Goal: Task Accomplishment & Management: Manage account settings

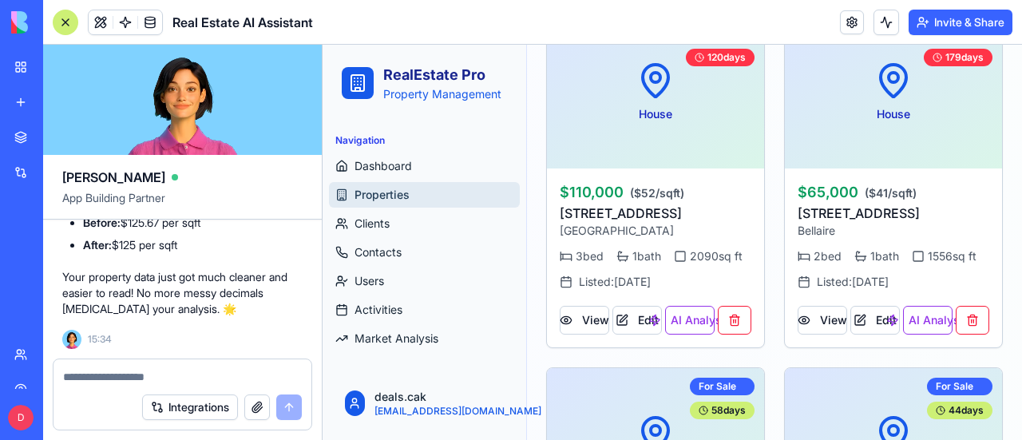
scroll to position [479, 0]
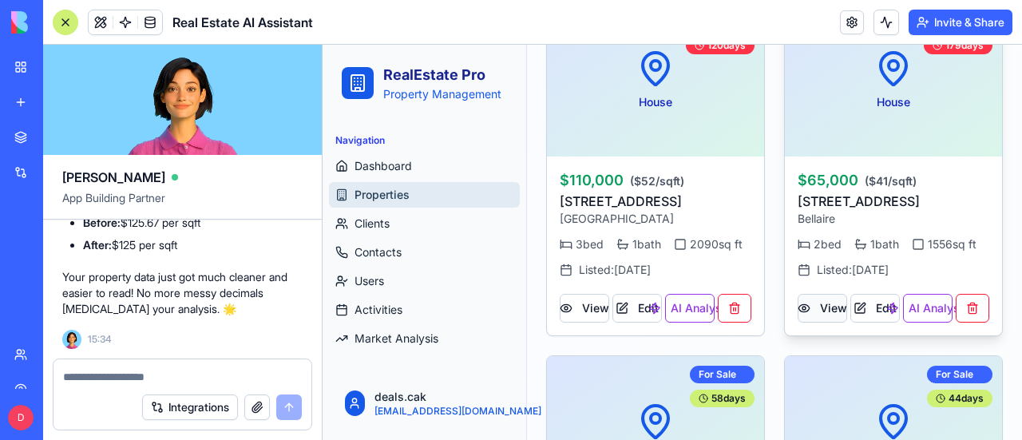
click at [813, 301] on button "View" at bounding box center [823, 308] width 50 height 29
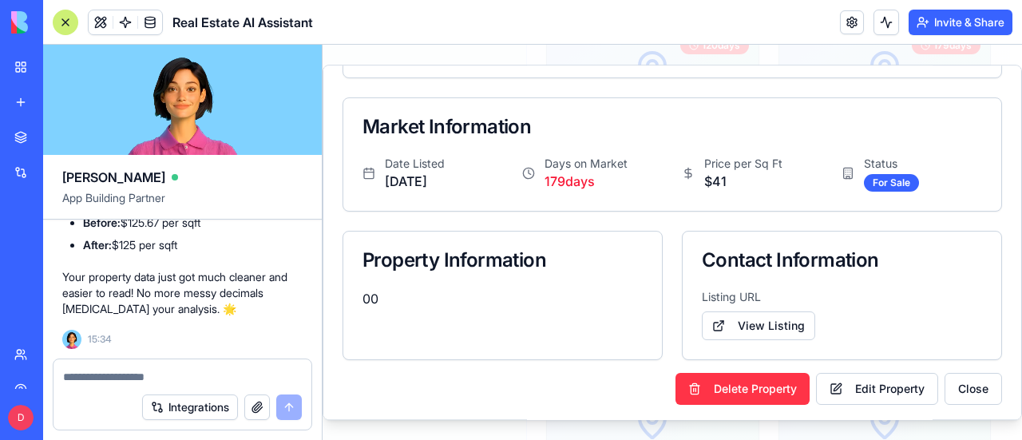
scroll to position [0, 0]
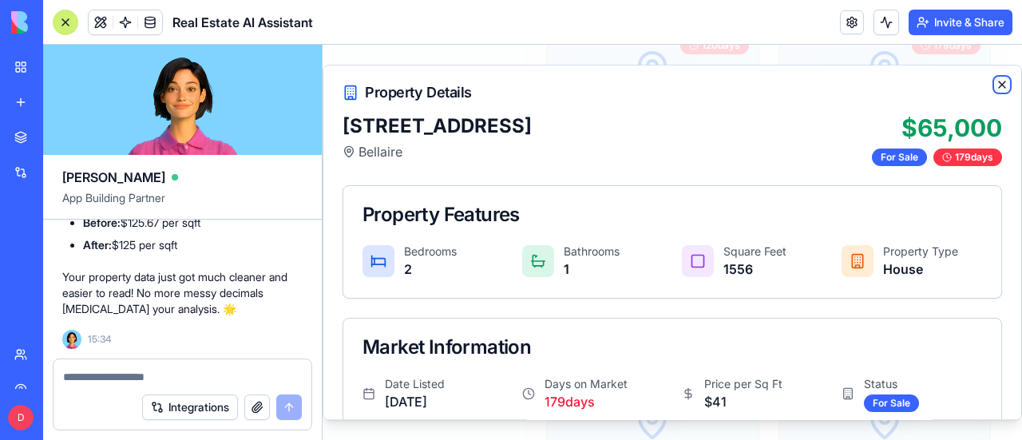
click at [999, 82] on icon "button" at bounding box center [1002, 84] width 6 height 6
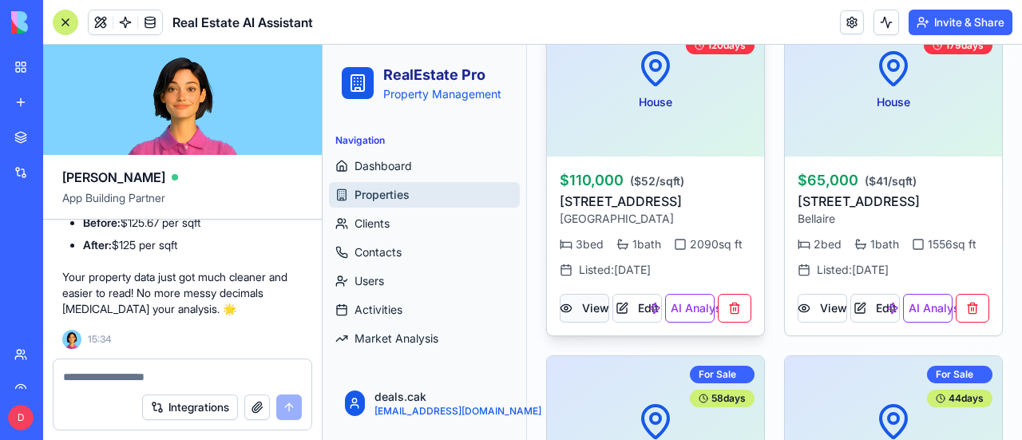
click at [594, 323] on button "View" at bounding box center [585, 308] width 50 height 29
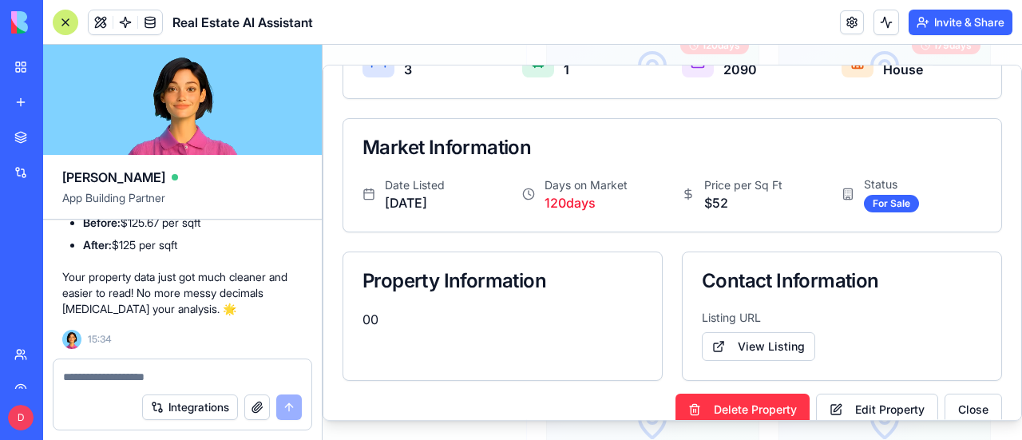
scroll to position [220, 0]
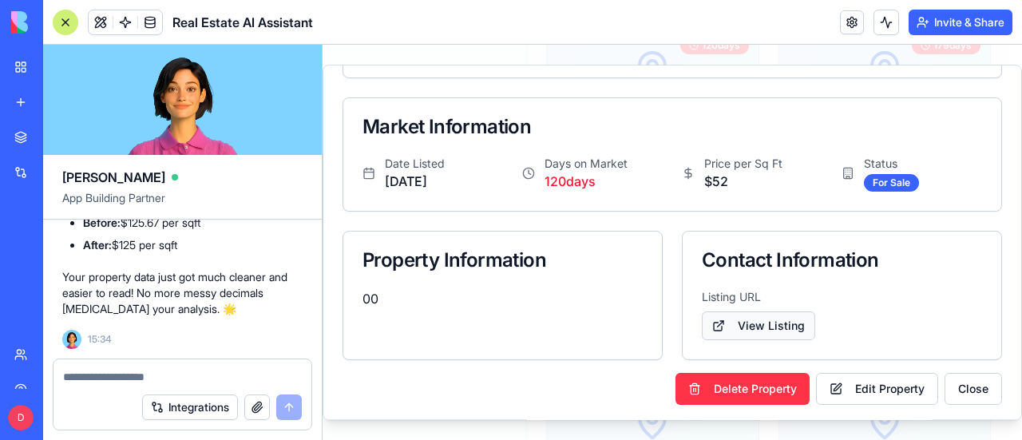
click at [763, 322] on link "View Listing" at bounding box center [758, 325] width 113 height 29
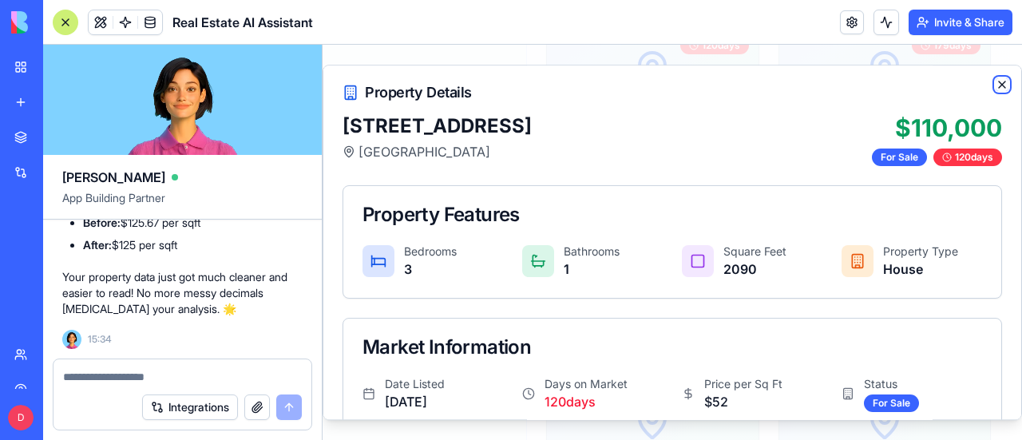
click at [996, 85] on icon "button" at bounding box center [1002, 84] width 13 height 13
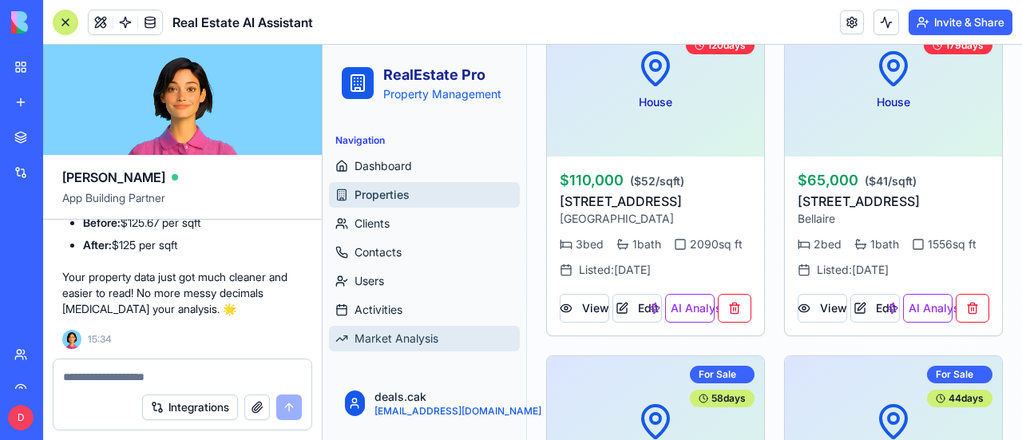
click at [378, 343] on span "Market Analysis" at bounding box center [397, 339] width 84 height 16
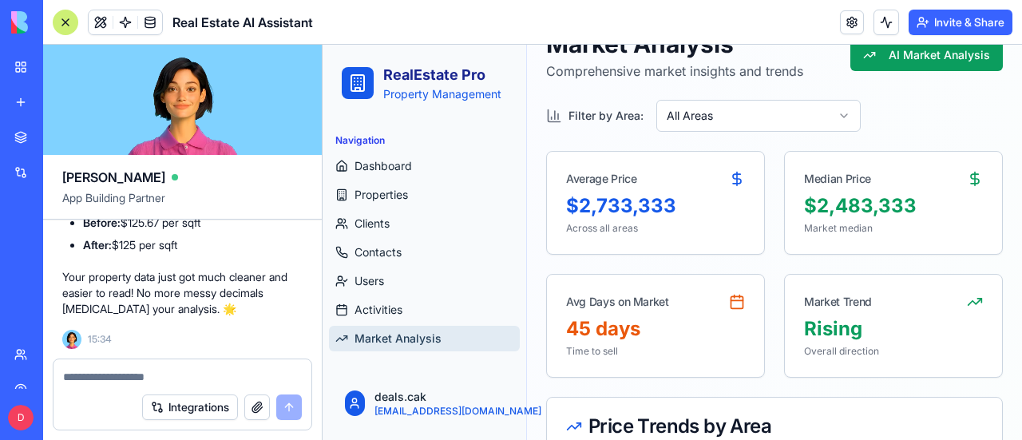
scroll to position [80, 0]
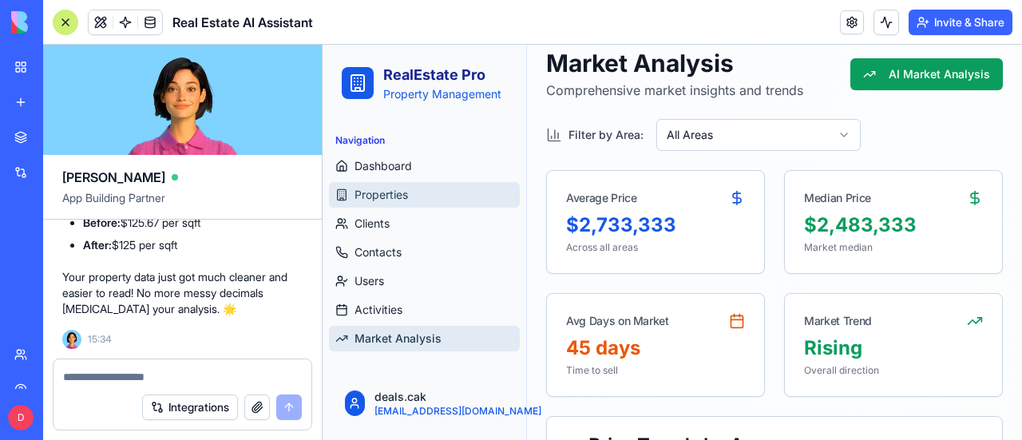
click at [379, 188] on span "Properties" at bounding box center [382, 195] width 54 height 16
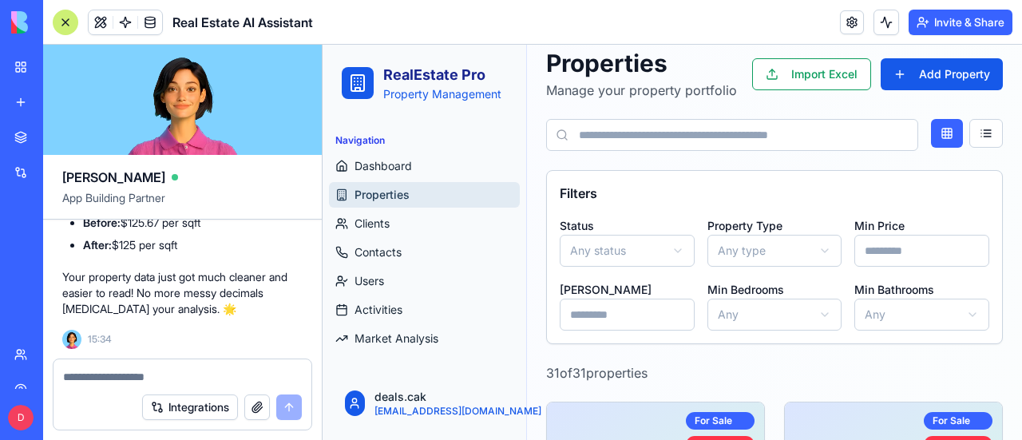
click at [101, 378] on textarea at bounding box center [182, 377] width 239 height 16
type textarea "*"
type textarea "**********"
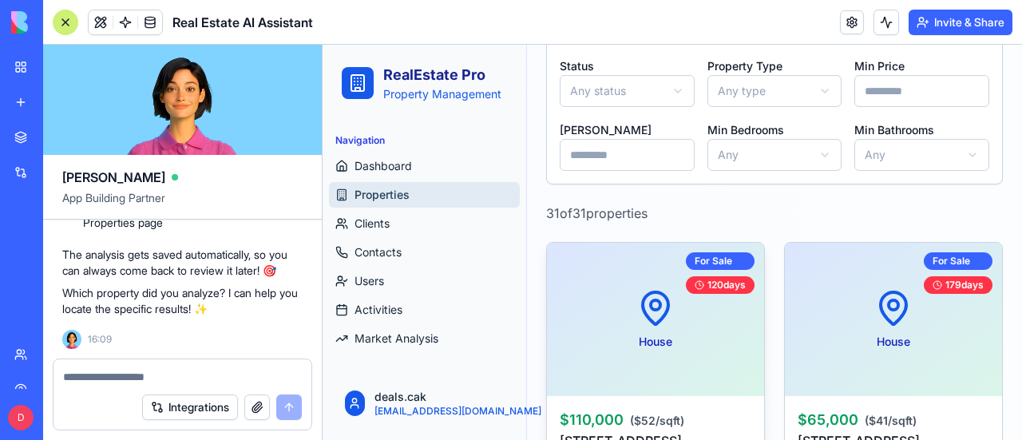
scroll to position [319, 0]
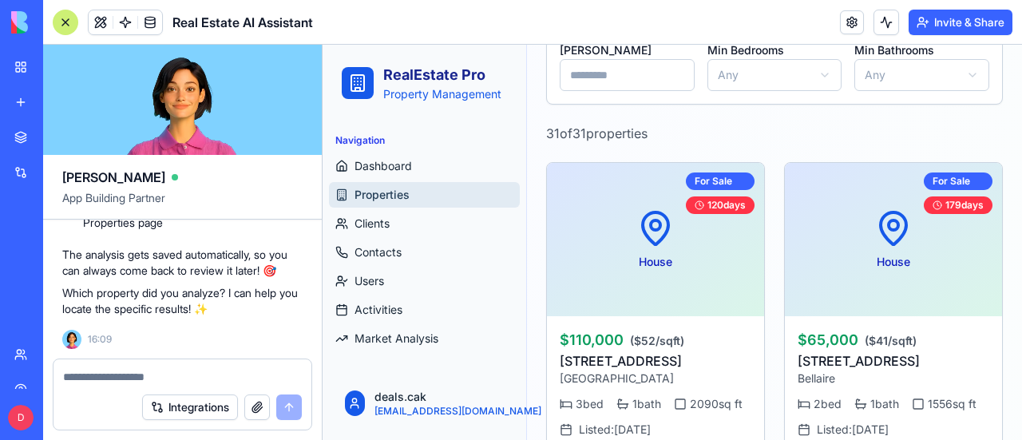
click at [158, 372] on textarea at bounding box center [183, 377] width 240 height 16
type textarea "**********"
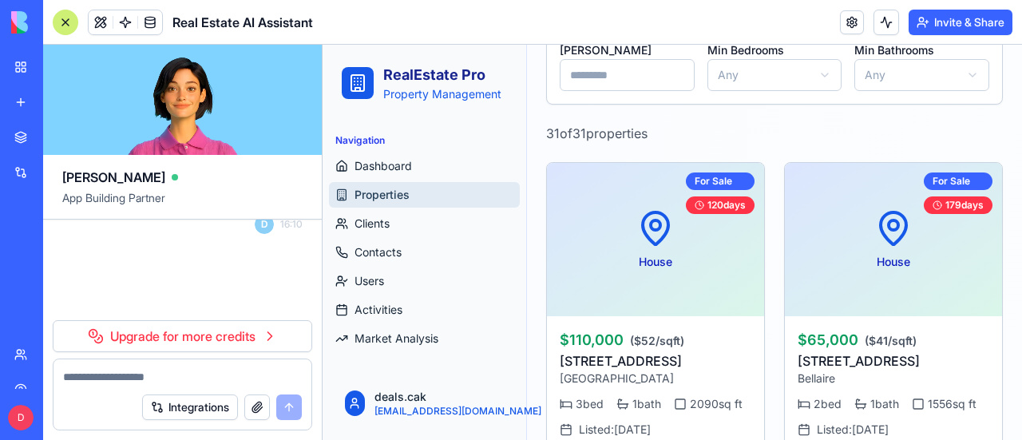
scroll to position [20064, 0]
click at [215, 332] on link "Upgrade for more credits" at bounding box center [183, 336] width 260 height 32
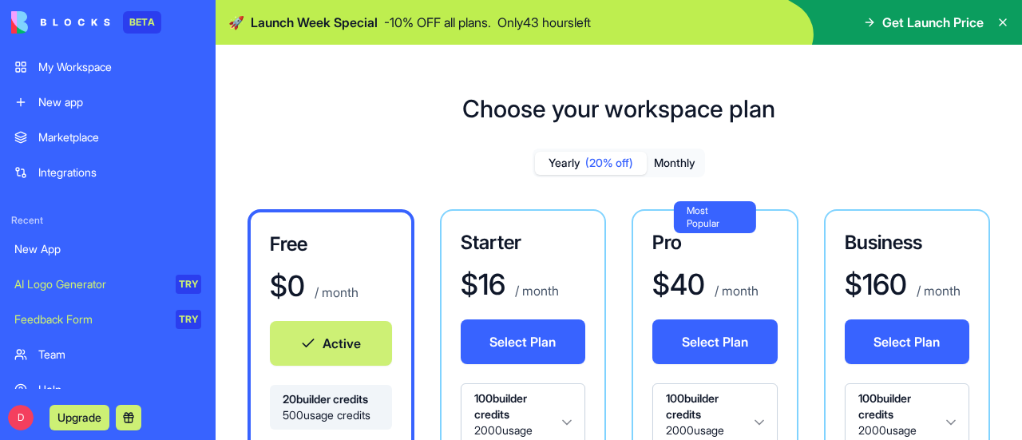
click at [533, 289] on p "/ month" at bounding box center [535, 290] width 47 height 19
click at [518, 335] on button "Select Plan" at bounding box center [523, 341] width 125 height 45
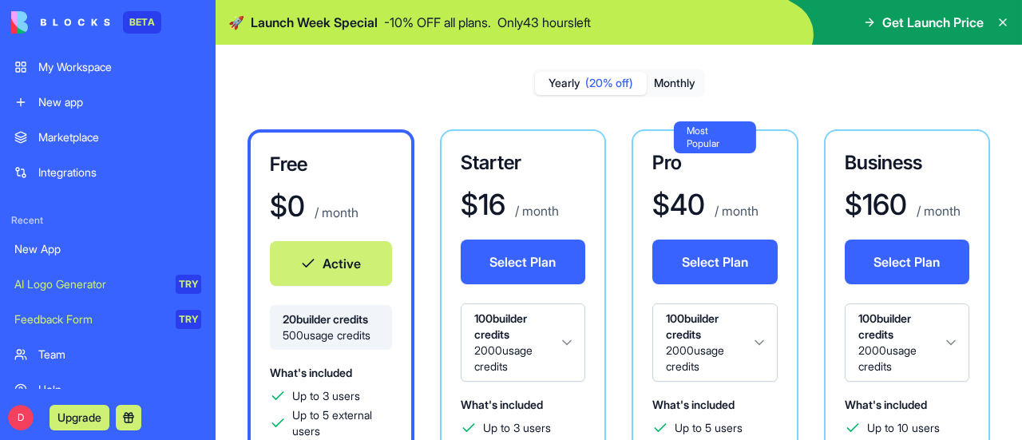
click at [543, 212] on p "/ month" at bounding box center [535, 210] width 47 height 19
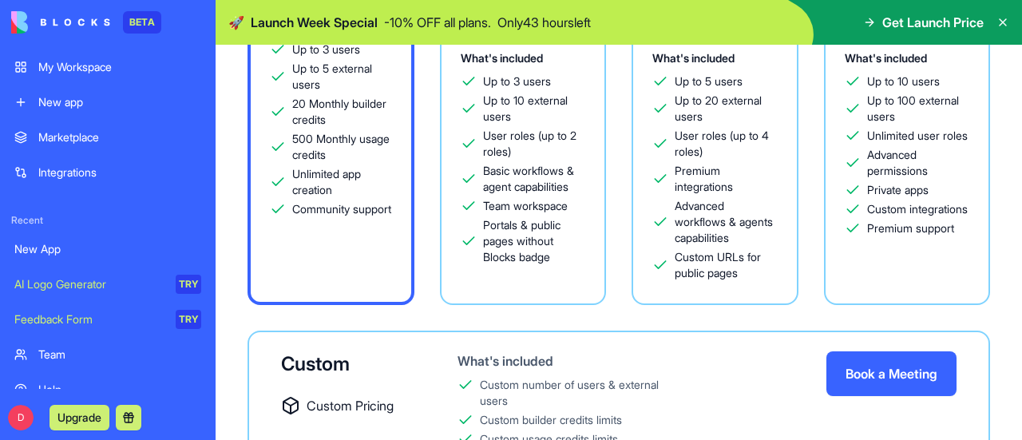
scroll to position [537, 0]
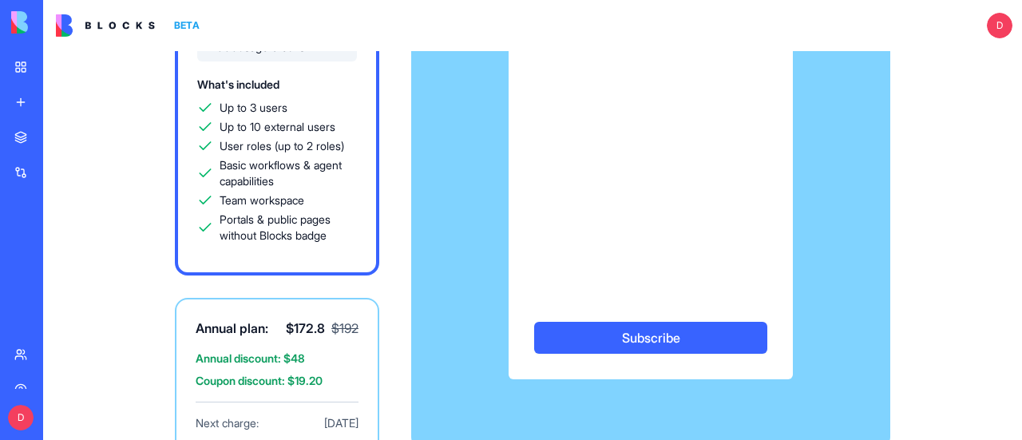
scroll to position [235, 0]
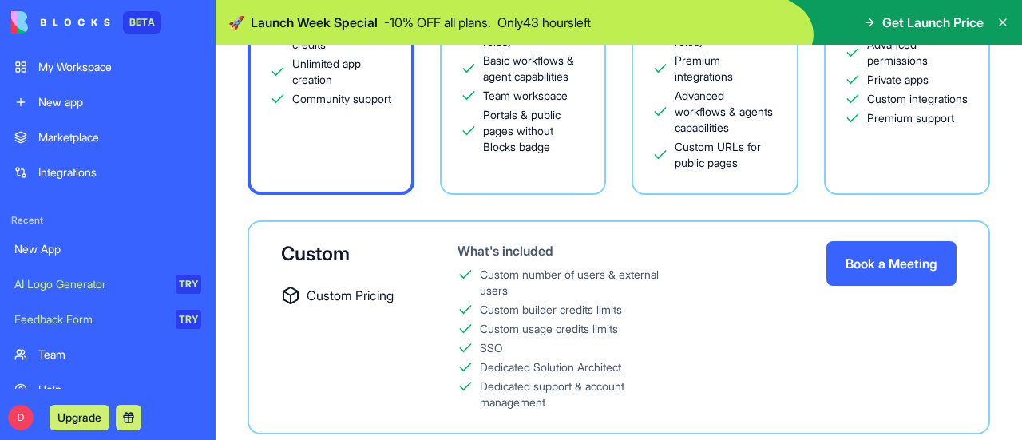
scroll to position [137, 0]
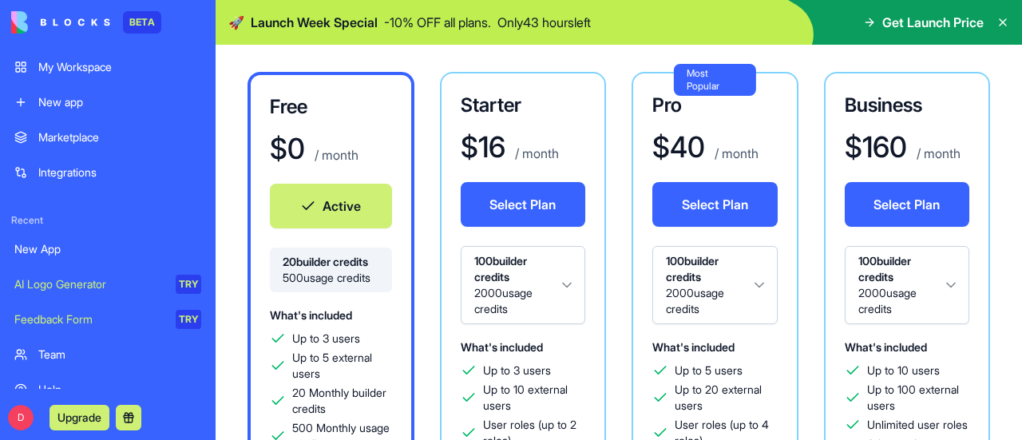
click at [738, 202] on button "Select Plan" at bounding box center [714, 204] width 125 height 45
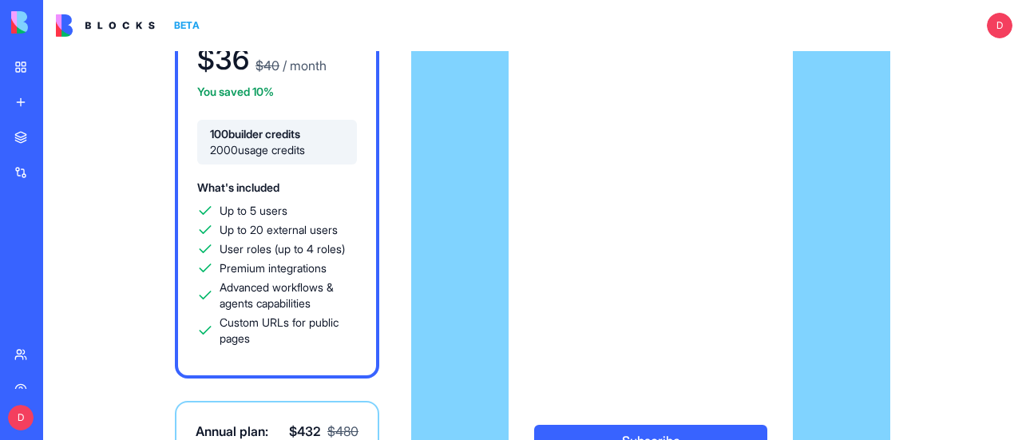
scroll to position [235, 0]
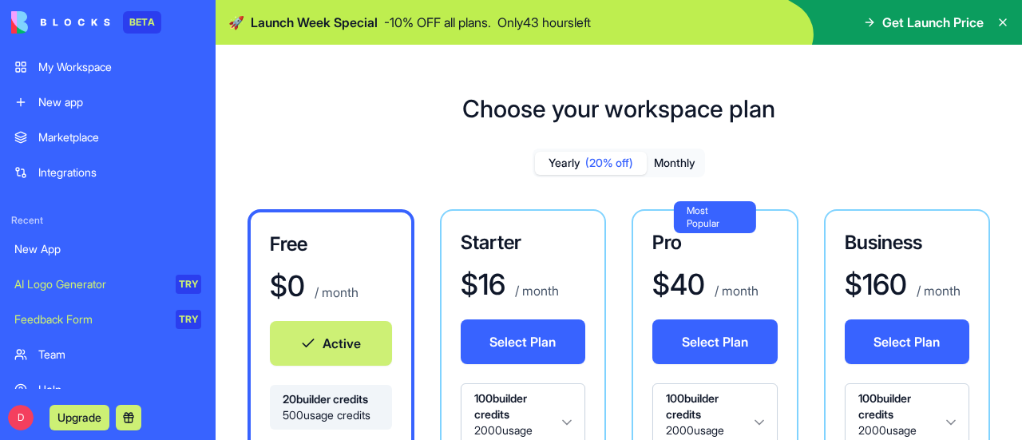
click at [109, 73] on div "My Workspace" at bounding box center [119, 67] width 163 height 16
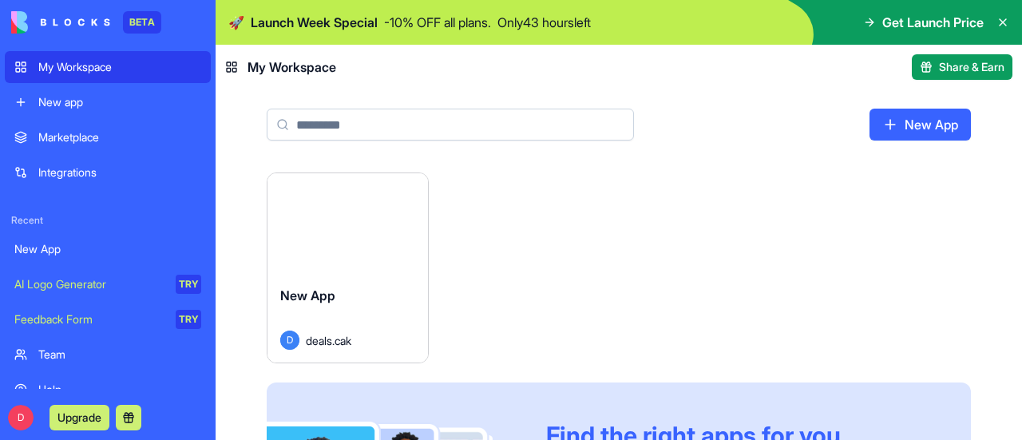
click at [1000, 18] on icon at bounding box center [1003, 22] width 13 height 13
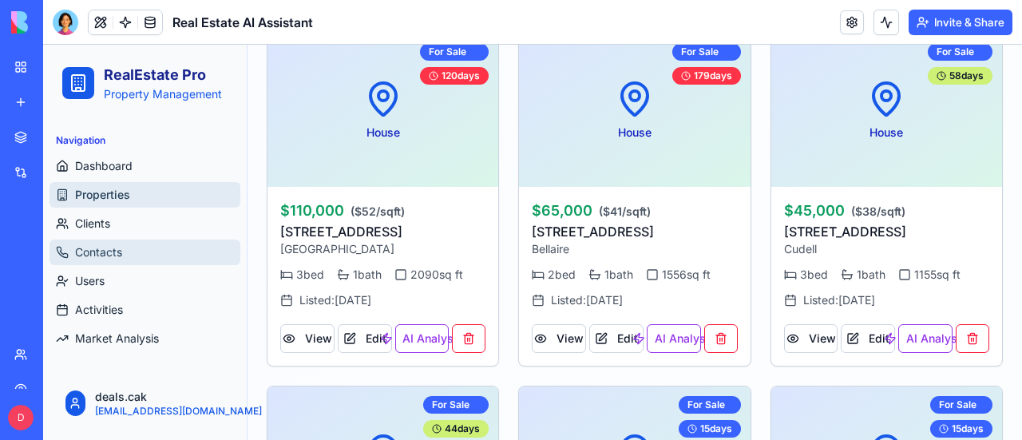
scroll to position [479, 0]
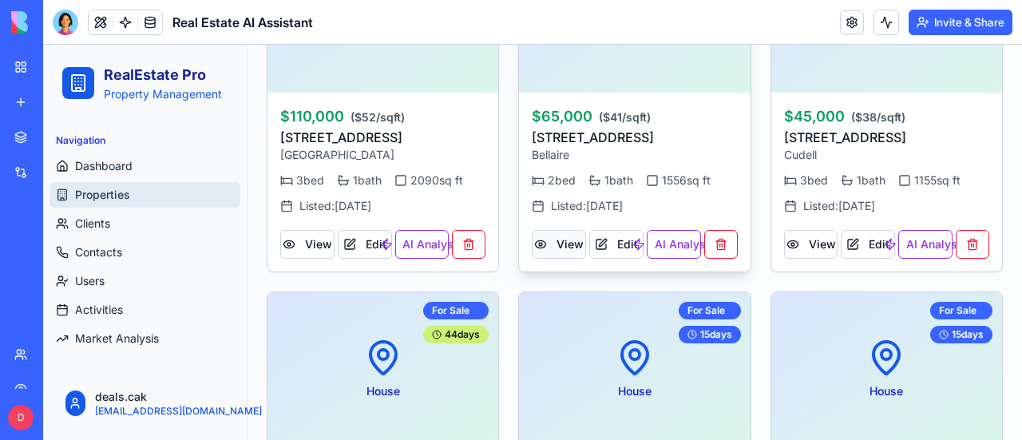
click at [556, 242] on button "View" at bounding box center [559, 244] width 54 height 29
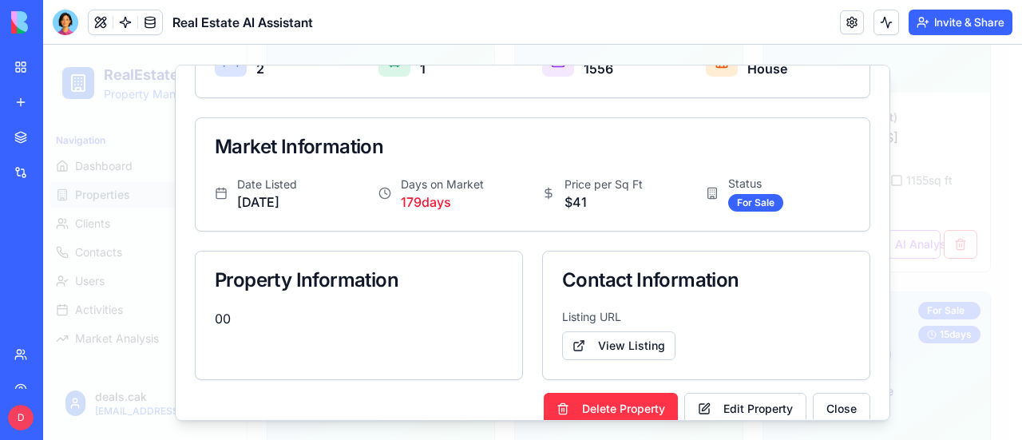
scroll to position [220, 0]
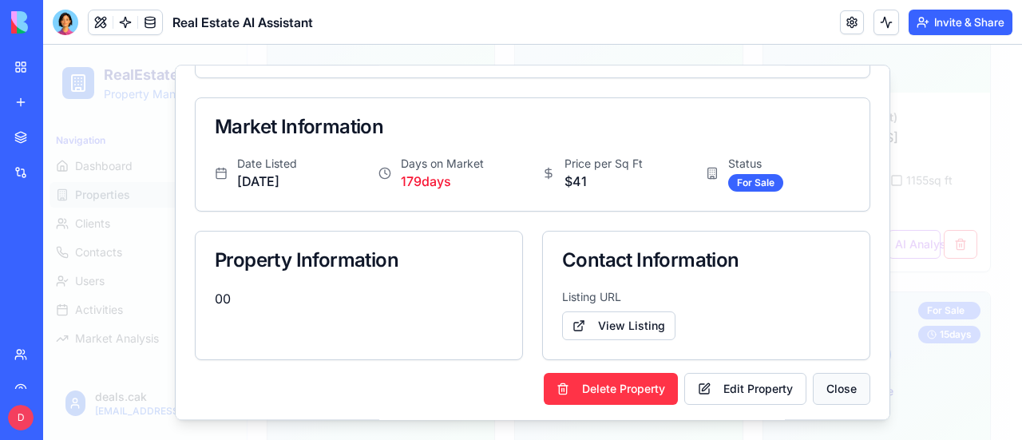
click at [813, 389] on button "Close" at bounding box center [842, 389] width 58 height 32
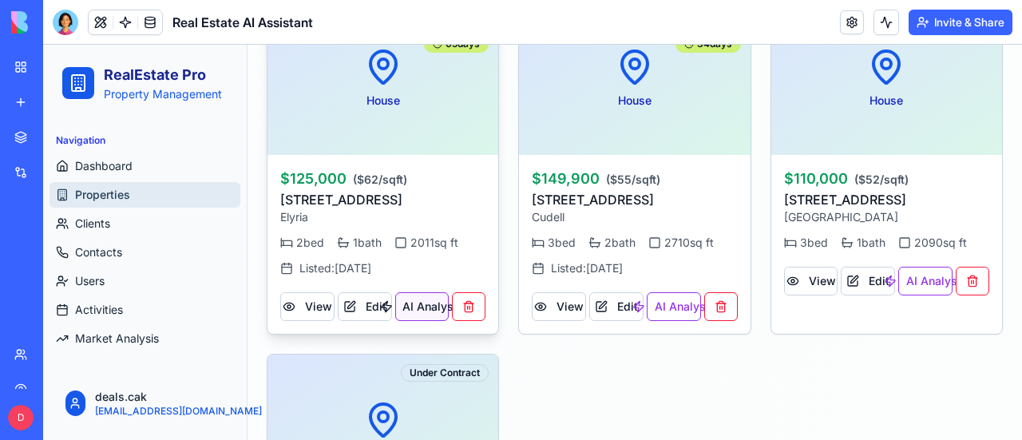
scroll to position [3828, 0]
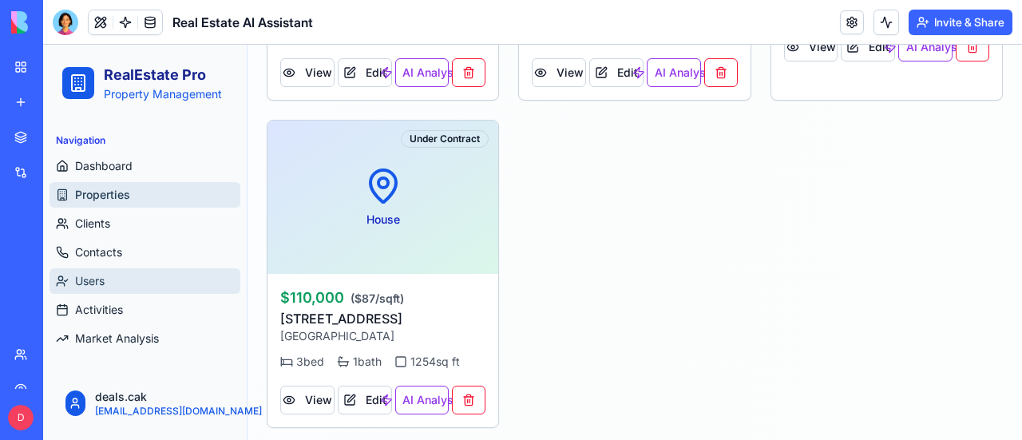
click at [95, 277] on span "Users" at bounding box center [90, 281] width 30 height 16
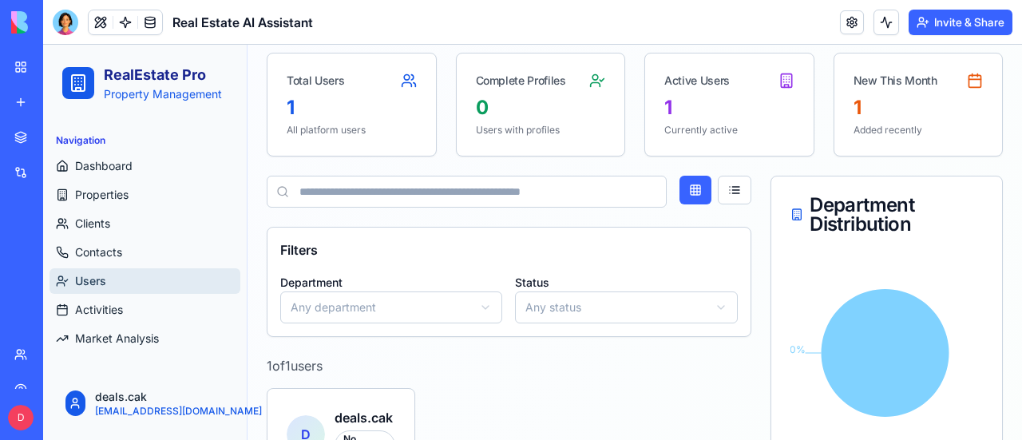
scroll to position [3, 0]
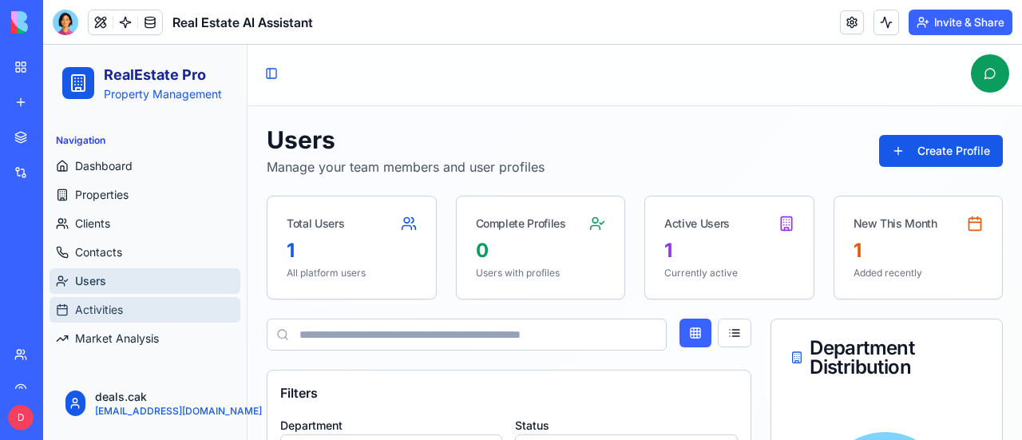
click at [94, 309] on span "Activities" at bounding box center [99, 310] width 48 height 16
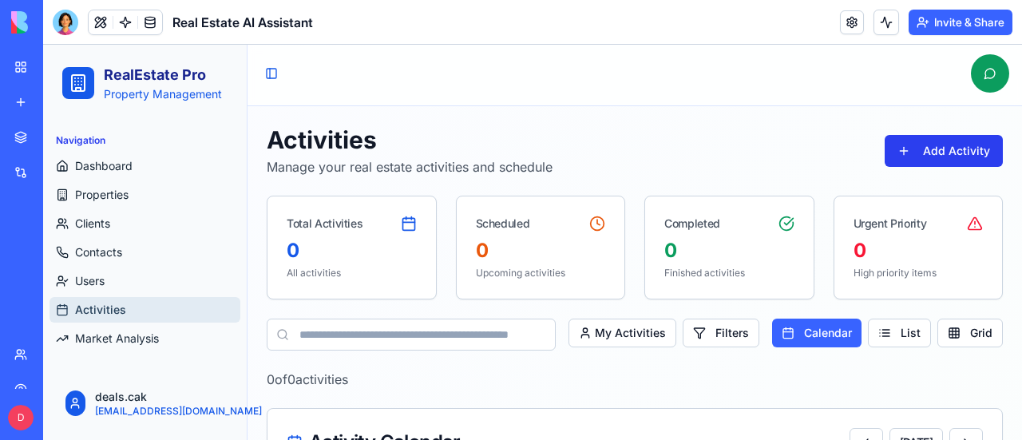
click at [892, 145] on button "Add Activity" at bounding box center [944, 151] width 118 height 32
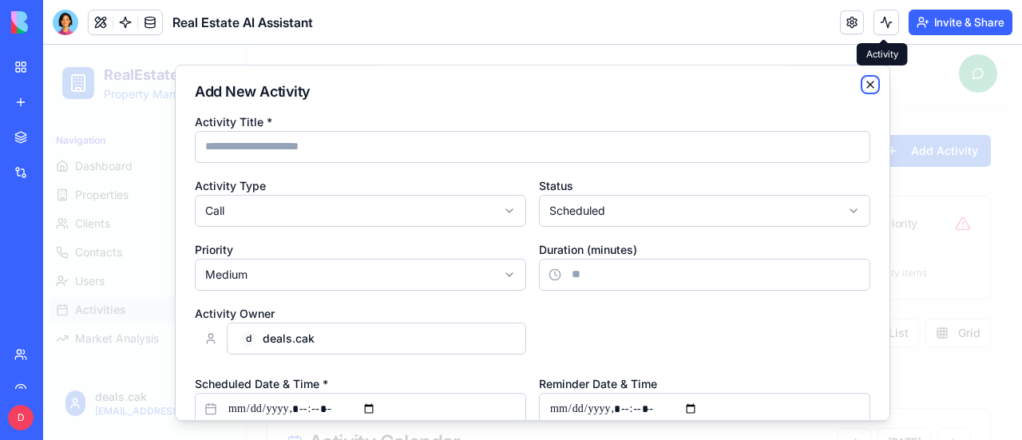
click at [867, 81] on icon "button" at bounding box center [870, 84] width 6 height 6
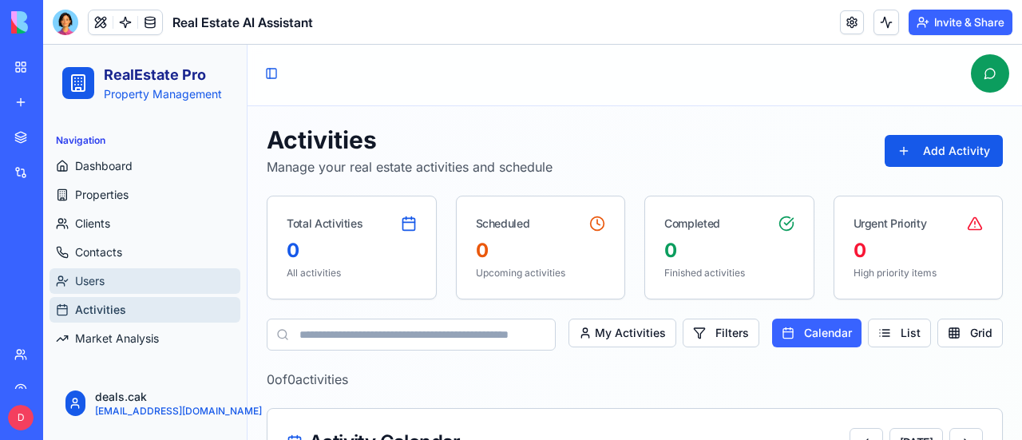
click at [109, 274] on link "Users" at bounding box center [145, 281] width 191 height 26
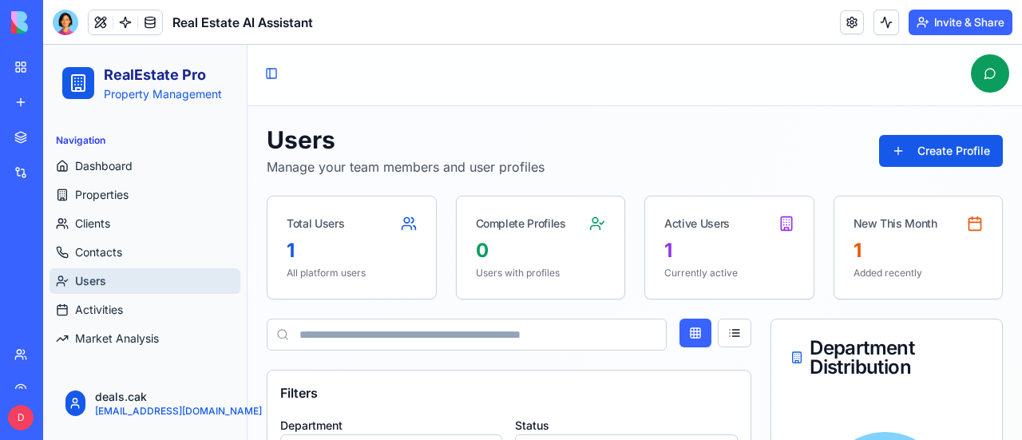
click at [439, 70] on div "Toggle Sidebar" at bounding box center [635, 74] width 775 height 65
click at [127, 192] on span "Properties" at bounding box center [102, 195] width 54 height 16
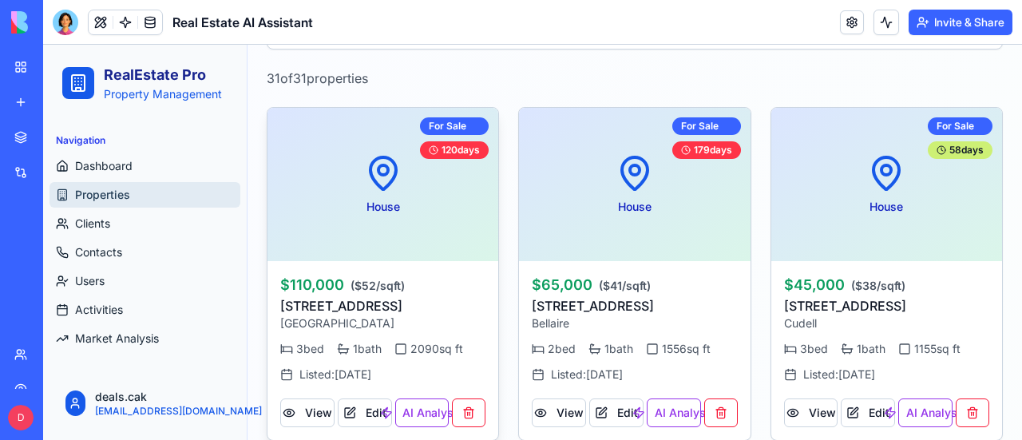
scroll to position [323, 0]
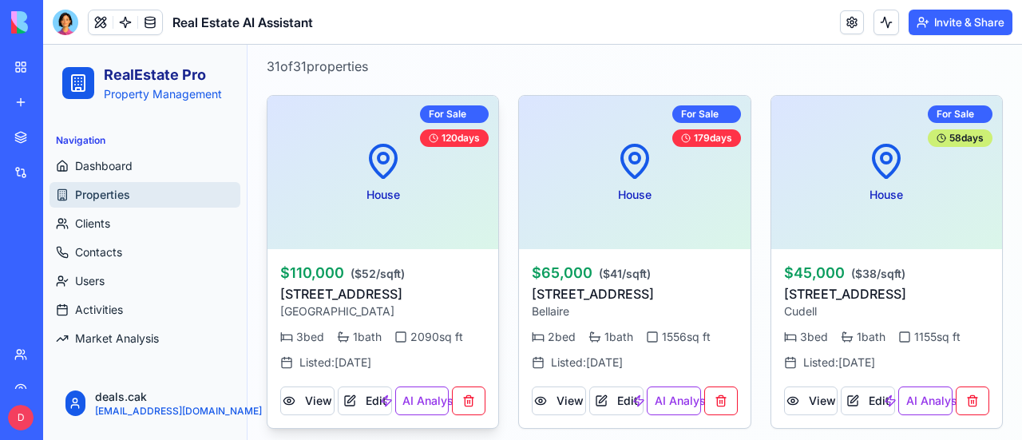
click at [433, 400] on button "AI Analysis" at bounding box center [422, 401] width 54 height 29
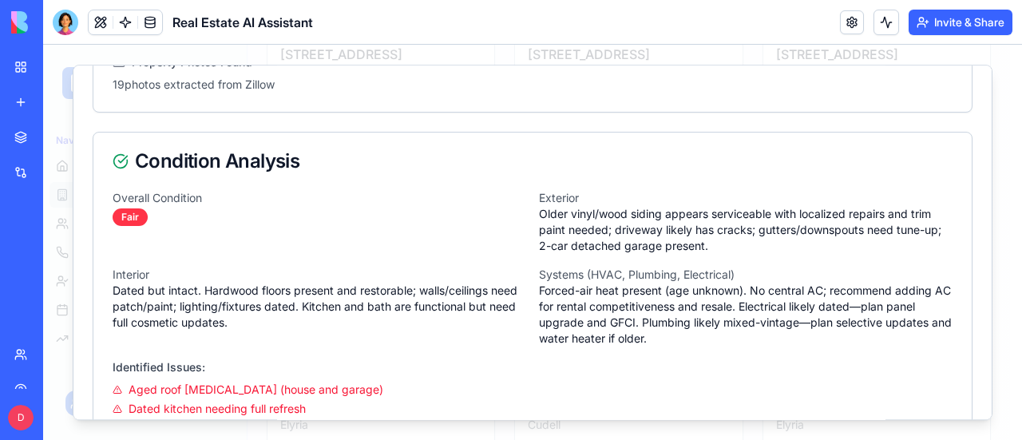
scroll to position [0, 0]
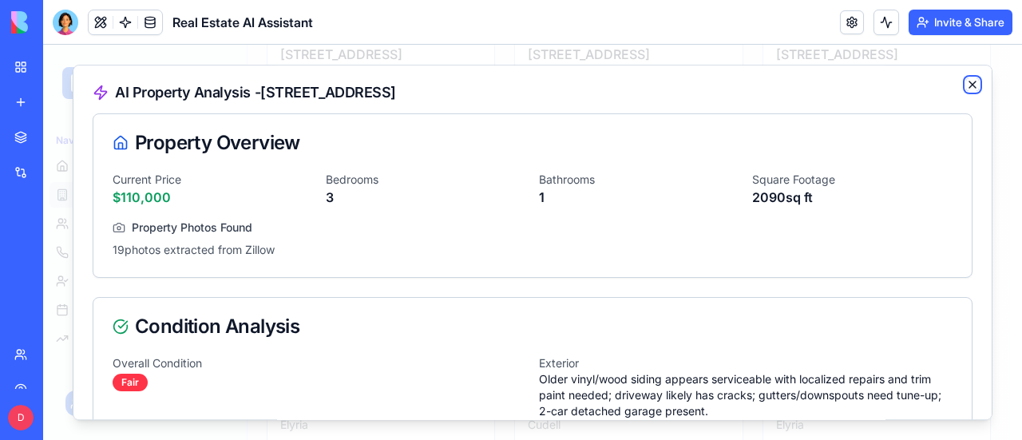
click at [970, 81] on icon "button" at bounding box center [973, 84] width 6 height 6
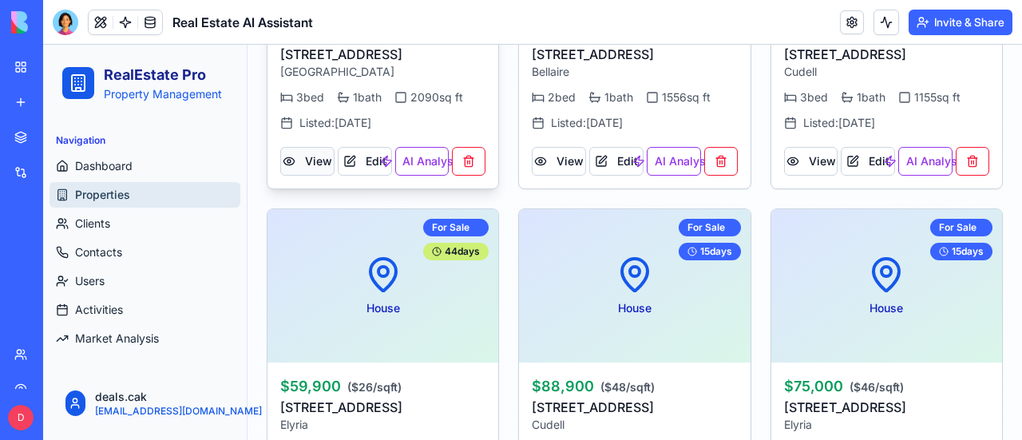
click at [322, 161] on button "View" at bounding box center [307, 161] width 54 height 29
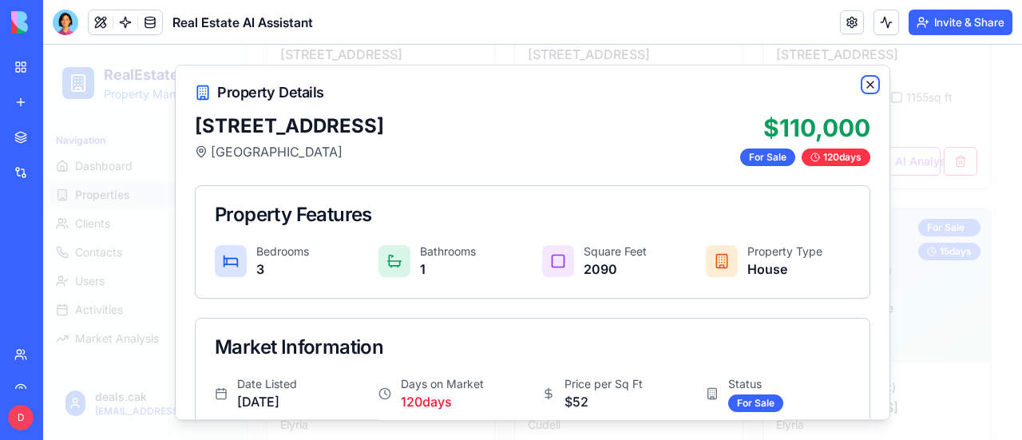
click at [867, 86] on icon "button" at bounding box center [870, 84] width 6 height 6
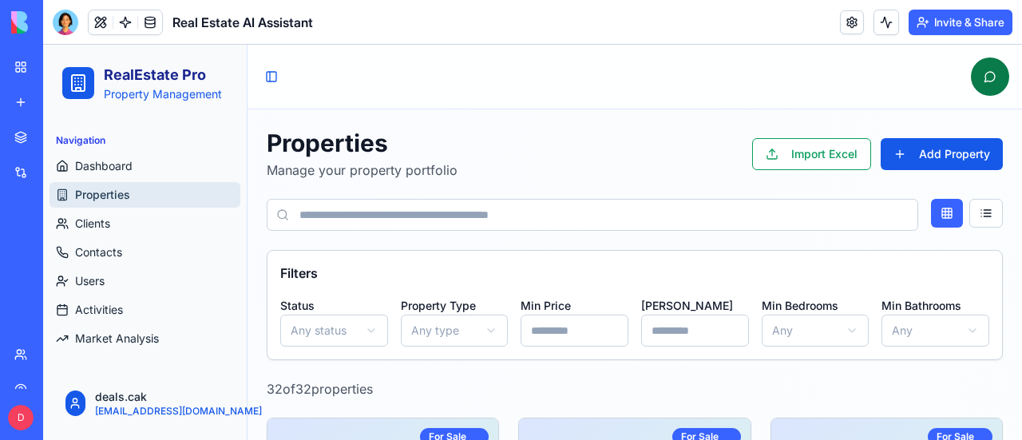
click at [978, 76] on button at bounding box center [990, 77] width 38 height 38
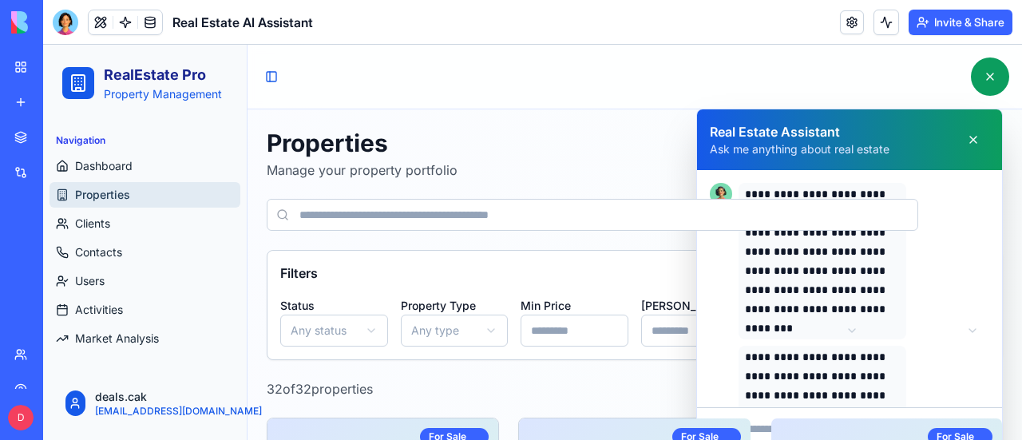
scroll to position [80, 0]
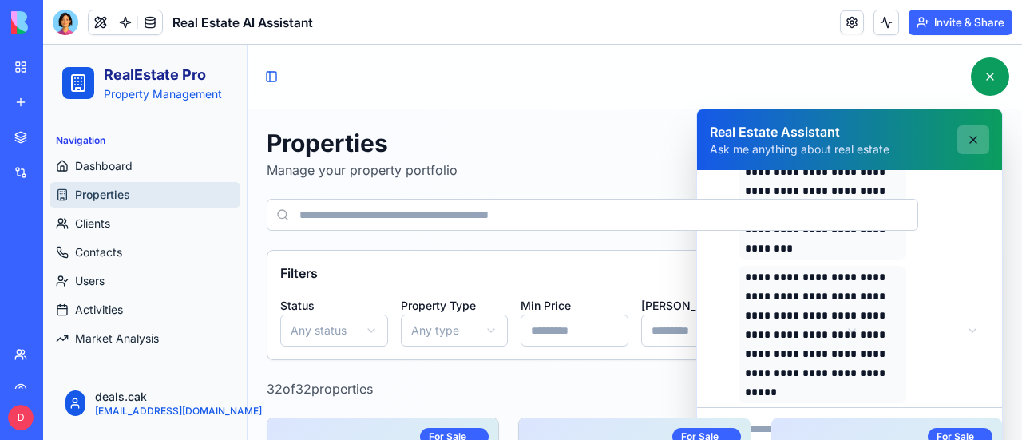
click at [963, 137] on button at bounding box center [974, 139] width 32 height 29
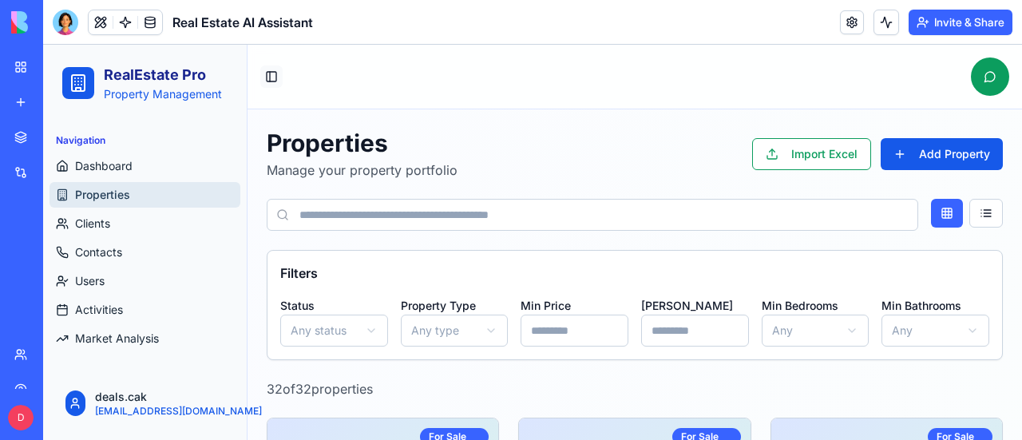
click at [276, 74] on button "Toggle Sidebar" at bounding box center [271, 76] width 22 height 22
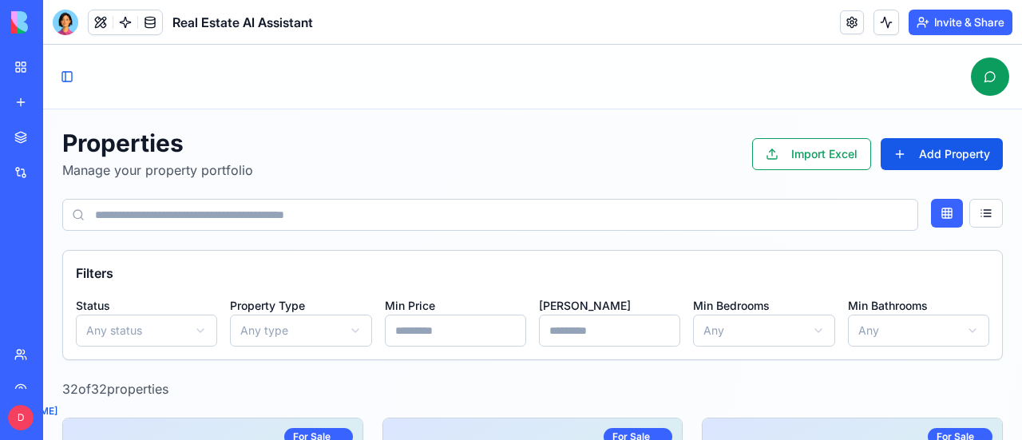
click at [74, 74] on button "Toggle Sidebar" at bounding box center [67, 76] width 22 height 22
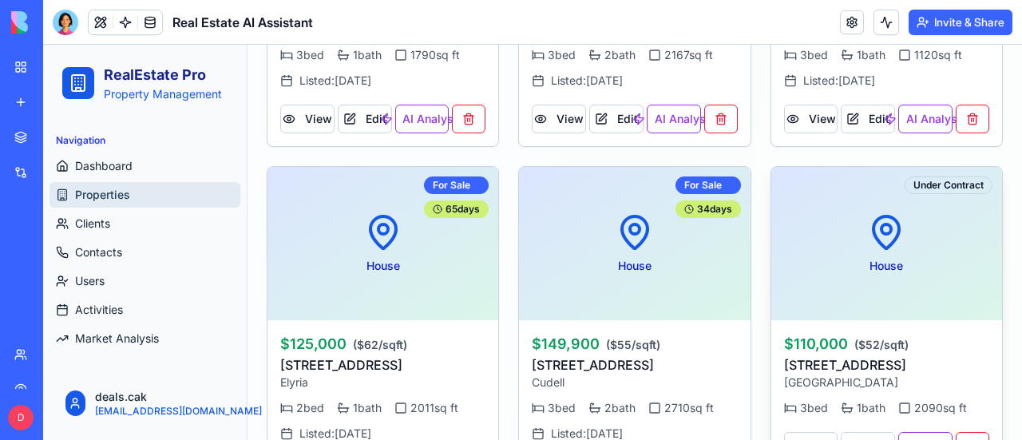
scroll to position [3508, 0]
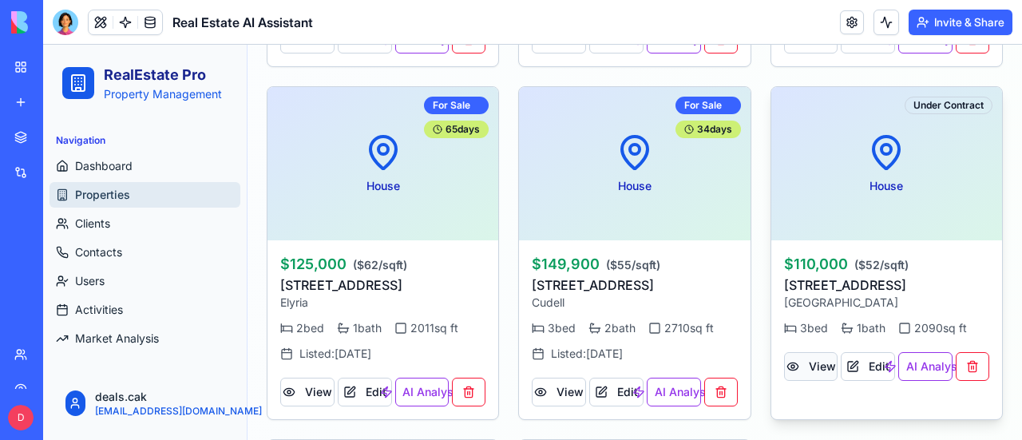
click at [818, 357] on button "View" at bounding box center [811, 366] width 54 height 29
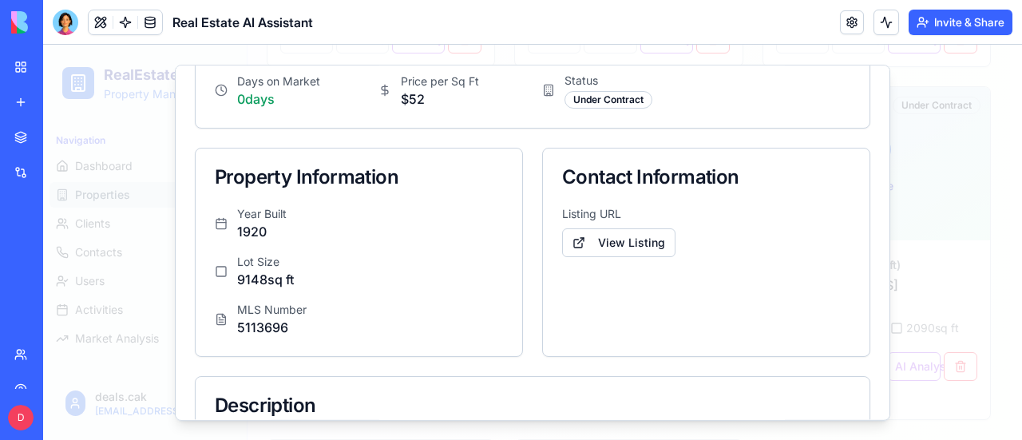
scroll to position [319, 0]
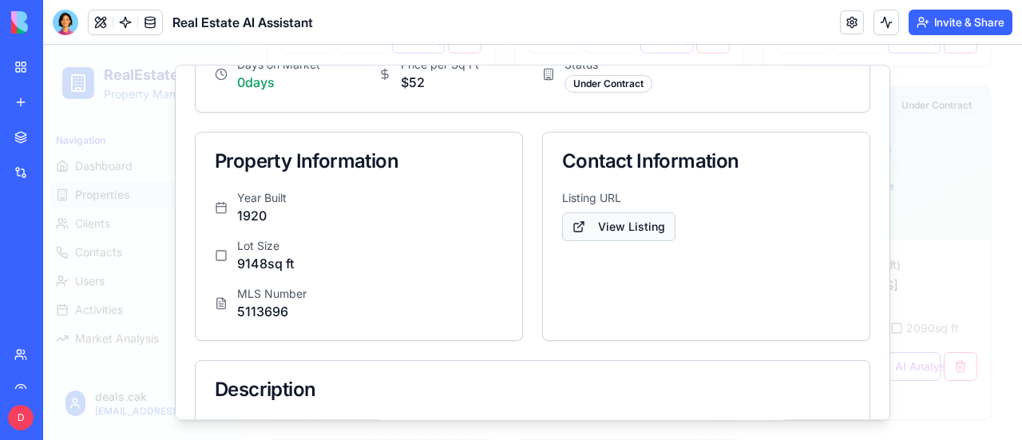
click at [611, 217] on link "View Listing" at bounding box center [618, 226] width 113 height 29
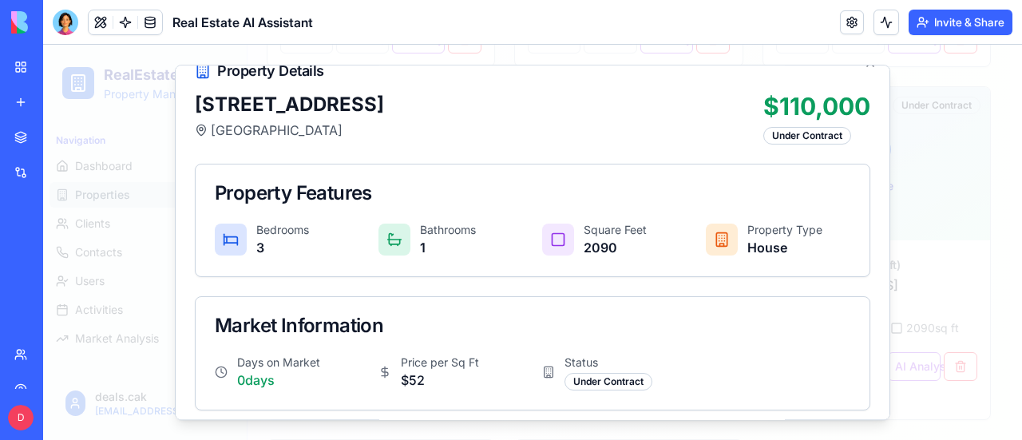
scroll to position [0, 0]
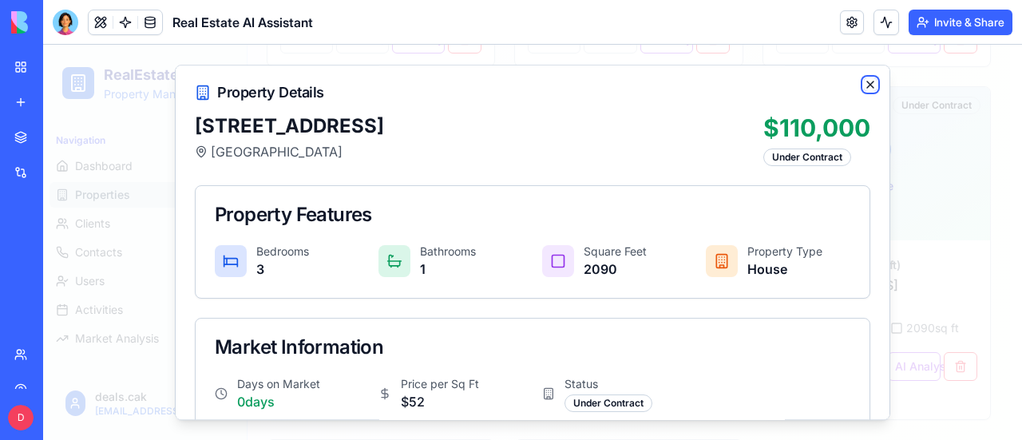
click at [864, 83] on icon "button" at bounding box center [870, 84] width 13 height 13
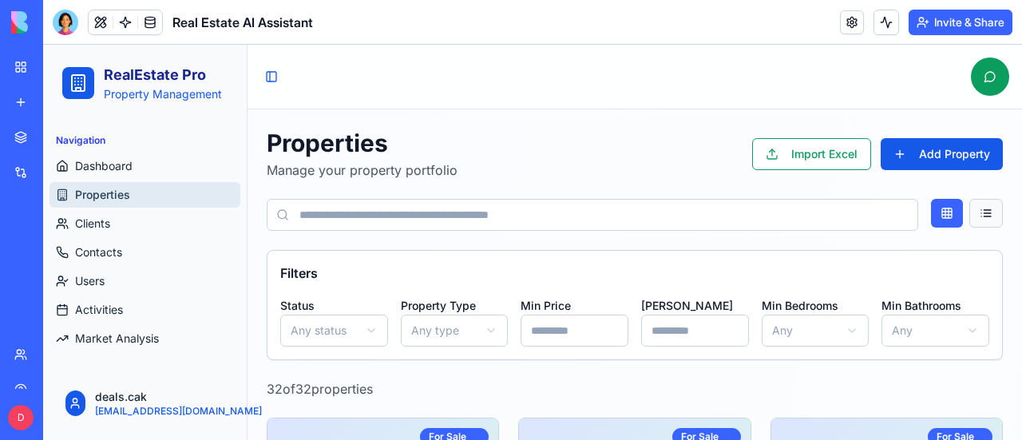
click at [978, 209] on button at bounding box center [987, 213] width 34 height 29
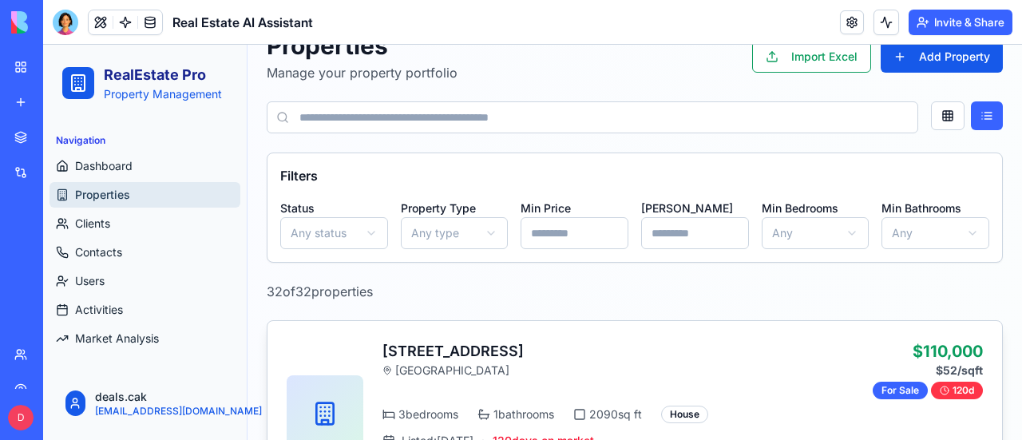
scroll to position [240, 0]
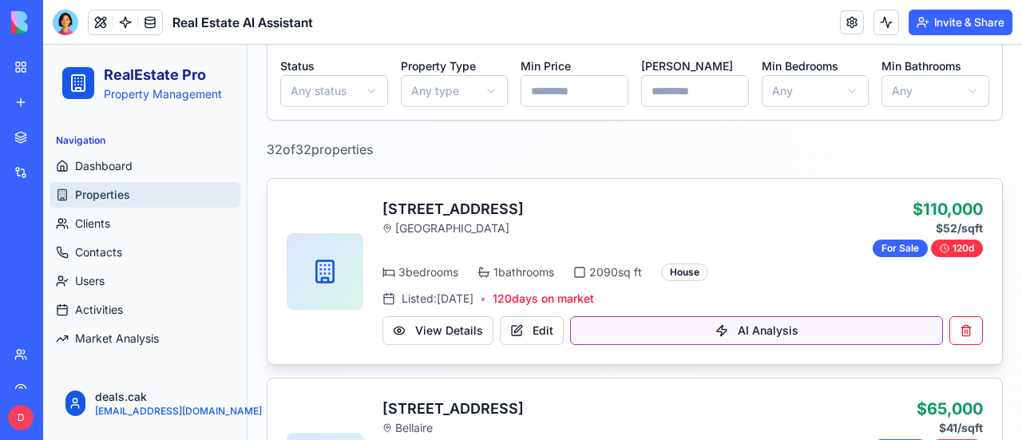
click at [726, 326] on button "AI Analysis" at bounding box center [756, 330] width 373 height 29
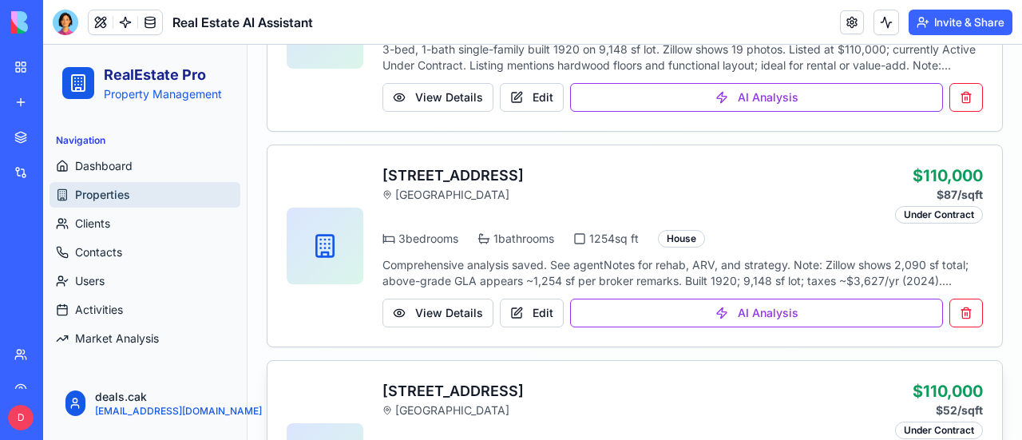
scroll to position [6129, 0]
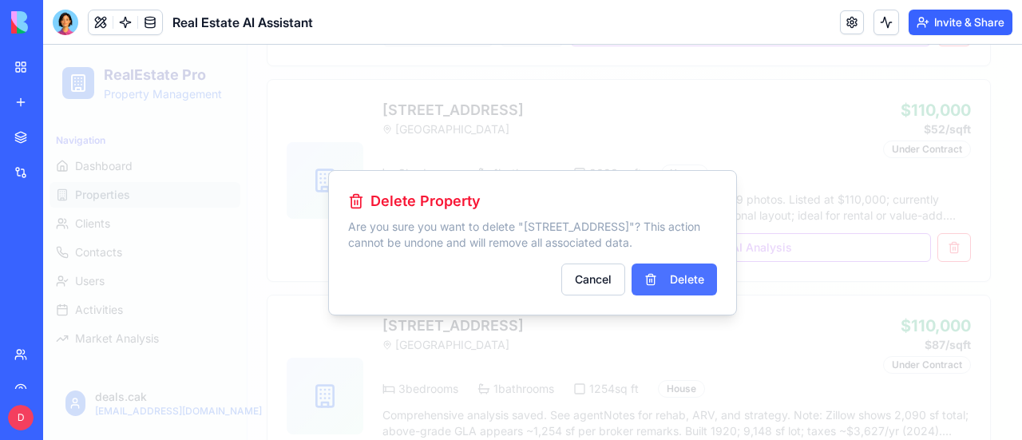
click at [696, 286] on button "Delete" at bounding box center [674, 280] width 85 height 32
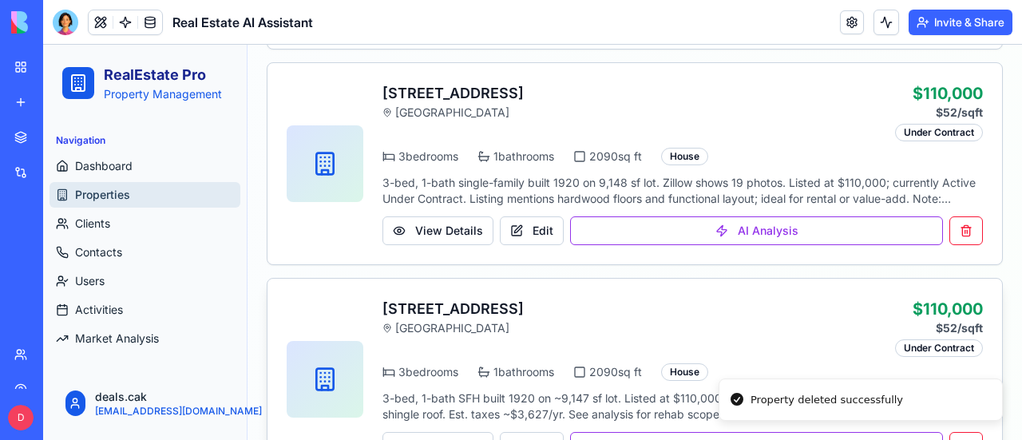
scroll to position [6154, 0]
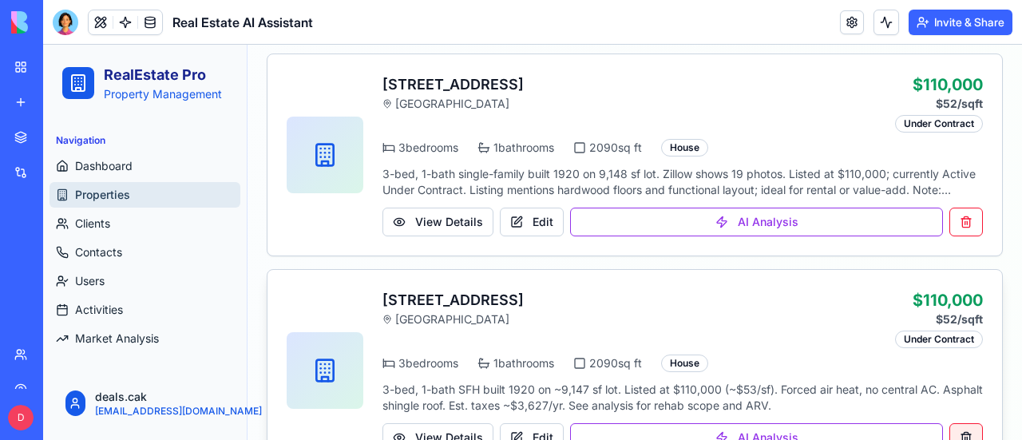
click at [957, 423] on button at bounding box center [967, 437] width 34 height 29
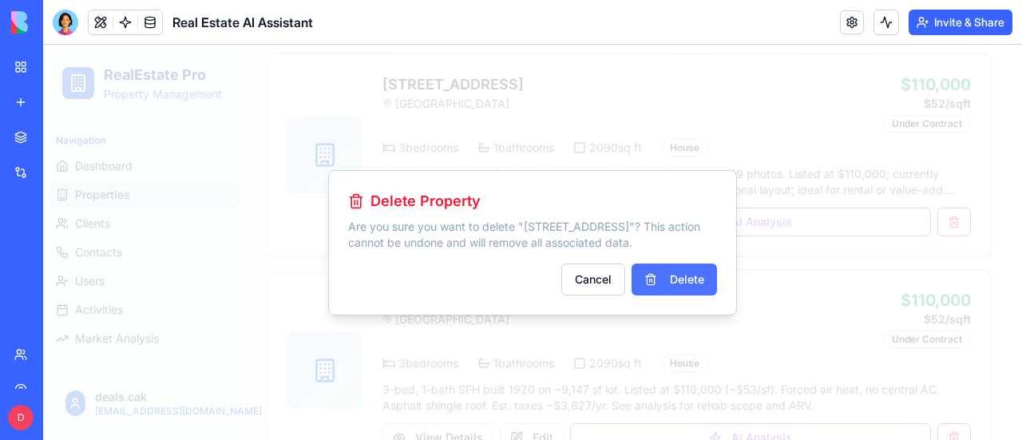
click at [684, 291] on button "Delete" at bounding box center [674, 280] width 85 height 32
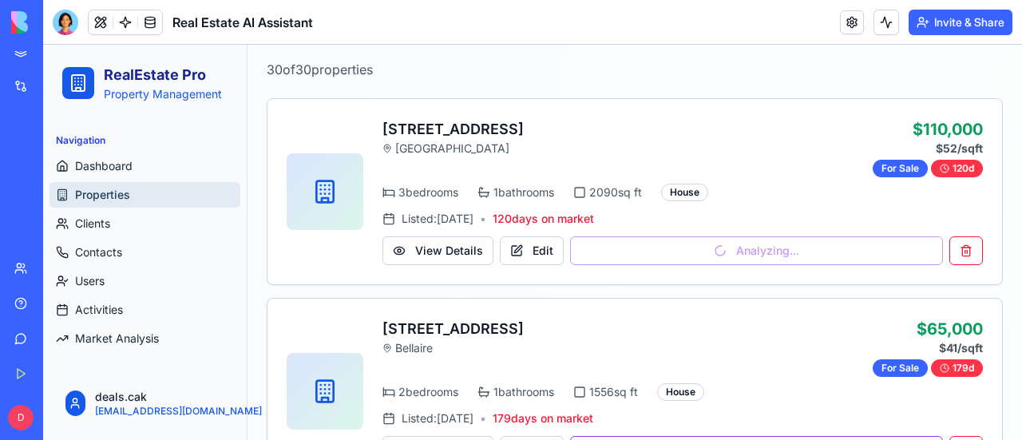
scroll to position [86, 0]
click at [47, 299] on div "Help" at bounding box center [48, 303] width 21 height 16
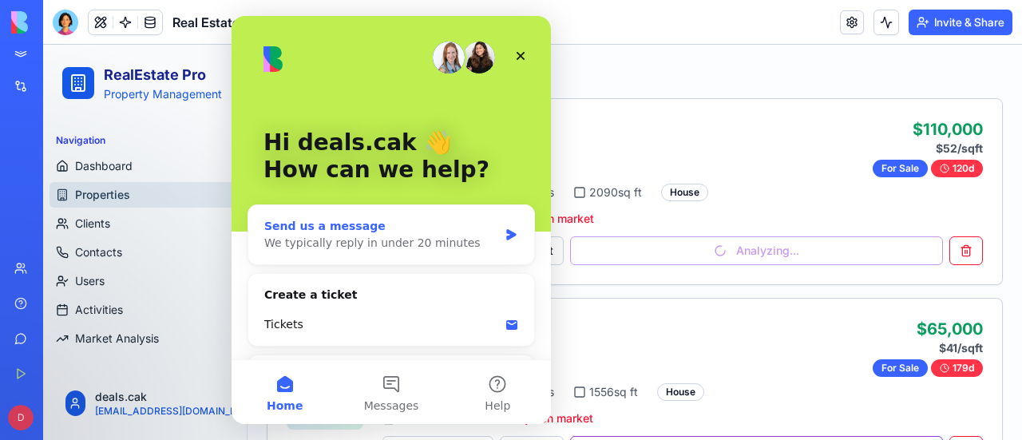
click at [326, 219] on div "Send us a message" at bounding box center [381, 226] width 234 height 17
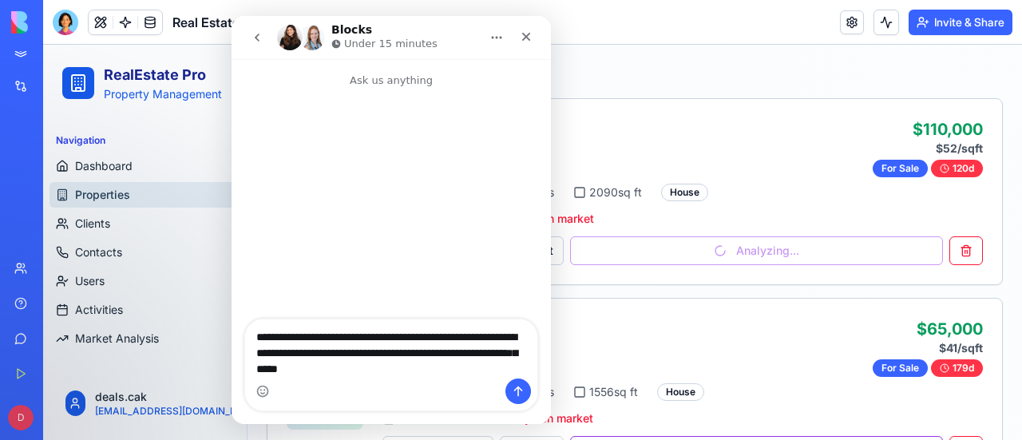
type textarea "**********"
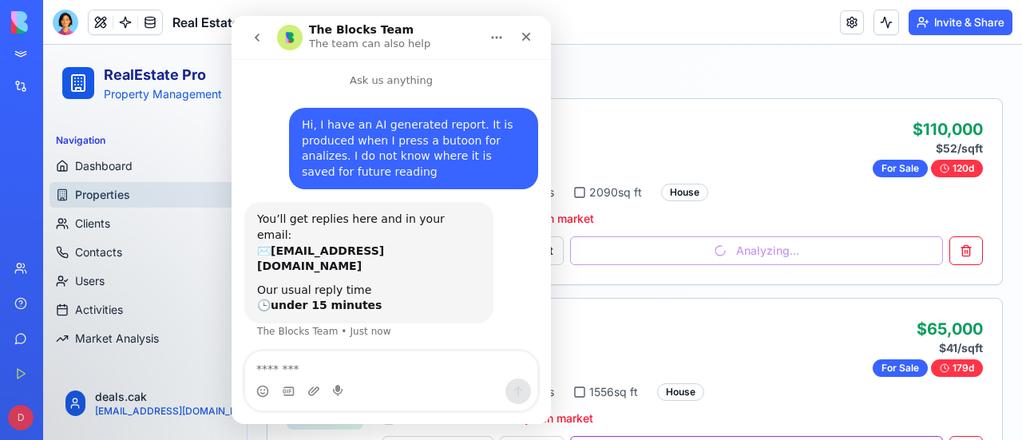
click at [525, 38] on icon "Close" at bounding box center [526, 36] width 13 height 13
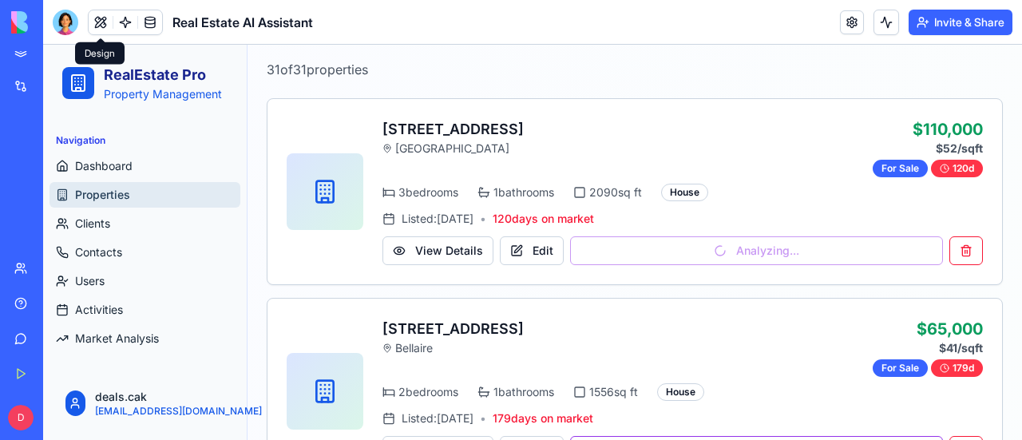
click at [105, 21] on button at bounding box center [101, 22] width 24 height 24
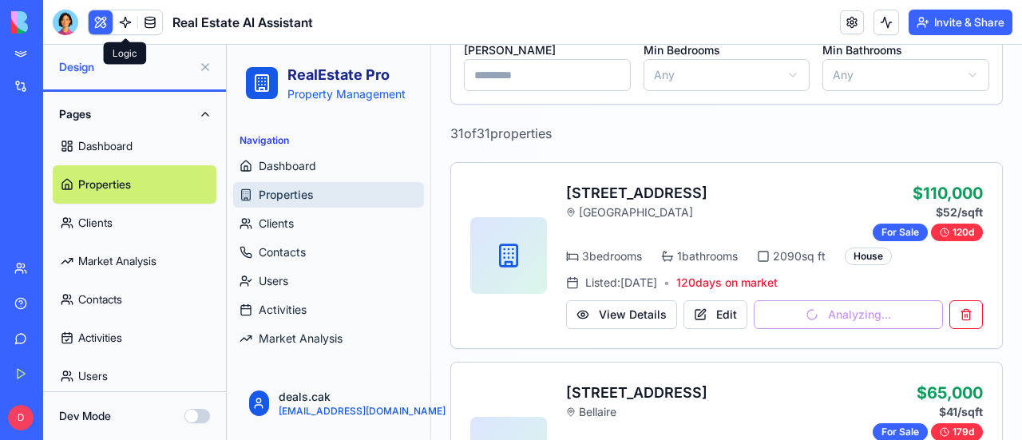
click at [126, 19] on link at bounding box center [125, 22] width 24 height 24
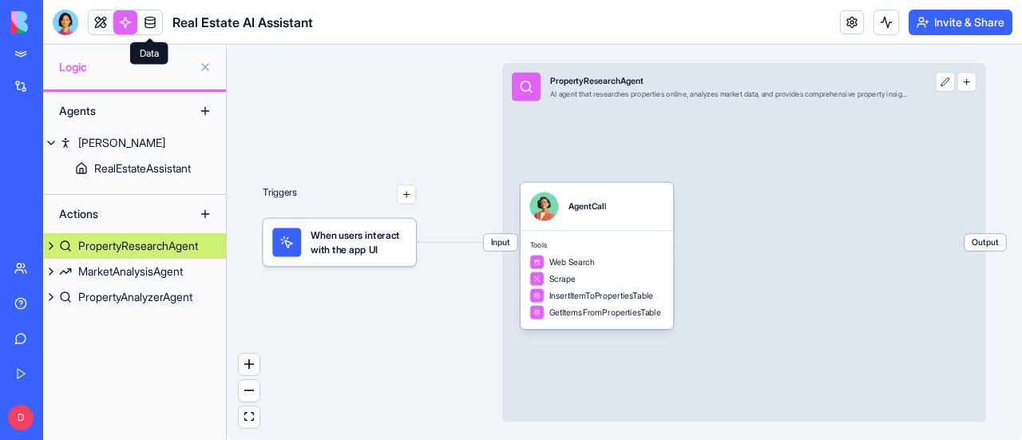
click at [149, 21] on link at bounding box center [150, 22] width 24 height 24
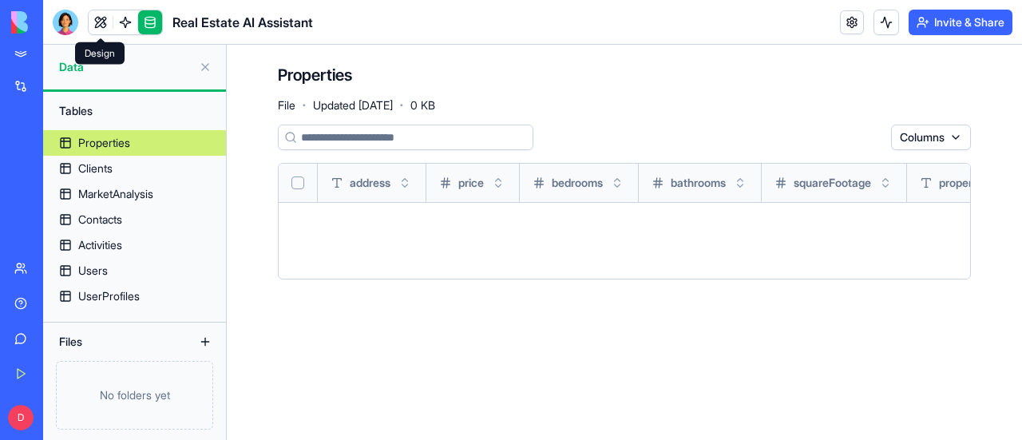
click at [101, 17] on link at bounding box center [101, 22] width 24 height 24
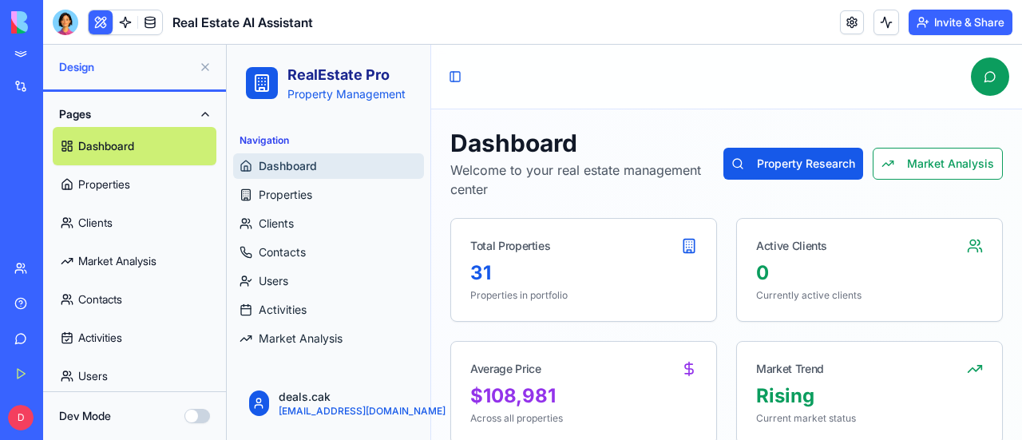
click at [115, 181] on link "Properties" at bounding box center [135, 184] width 164 height 38
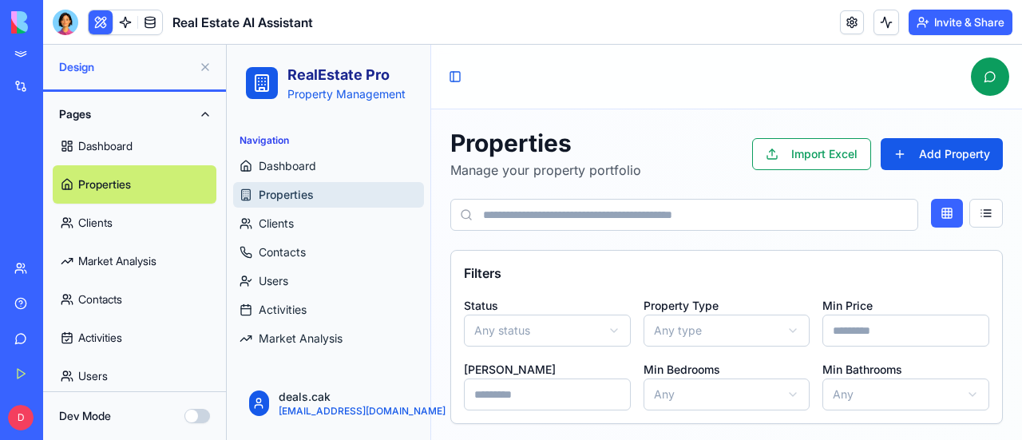
click at [559, 63] on div "Toggle Sidebar" at bounding box center [726, 77] width 591 height 65
click at [200, 66] on button at bounding box center [205, 67] width 26 height 26
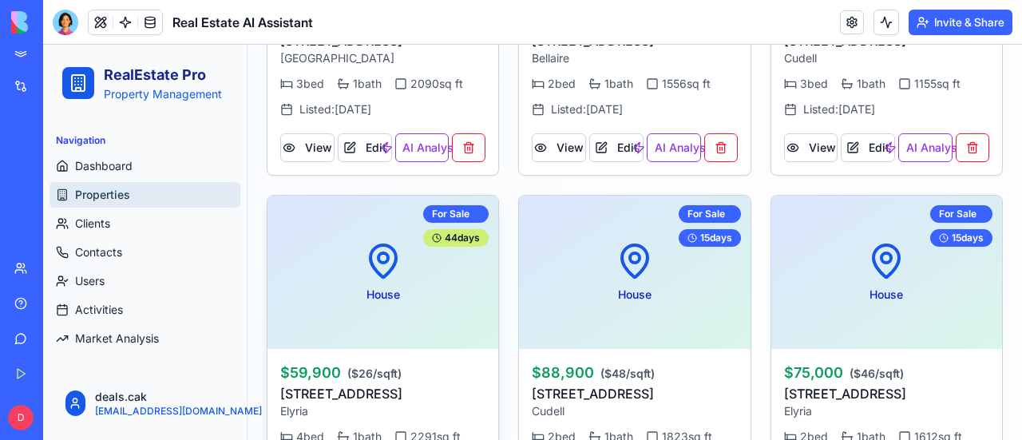
scroll to position [479, 0]
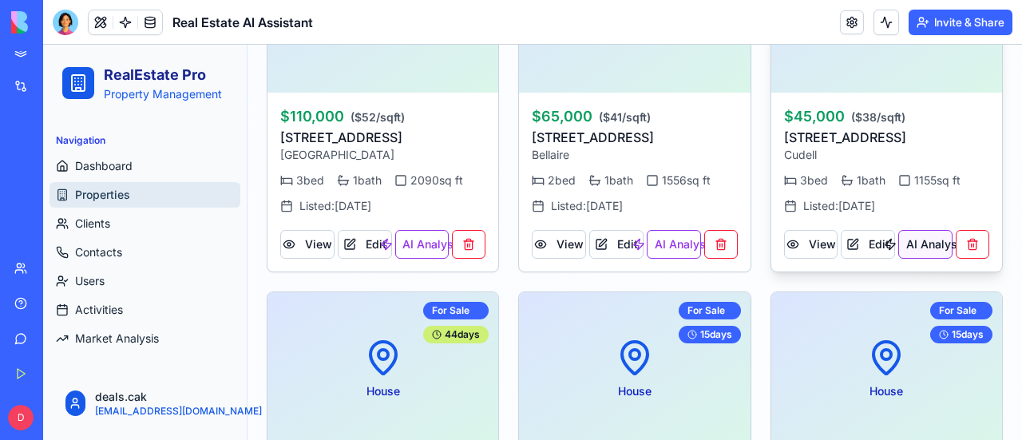
click at [926, 244] on button "AI Analysis" at bounding box center [925, 244] width 54 height 29
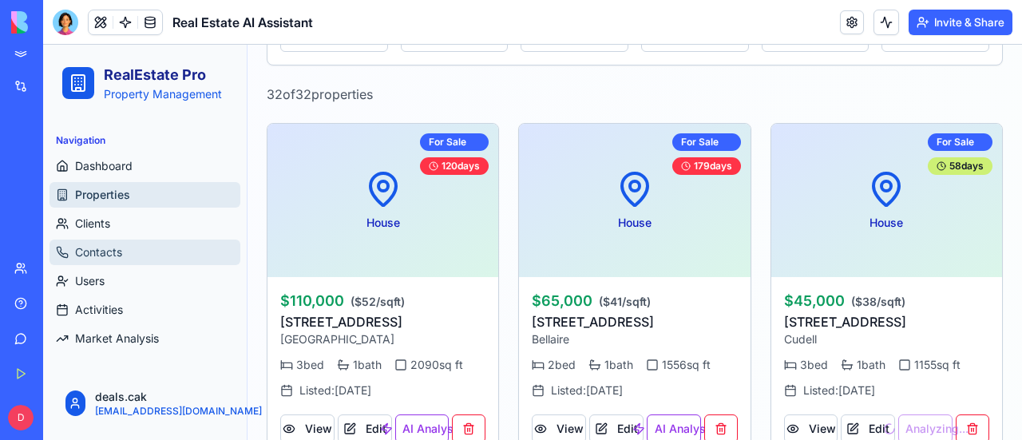
scroll to position [319, 0]
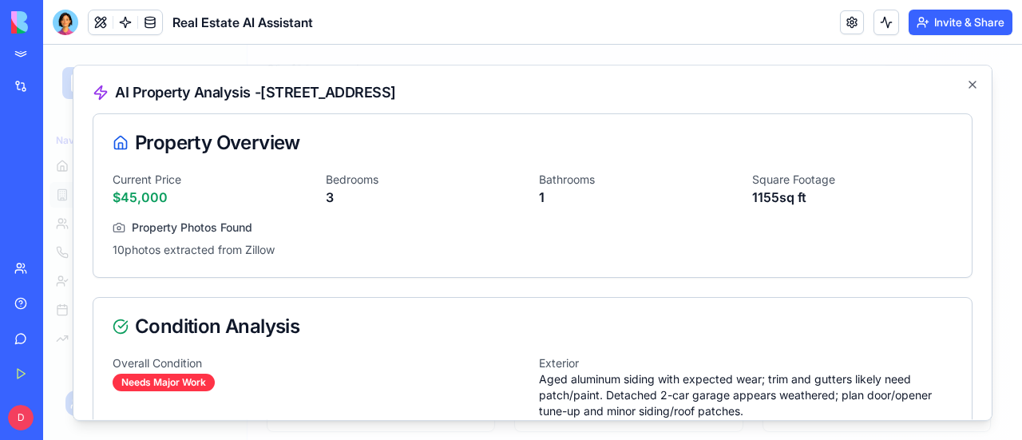
click at [157, 138] on div "Property Overview" at bounding box center [533, 142] width 840 height 19
drag, startPoint x: 145, startPoint y: 141, endPoint x: 157, endPoint y: 141, distance: 12.0
click at [157, 141] on div "Property Overview" at bounding box center [533, 142] width 840 height 19
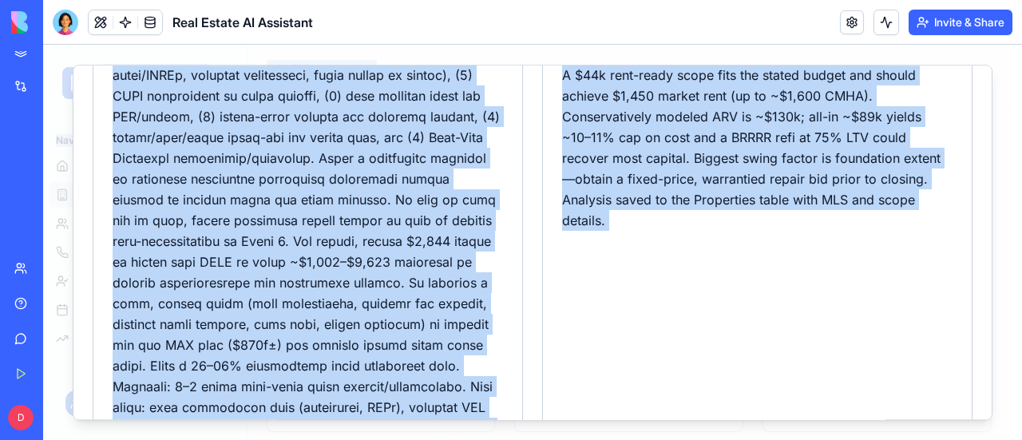
scroll to position [1447, 0]
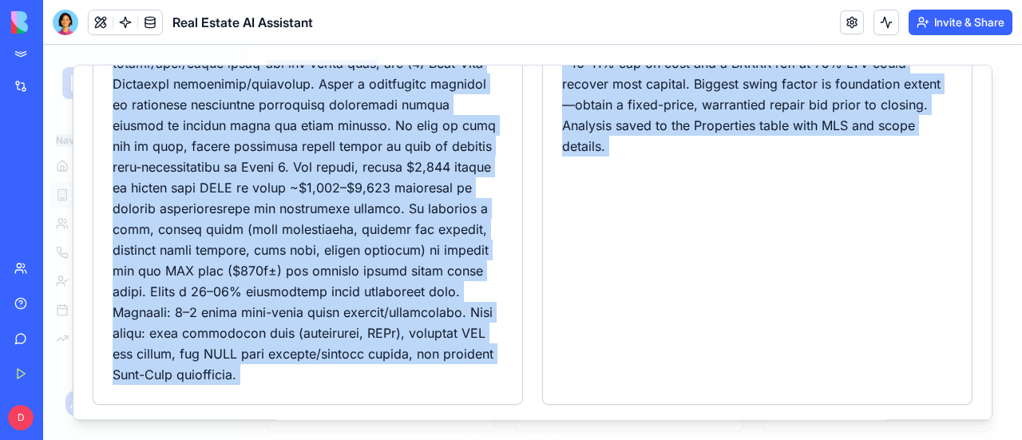
copy body "RealEstate Pro Property Management Navigation Dashboard Properties Clients Cont…"
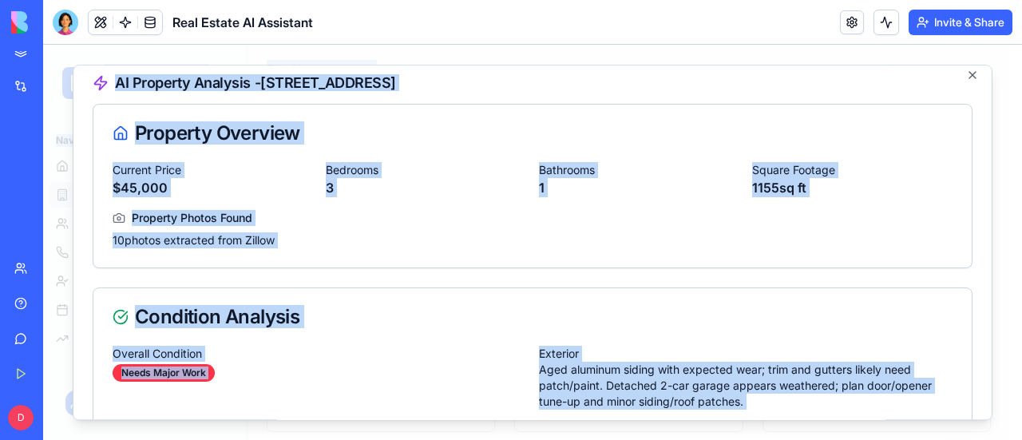
scroll to position [0, 0]
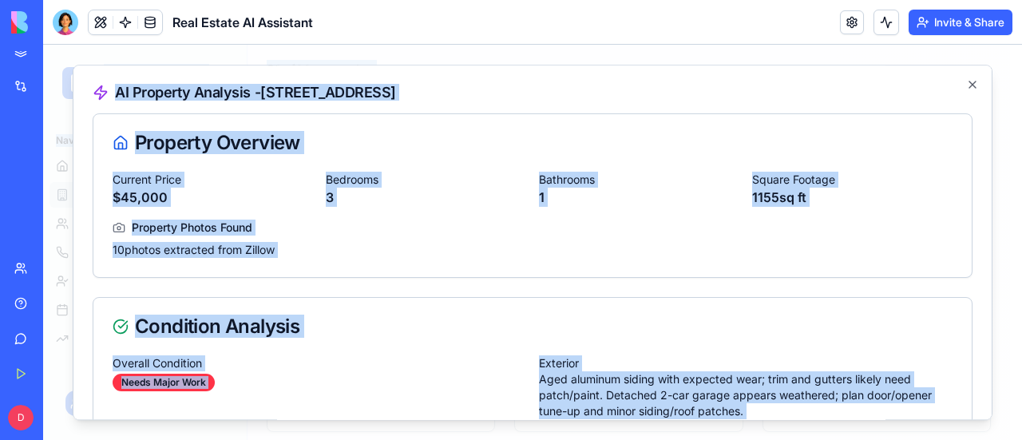
click at [386, 87] on h2 "AI Property Analysis - [STREET_ADDRESS]" at bounding box center [533, 93] width 880 height 16
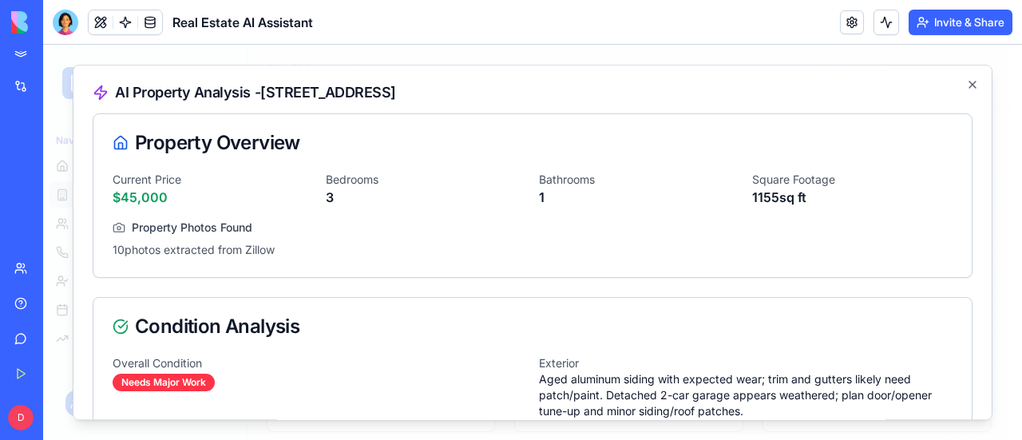
click at [102, 93] on icon at bounding box center [101, 93] width 16 height 16
click at [176, 90] on h2 "AI Property Analysis - [STREET_ADDRESS]" at bounding box center [533, 93] width 880 height 16
click at [970, 82] on icon "button" at bounding box center [973, 84] width 6 height 6
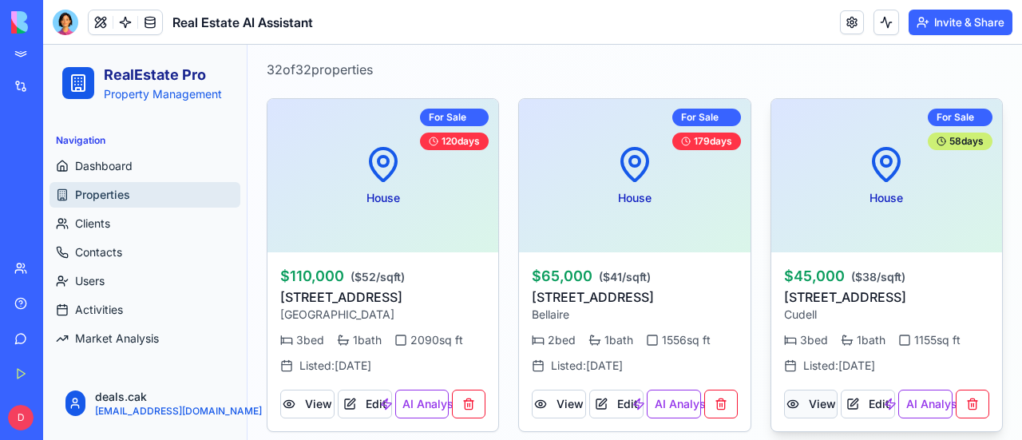
click at [819, 403] on button "View" at bounding box center [811, 404] width 54 height 29
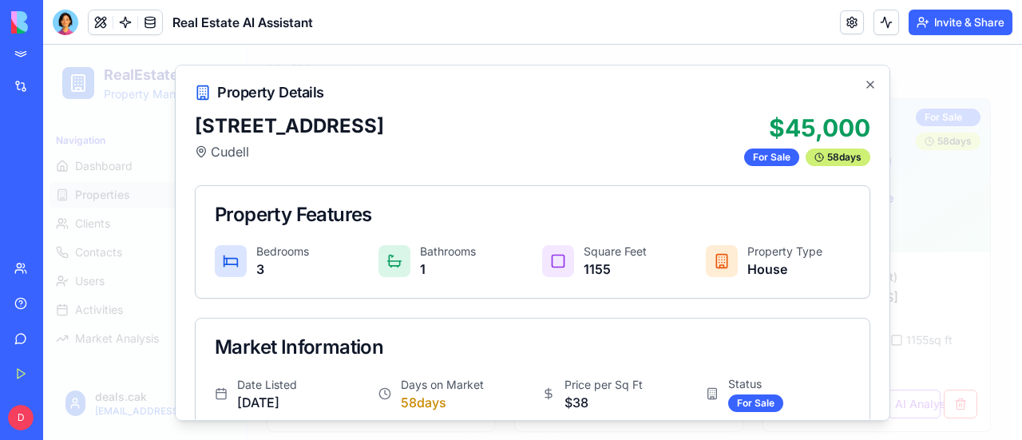
scroll to position [220, 0]
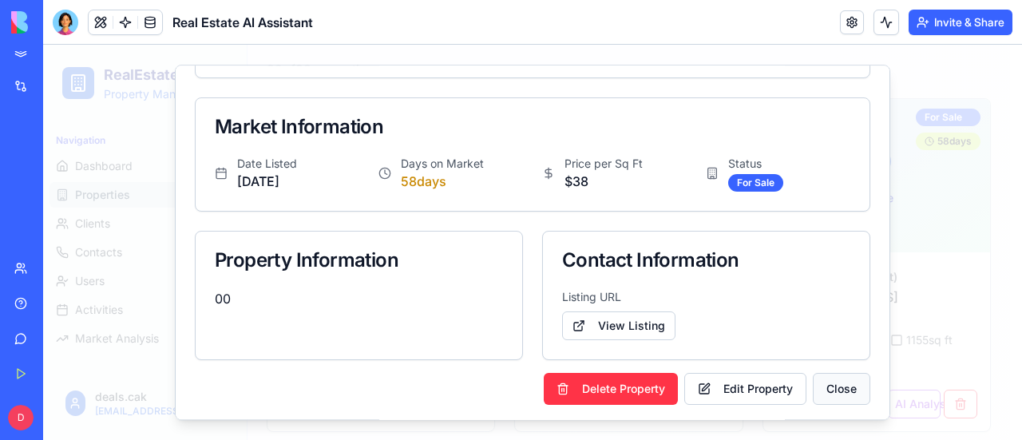
click at [835, 383] on button "Close" at bounding box center [842, 389] width 58 height 32
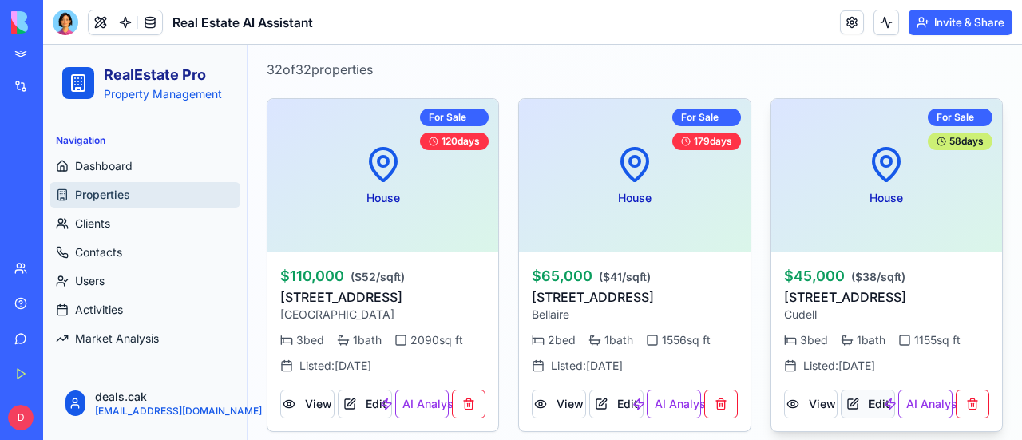
click at [844, 402] on button "Edit" at bounding box center [868, 404] width 54 height 29
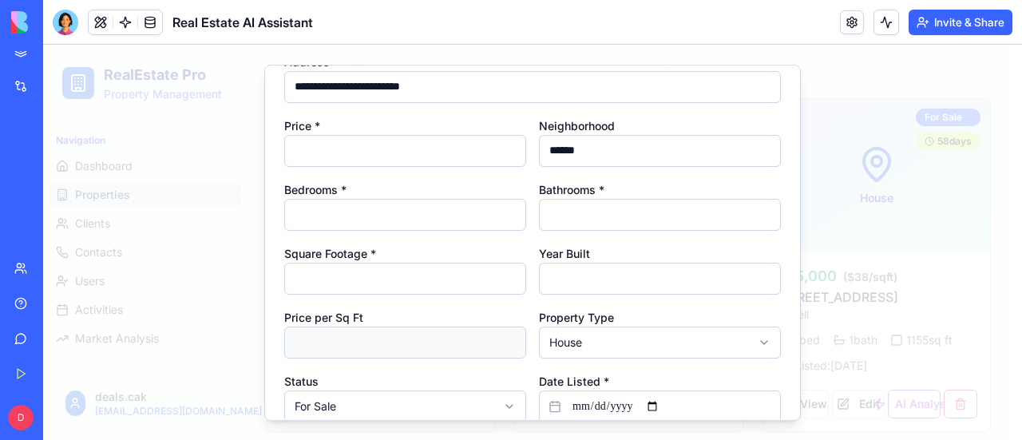
scroll to position [0, 0]
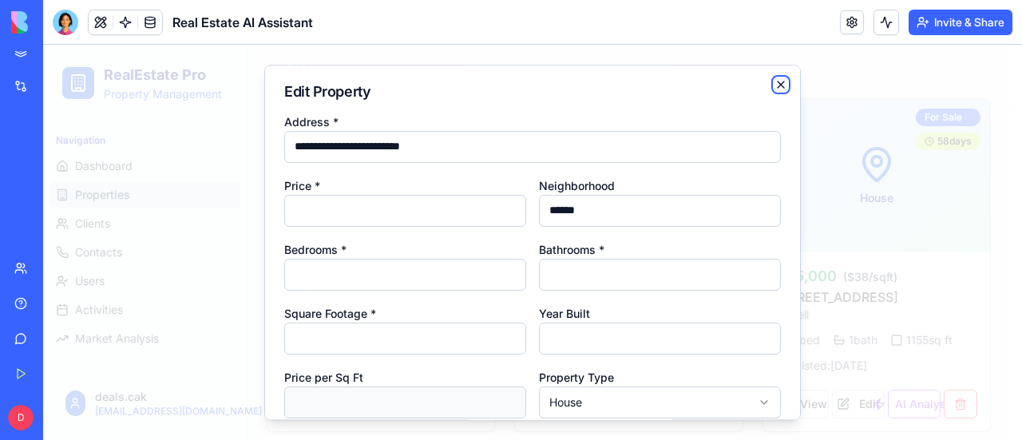
click at [775, 88] on icon "button" at bounding box center [781, 84] width 13 height 13
type input "**********"
type input "*"
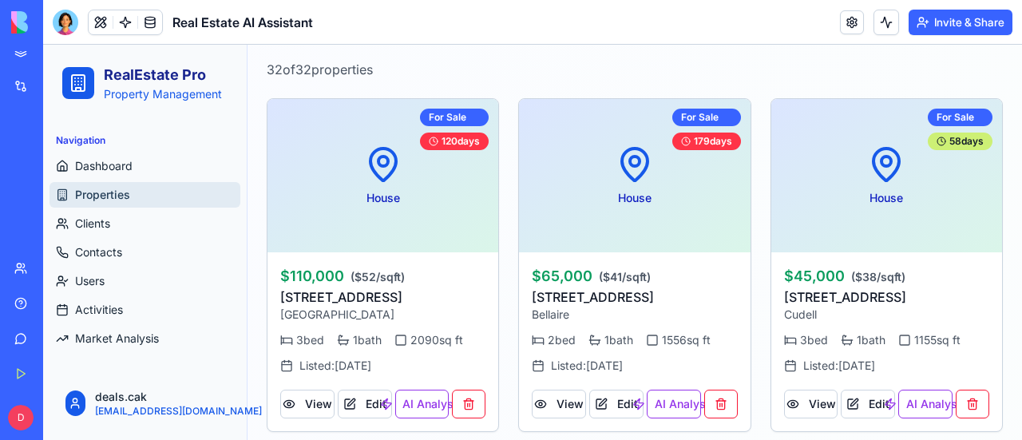
click at [59, 296] on div "Help" at bounding box center [48, 303] width 21 height 16
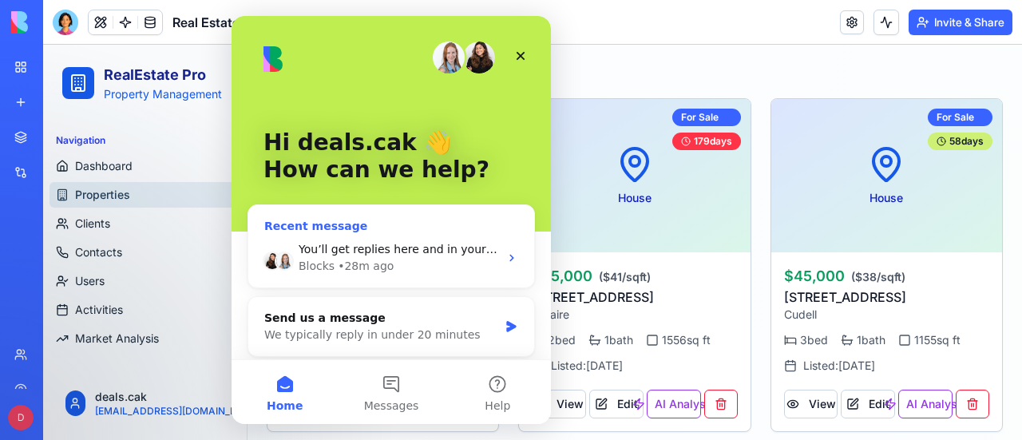
click at [433, 255] on span "You’ll get replies here and in your email: ✉️ [EMAIL_ADDRESS][DOMAIN_NAME] Our …" at bounding box center [639, 249] width 680 height 13
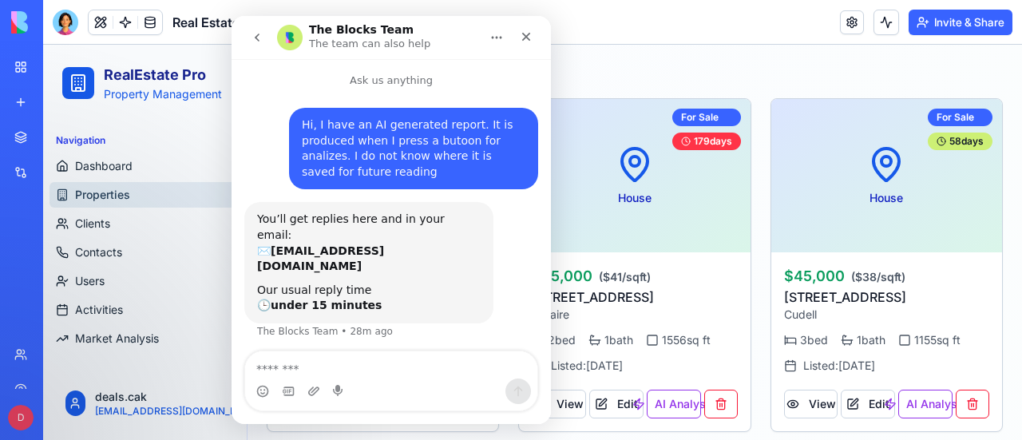
click at [739, 71] on div "32 of 32 properties" at bounding box center [635, 69] width 736 height 19
click at [533, 38] on div "Close" at bounding box center [526, 36] width 29 height 29
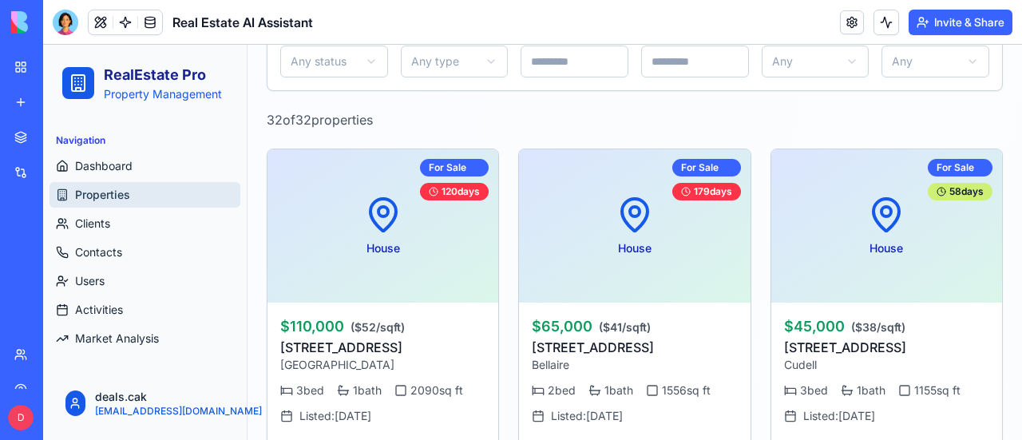
scroll to position [319, 0]
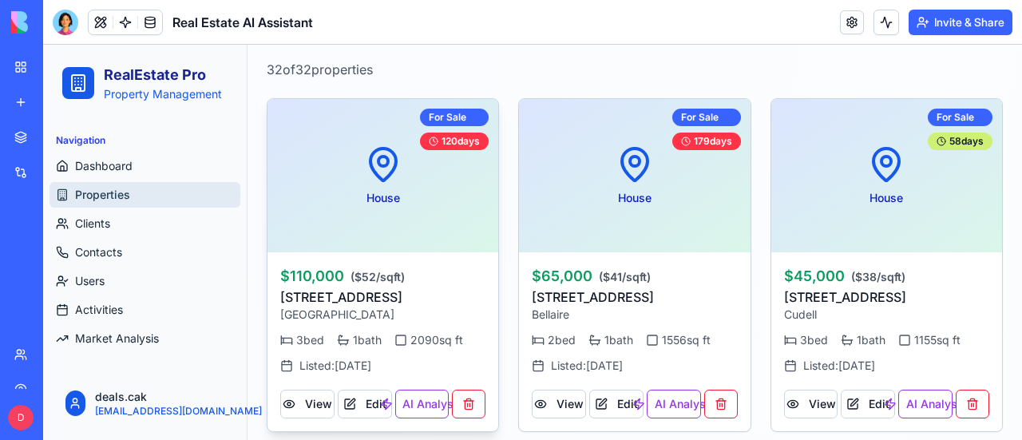
click at [316, 199] on div "House For Sale 120 days" at bounding box center [383, 175] width 231 height 153
click at [368, 402] on button "Edit" at bounding box center [365, 404] width 54 height 29
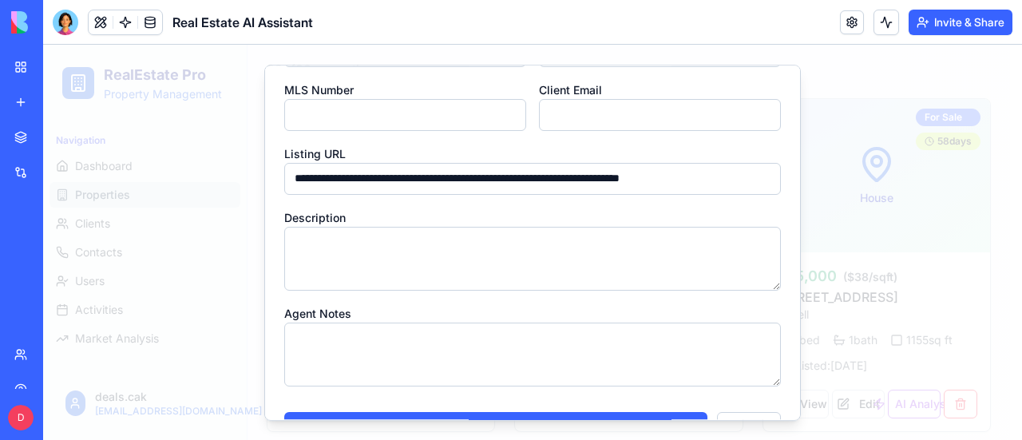
scroll to position [521, 0]
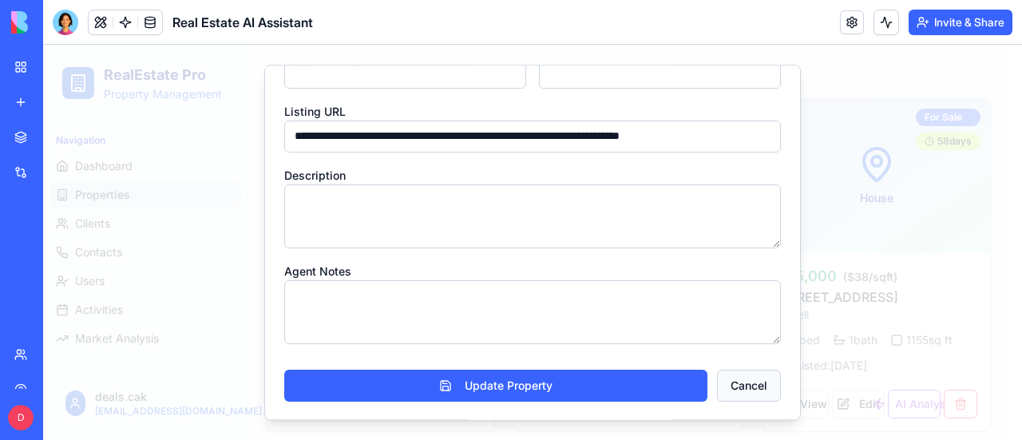
click at [749, 388] on button "Cancel" at bounding box center [749, 386] width 64 height 32
type input "**********"
type input "*"
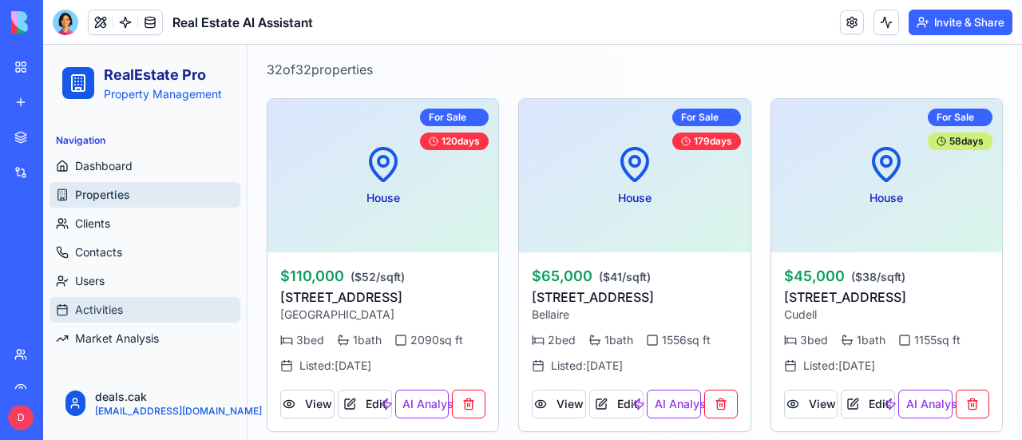
click at [102, 313] on span "Activities" at bounding box center [99, 310] width 48 height 16
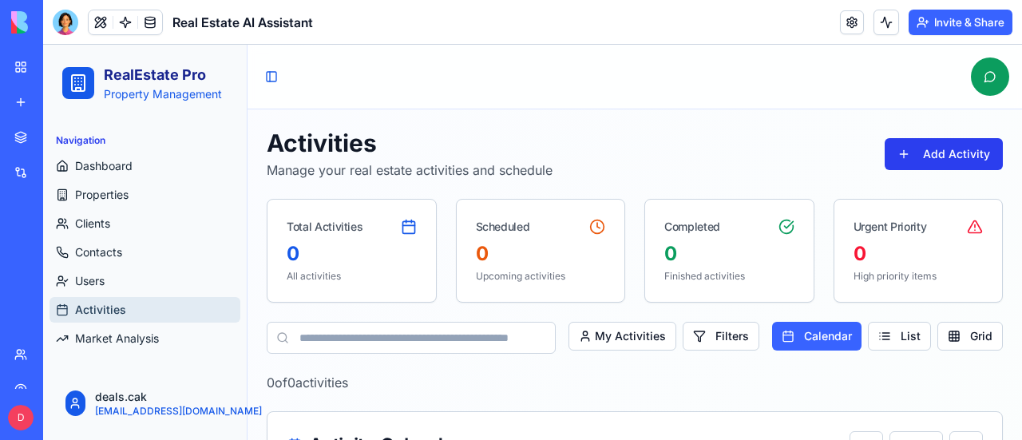
click at [910, 152] on button "Add Activity" at bounding box center [944, 154] width 118 height 32
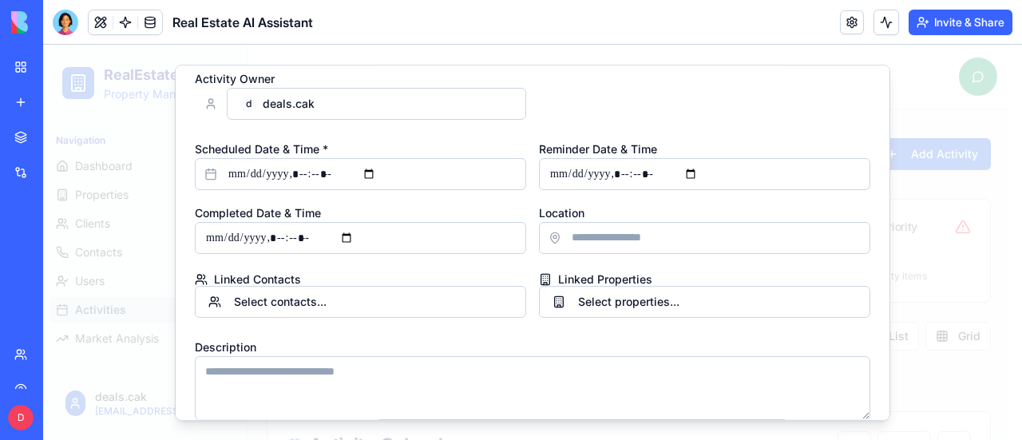
scroll to position [319, 0]
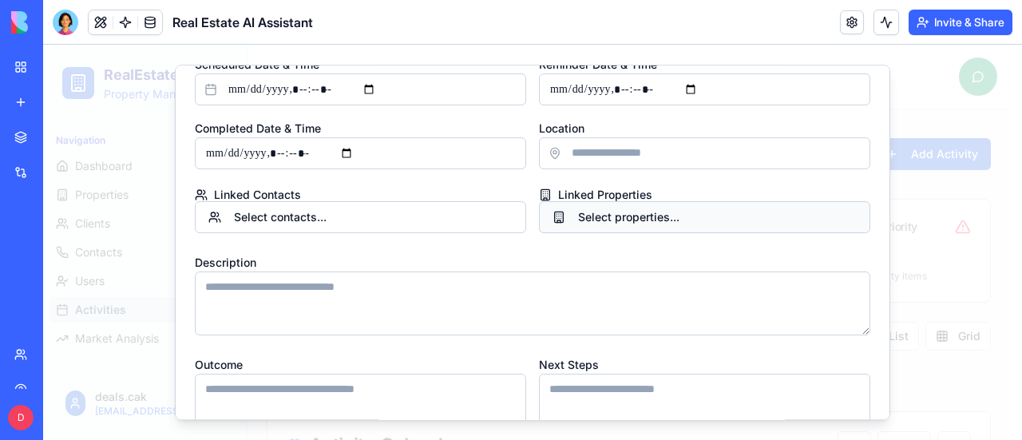
click at [555, 214] on button "Select properties..." at bounding box center [704, 217] width 331 height 32
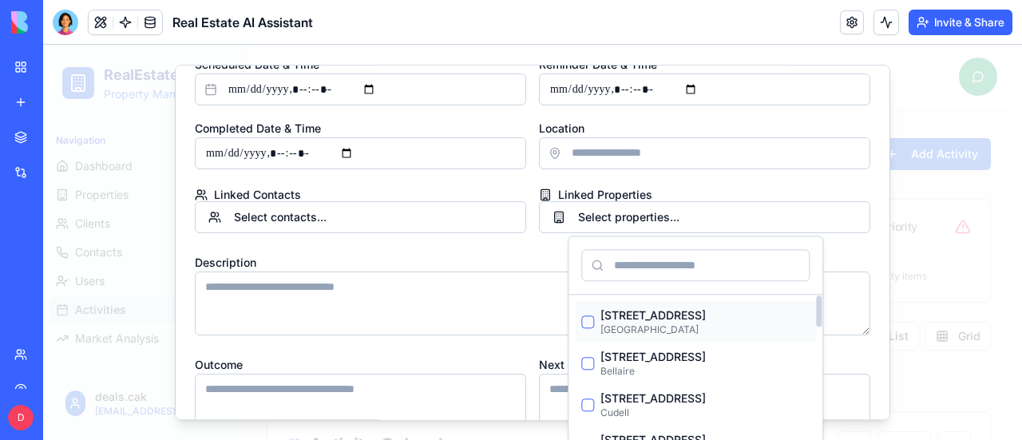
click at [679, 318] on p "[STREET_ADDRESS]" at bounding box center [705, 315] width 209 height 16
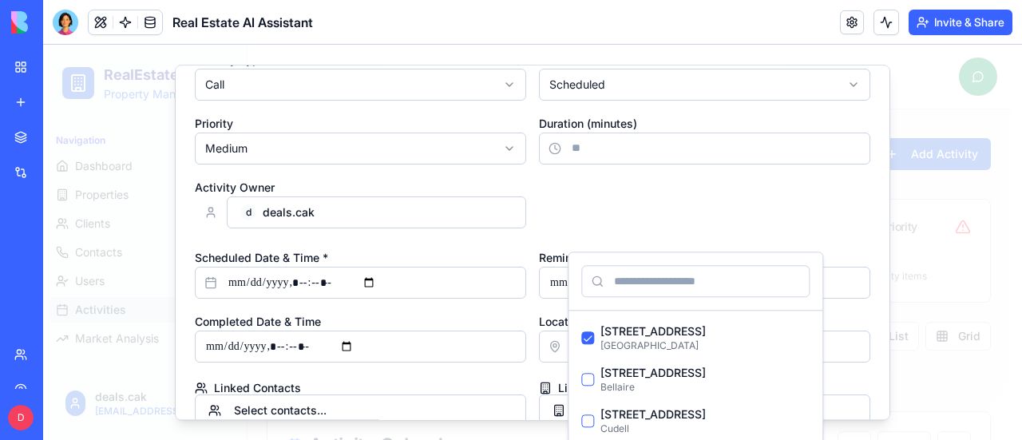
scroll to position [0, 0]
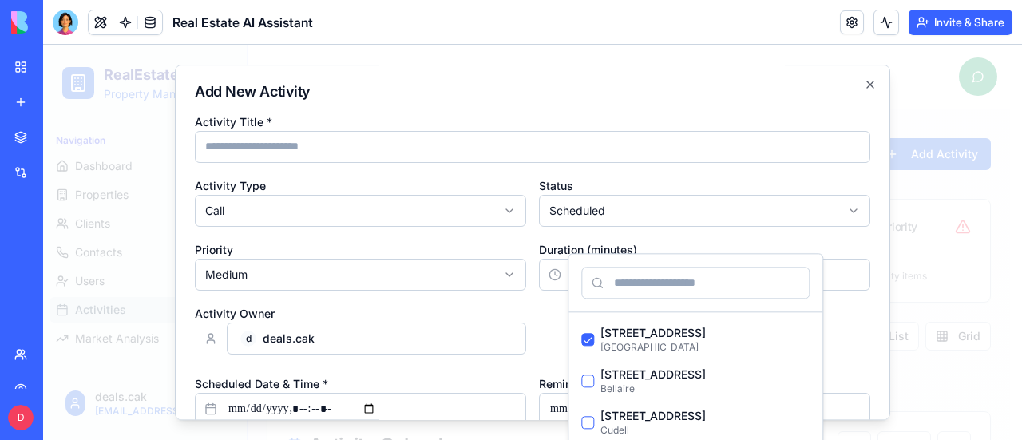
click at [422, 141] on input "Activity Title *" at bounding box center [533, 147] width 676 height 32
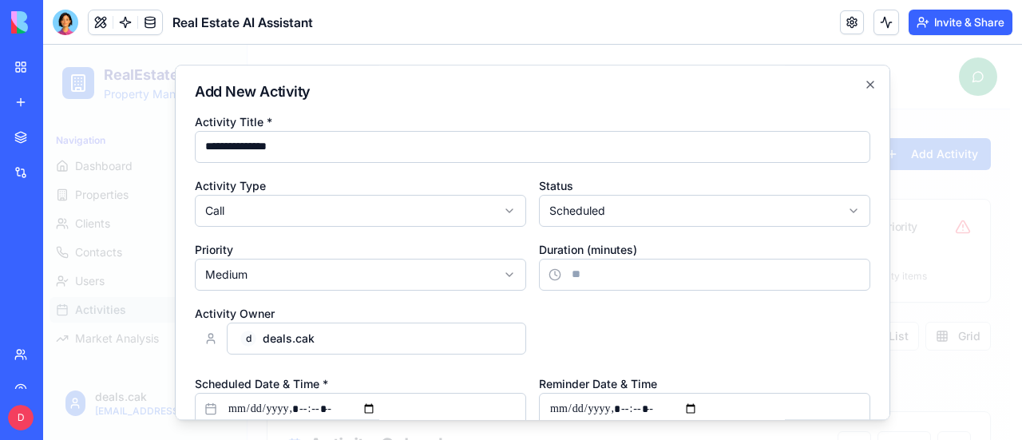
type input "**********"
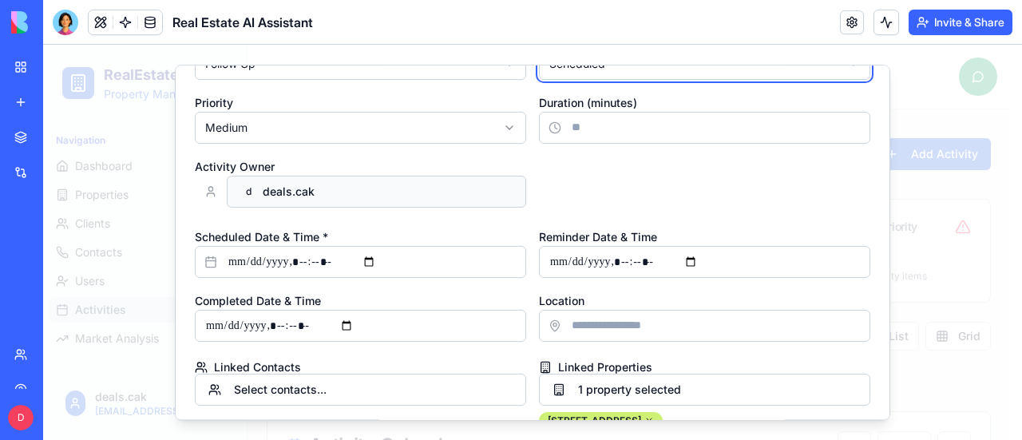
scroll to position [240, 0]
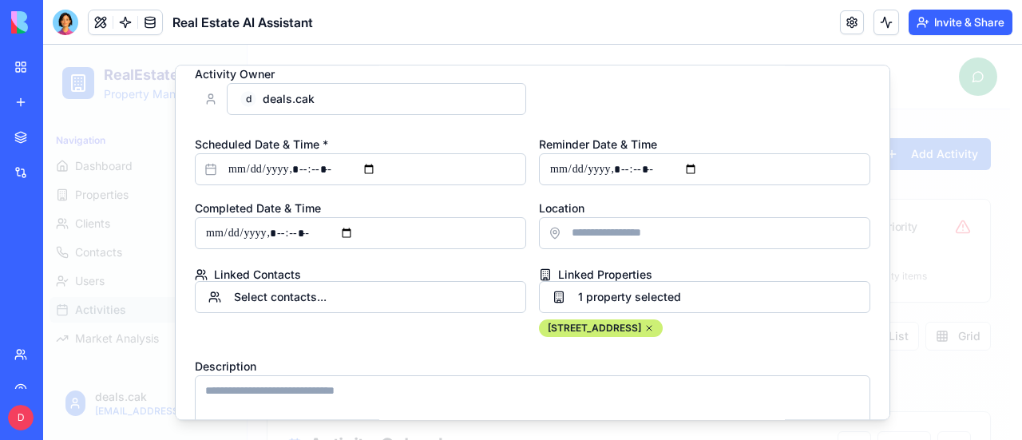
click at [212, 165] on rect at bounding box center [211, 170] width 10 height 10
click at [384, 165] on input "Scheduled Date & Time *" at bounding box center [360, 169] width 331 height 32
type input "**********"
click at [421, 134] on div "Scheduled Date & Time *" at bounding box center [360, 159] width 331 height 51
click at [721, 169] on input "Reminder Date & Time" at bounding box center [704, 169] width 331 height 32
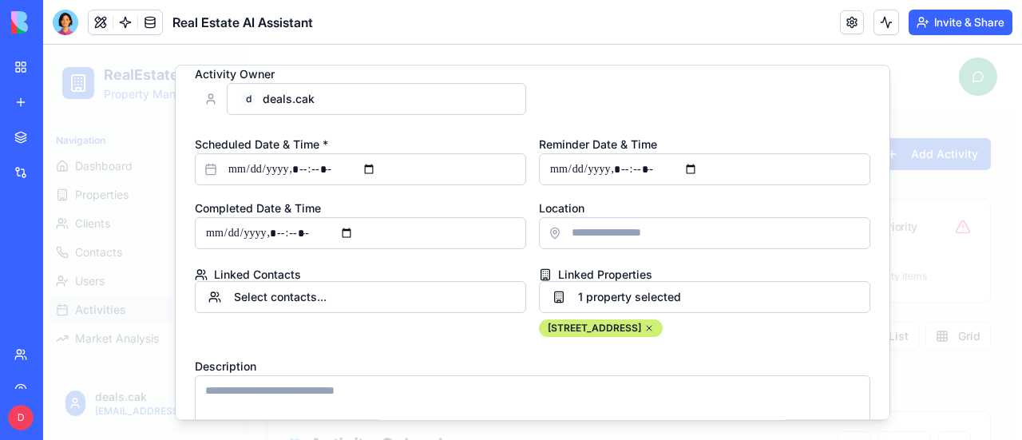
type input "**********"
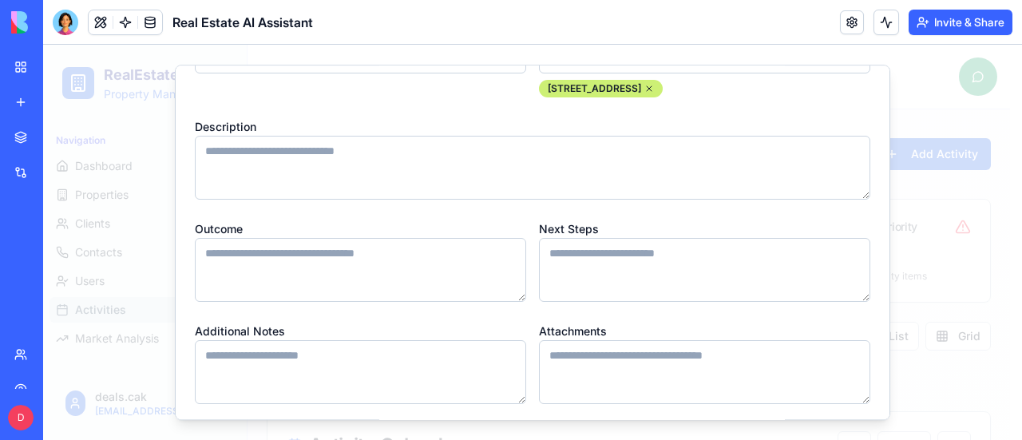
scroll to position [577, 0]
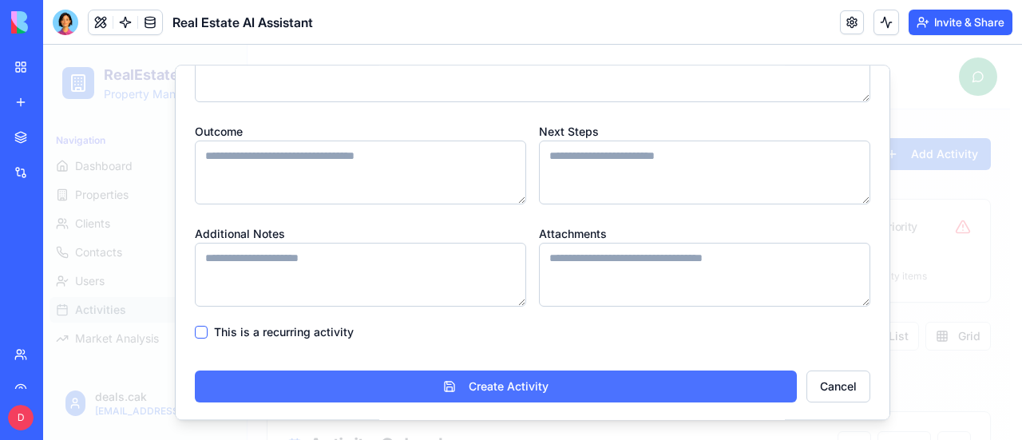
click at [474, 383] on button "Create Activity" at bounding box center [496, 387] width 602 height 32
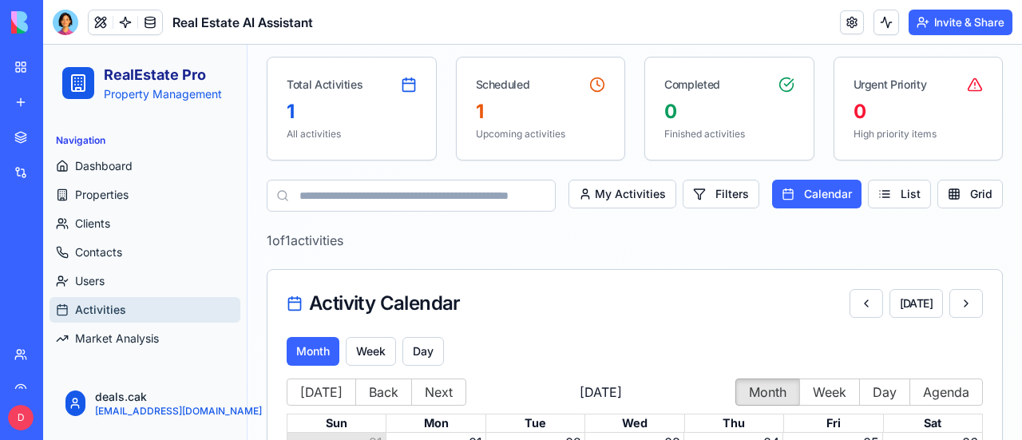
scroll to position [118, 0]
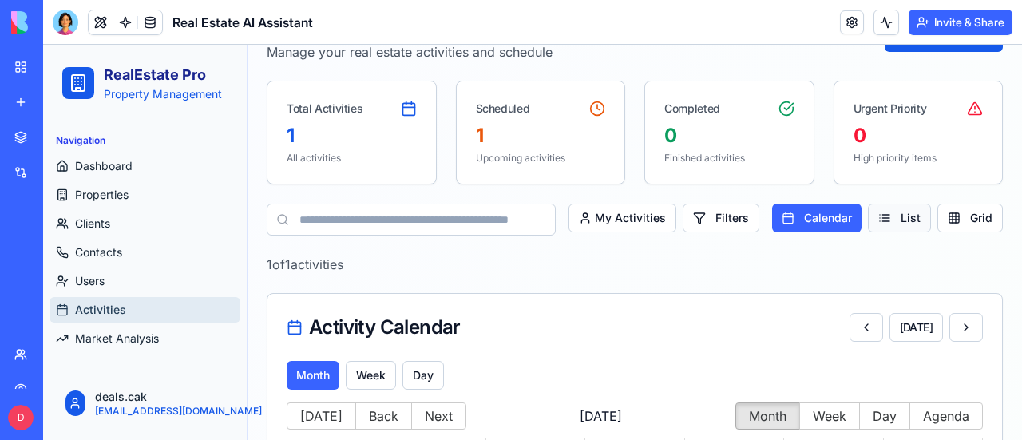
click at [878, 213] on button "List" at bounding box center [899, 218] width 63 height 29
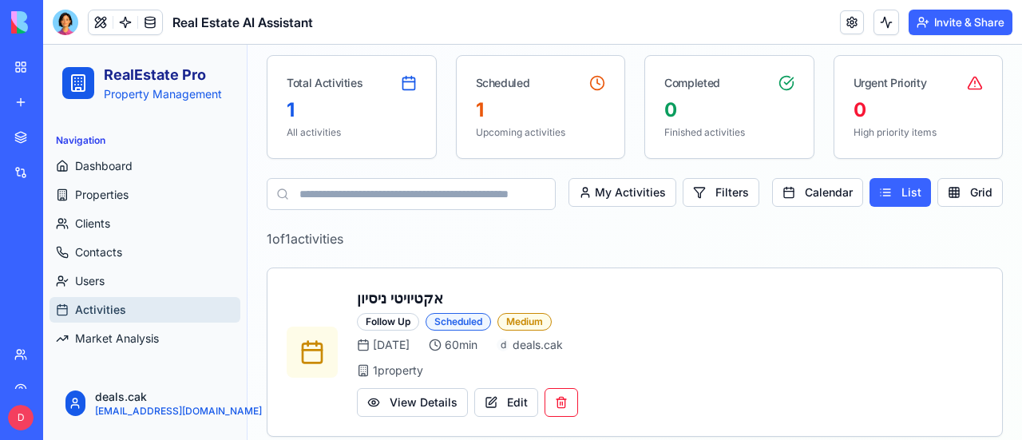
scroll to position [157, 0]
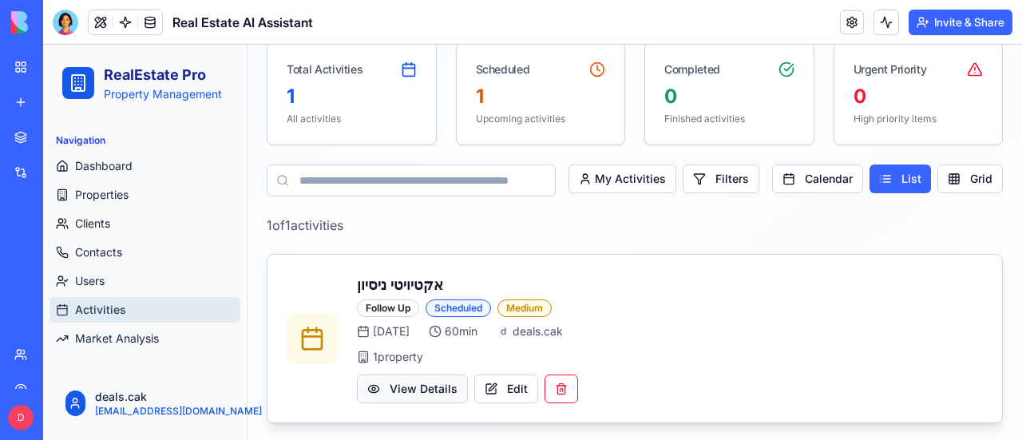
click at [416, 381] on button "View Details" at bounding box center [412, 389] width 111 height 29
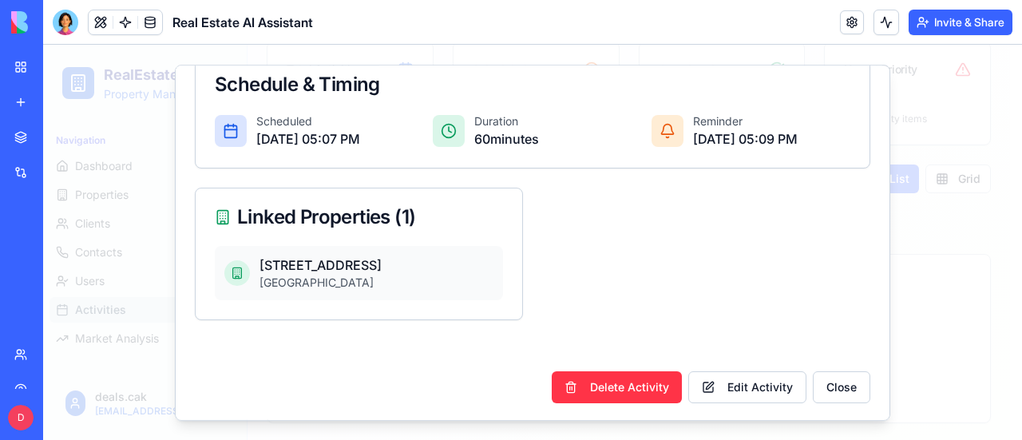
scroll to position [0, 0]
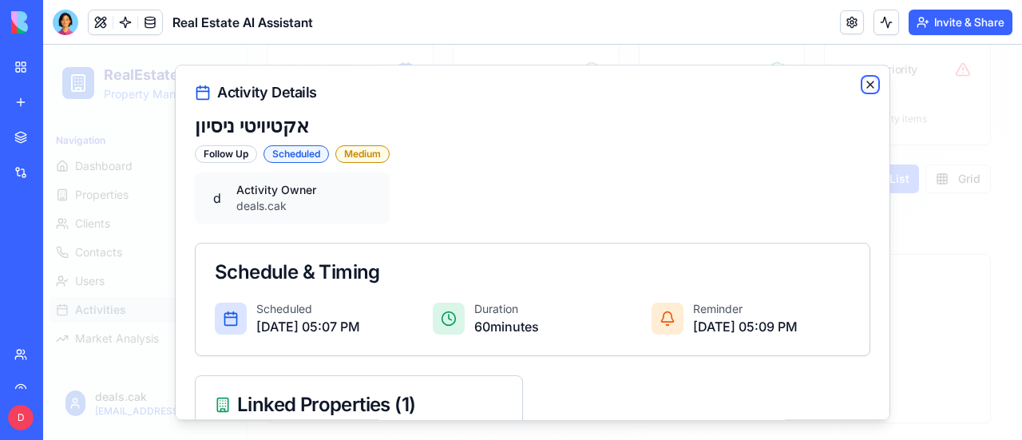
click at [867, 85] on icon "button" at bounding box center [870, 84] width 6 height 6
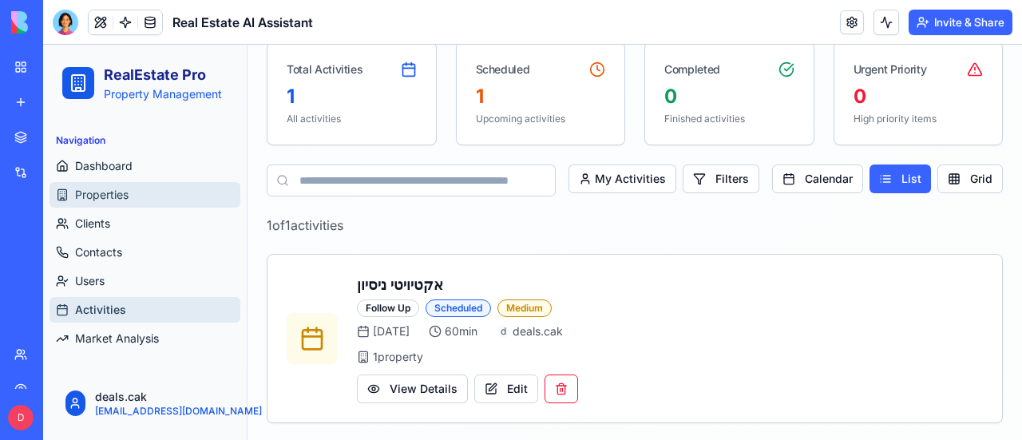
click at [113, 191] on span "Properties" at bounding box center [102, 195] width 54 height 16
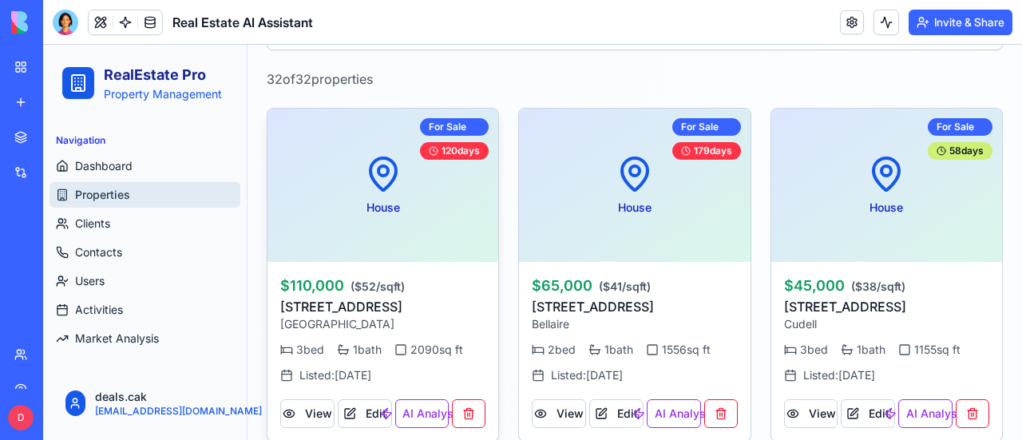
scroll to position [397, 0]
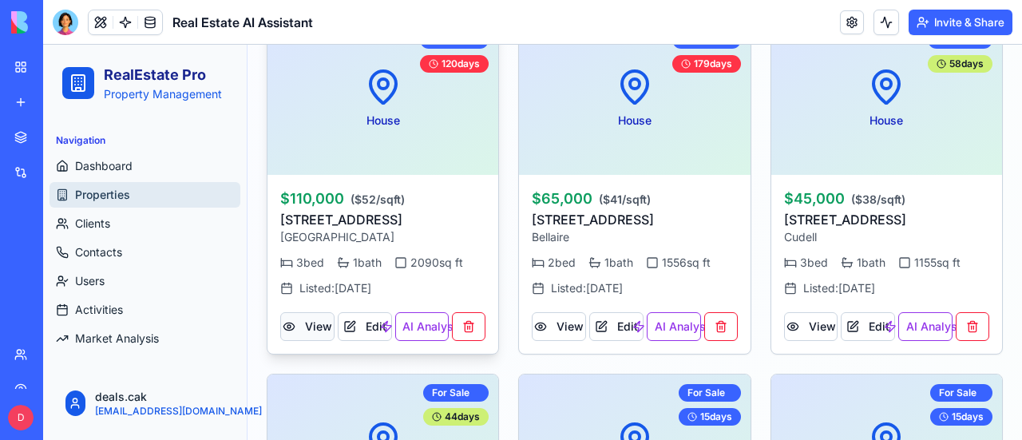
click at [315, 317] on button "View" at bounding box center [307, 326] width 54 height 29
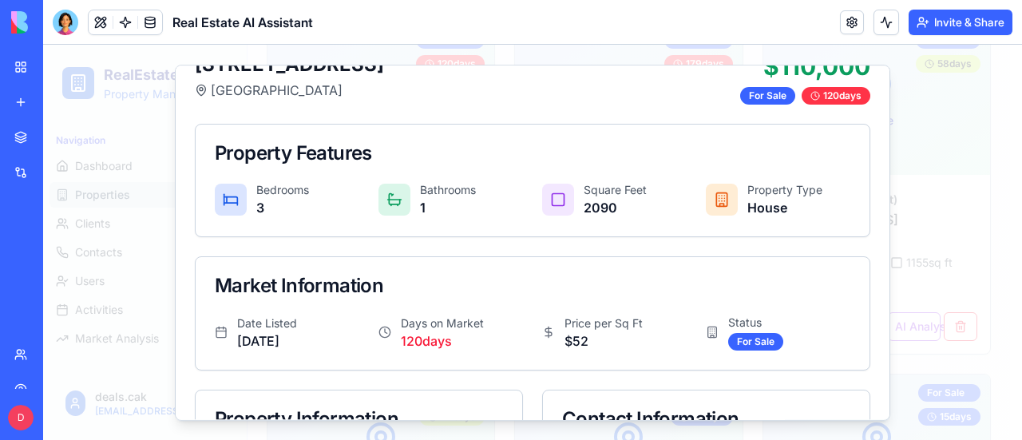
scroll to position [0, 0]
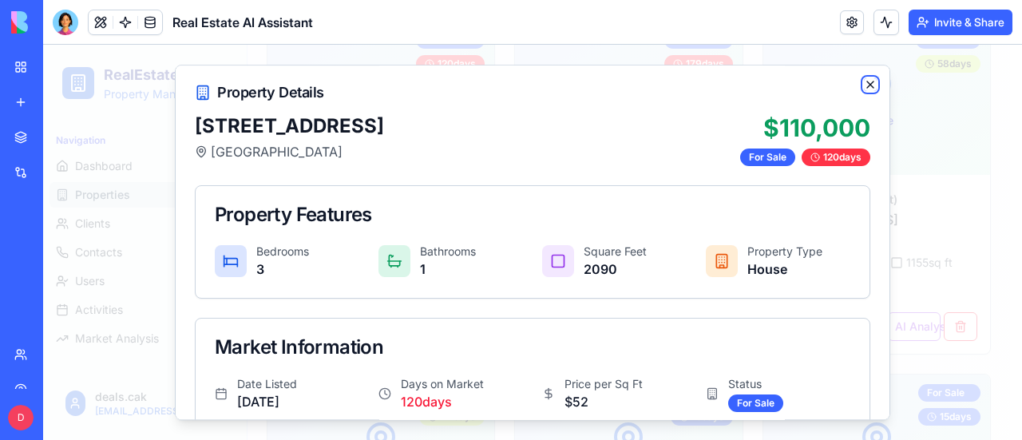
click at [867, 85] on icon "button" at bounding box center [870, 84] width 6 height 6
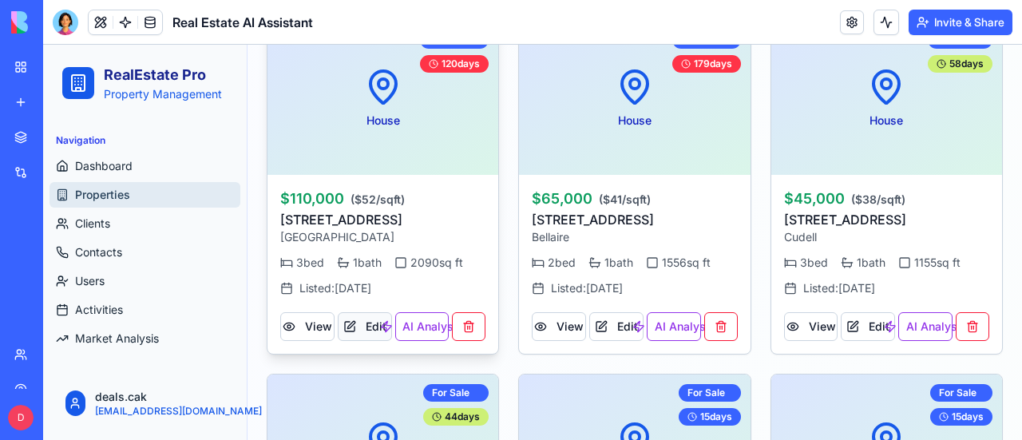
click at [374, 323] on button "Edit" at bounding box center [365, 326] width 54 height 29
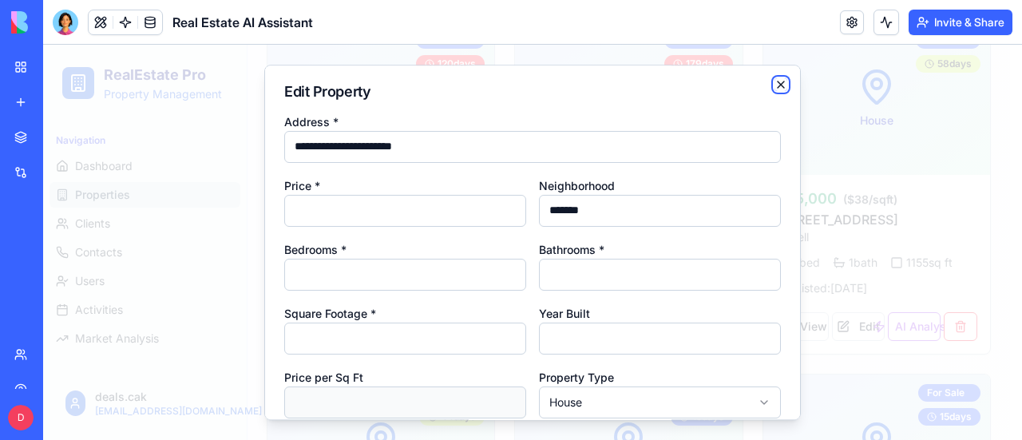
click at [775, 86] on icon "button" at bounding box center [781, 84] width 13 height 13
type input "**********"
type input "*"
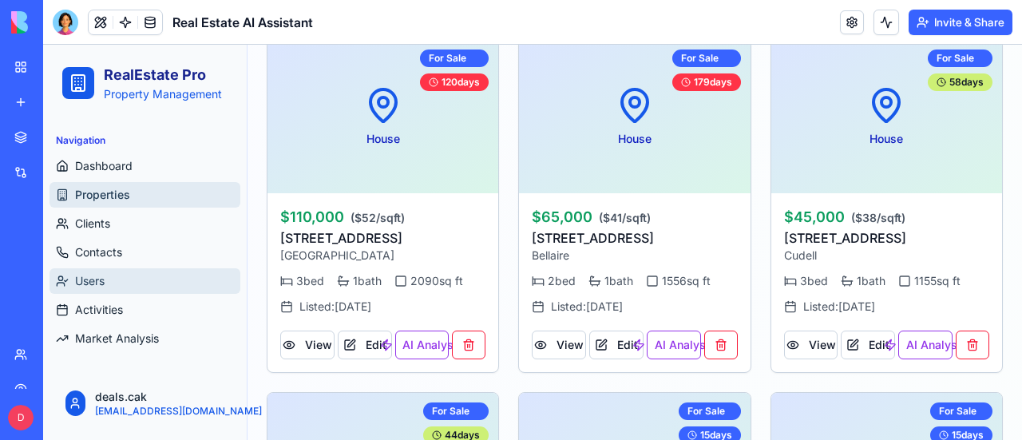
scroll to position [317, 0]
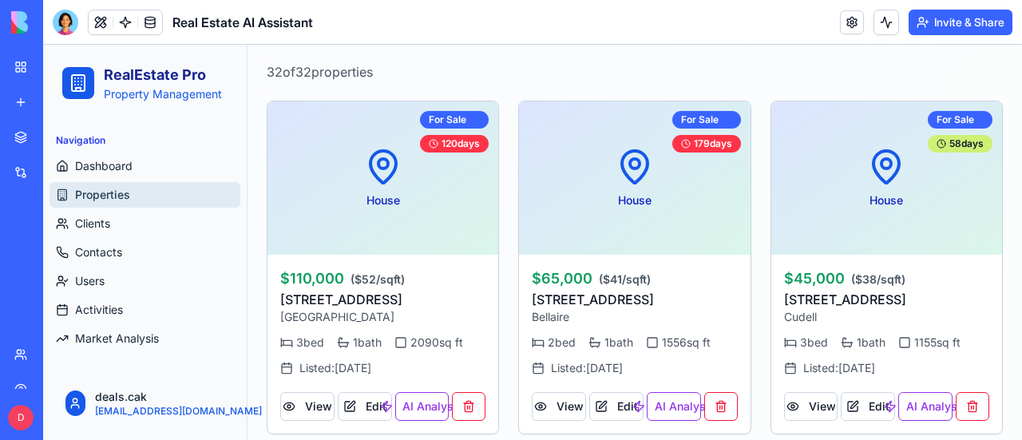
click at [101, 17] on button at bounding box center [101, 22] width 24 height 24
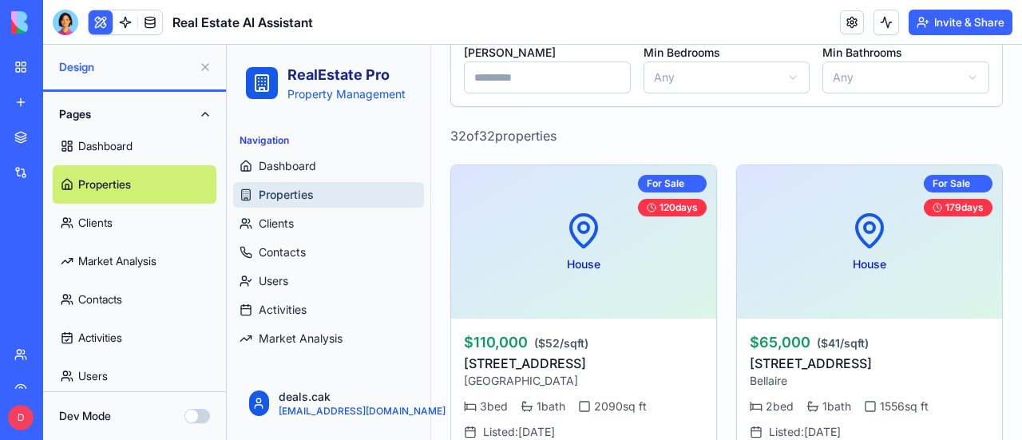
click at [137, 192] on link "Properties" at bounding box center [135, 184] width 164 height 38
click at [307, 191] on span "Properties" at bounding box center [286, 195] width 55 height 16
click at [153, 18] on link at bounding box center [150, 22] width 24 height 24
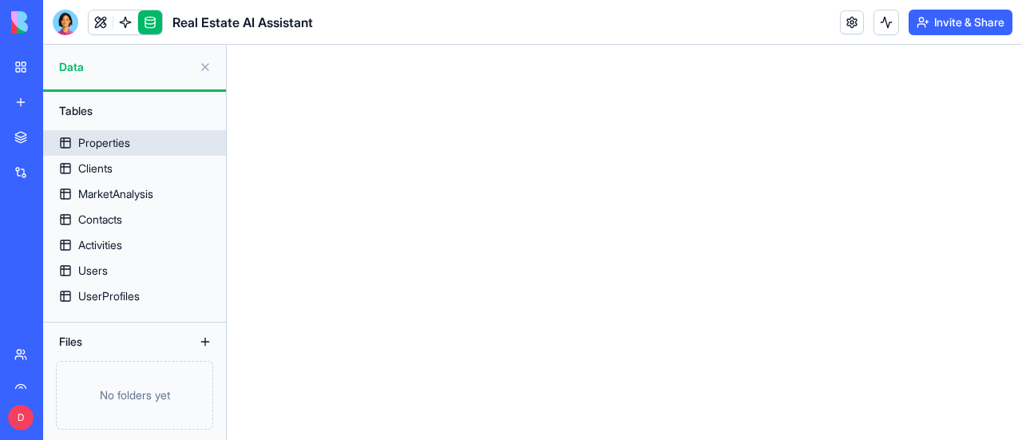
click at [117, 147] on div "Properties" at bounding box center [104, 143] width 52 height 16
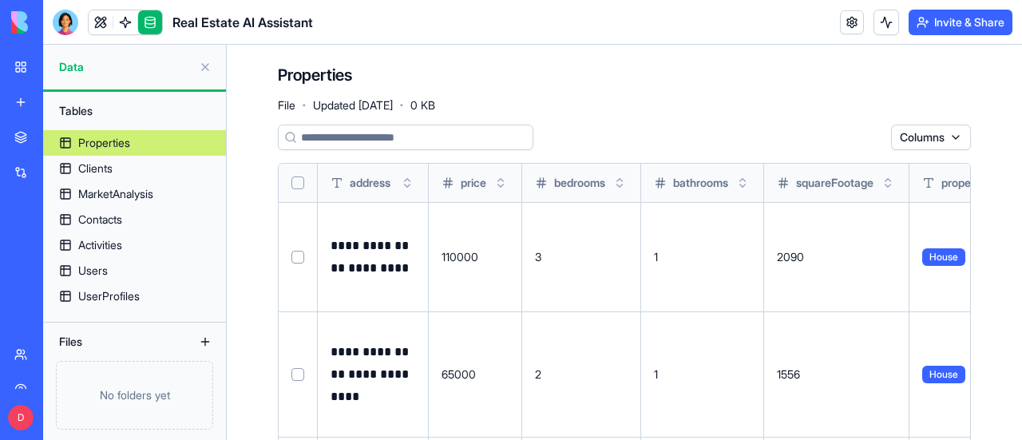
click at [942, 134] on html "**********" at bounding box center [511, 220] width 1022 height 440
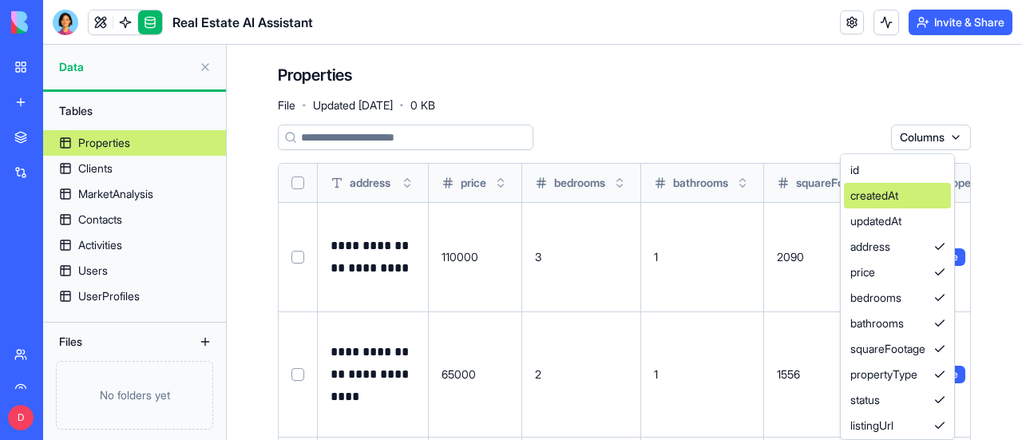
click at [882, 190] on div "createdAt" at bounding box center [897, 196] width 107 height 26
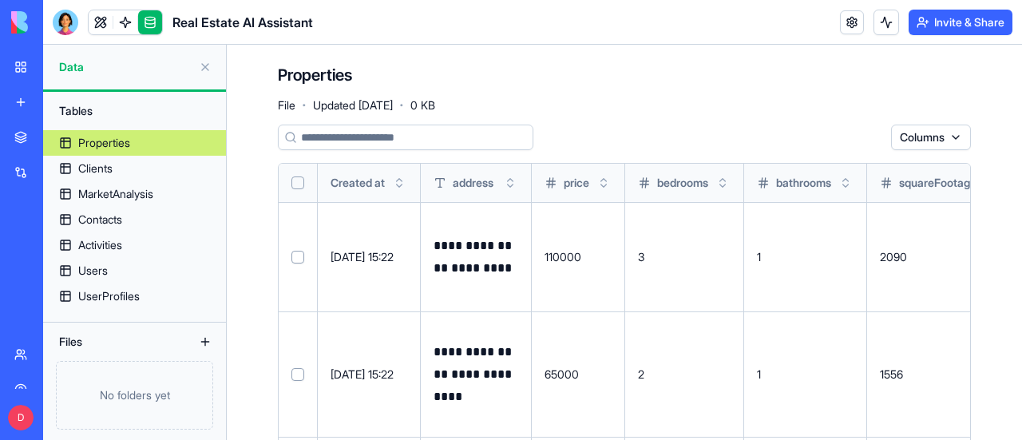
click at [948, 135] on html "**********" at bounding box center [511, 220] width 1022 height 440
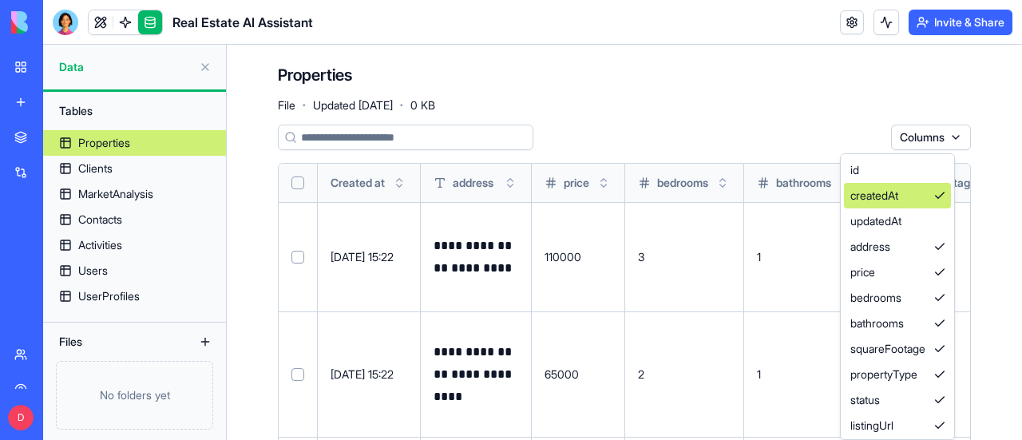
click at [942, 197] on div "createdAt" at bounding box center [897, 196] width 107 height 26
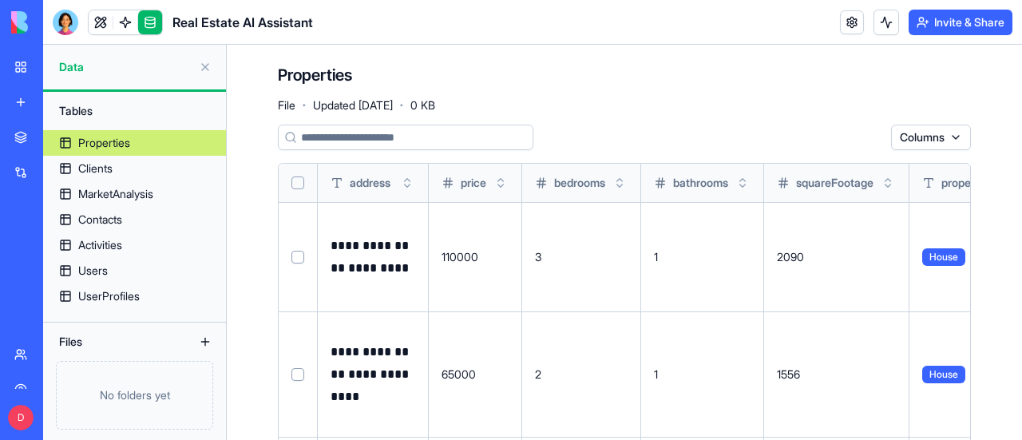
click at [942, 137] on html "**********" at bounding box center [511, 220] width 1022 height 440
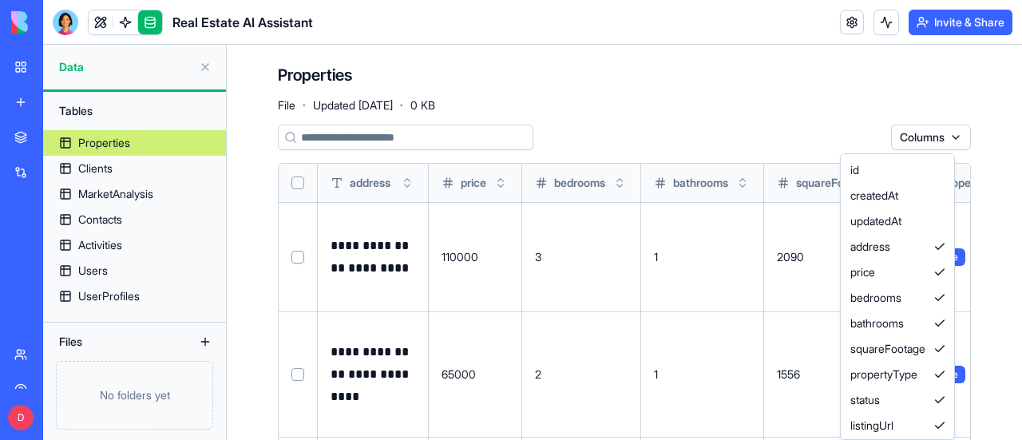
click at [688, 93] on html "**********" at bounding box center [511, 220] width 1022 height 440
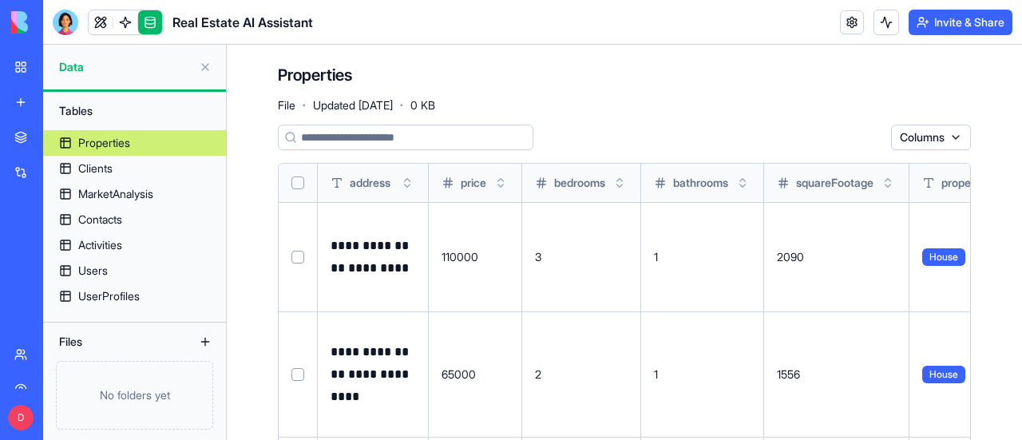
click at [206, 343] on button at bounding box center [205, 342] width 26 height 26
click at [81, 344] on div "Files" at bounding box center [115, 342] width 128 height 26
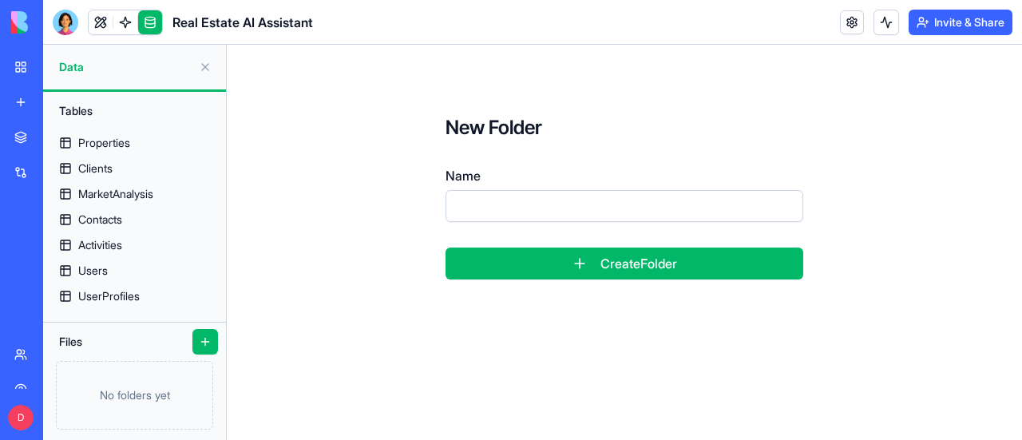
click at [291, 224] on div "New Folder Name Create Folder" at bounding box center [624, 197] width 693 height 267
click at [99, 267] on div "Users" at bounding box center [93, 271] width 30 height 16
click at [101, 266] on div "Users" at bounding box center [93, 271] width 30 height 16
click at [101, 265] on div "Users" at bounding box center [93, 271] width 30 height 16
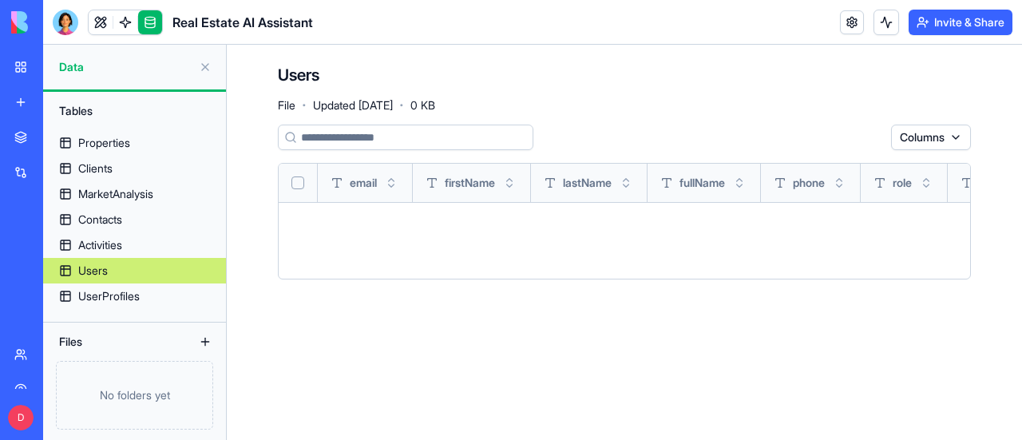
scroll to position [1, 0]
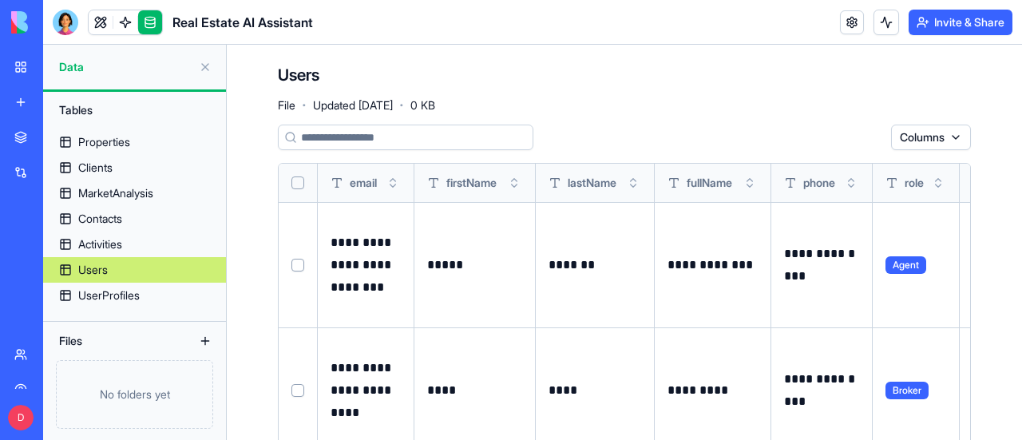
click at [928, 135] on html "**********" at bounding box center [511, 220] width 1022 height 440
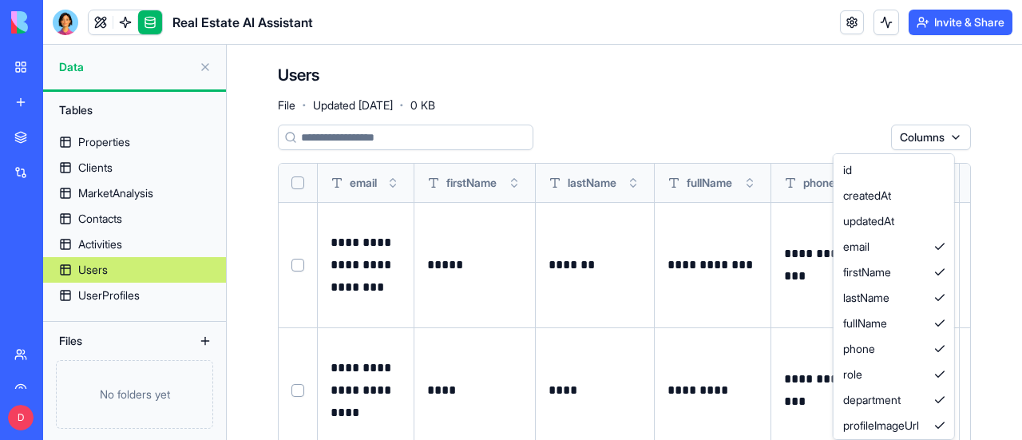
click at [633, 59] on html "**********" at bounding box center [511, 220] width 1022 height 440
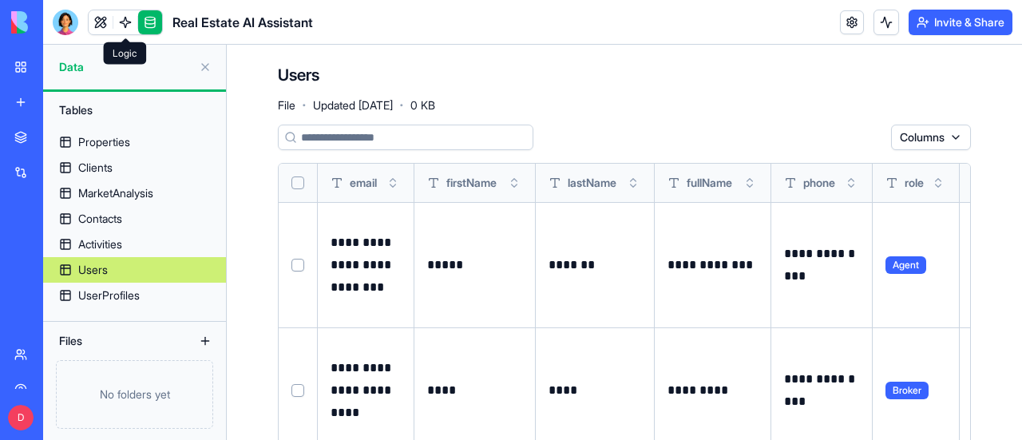
click at [125, 18] on link at bounding box center [125, 22] width 24 height 24
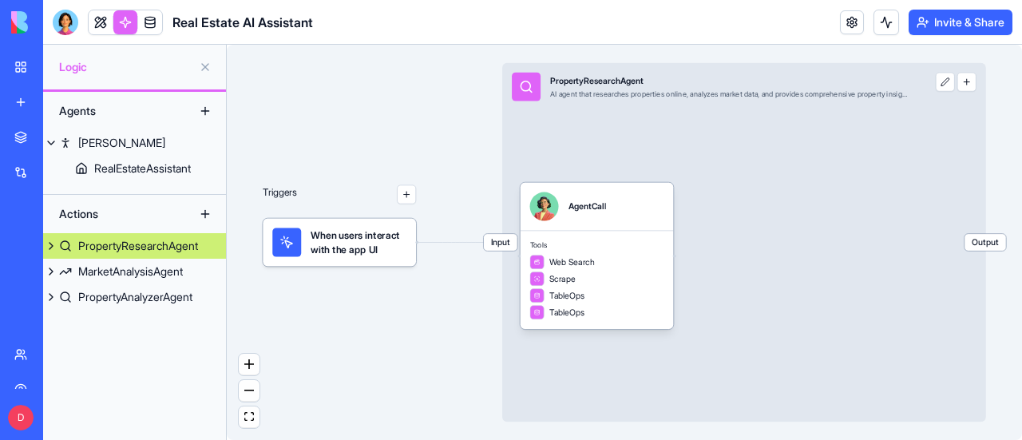
click at [125, 19] on link at bounding box center [125, 22] width 24 height 24
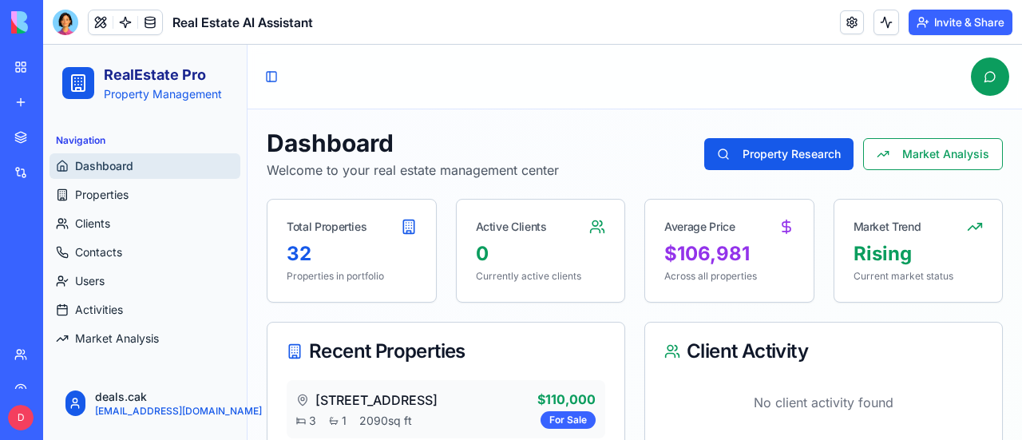
click at [850, 22] on link at bounding box center [852, 22] width 24 height 24
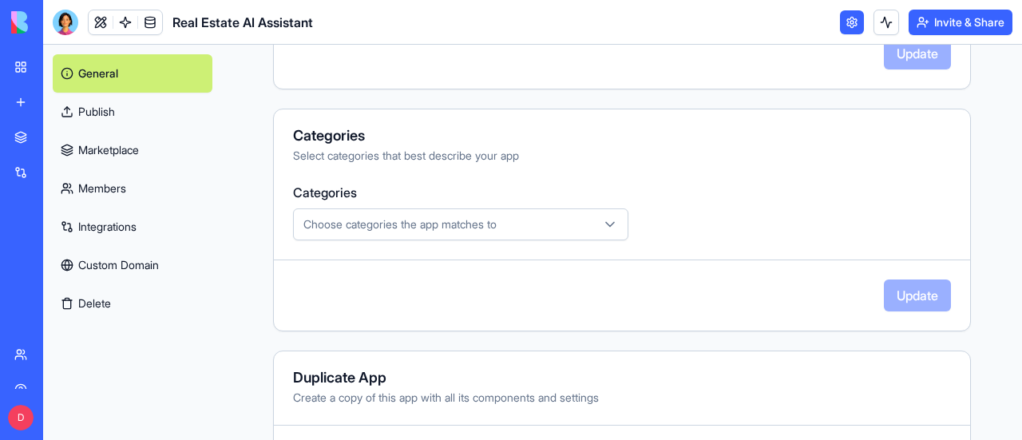
scroll to position [548, 0]
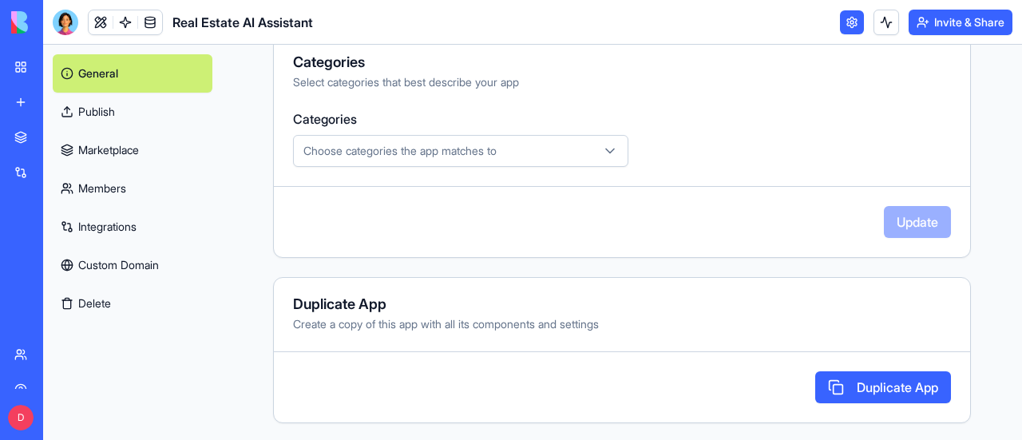
click at [836, 380] on button "Duplicate App" at bounding box center [883, 387] width 136 height 32
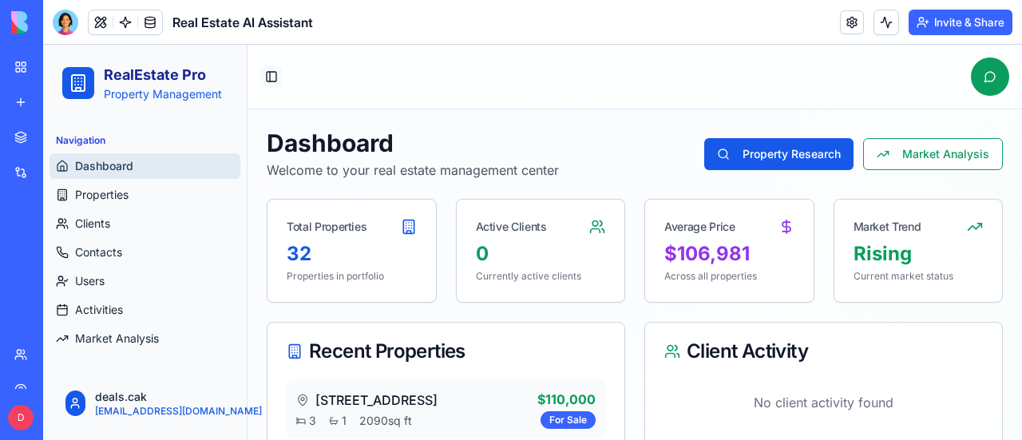
click at [272, 73] on button "Toggle Sidebar" at bounding box center [271, 76] width 22 height 22
click at [272, 77] on button "Toggle Sidebar" at bounding box center [271, 76] width 22 height 22
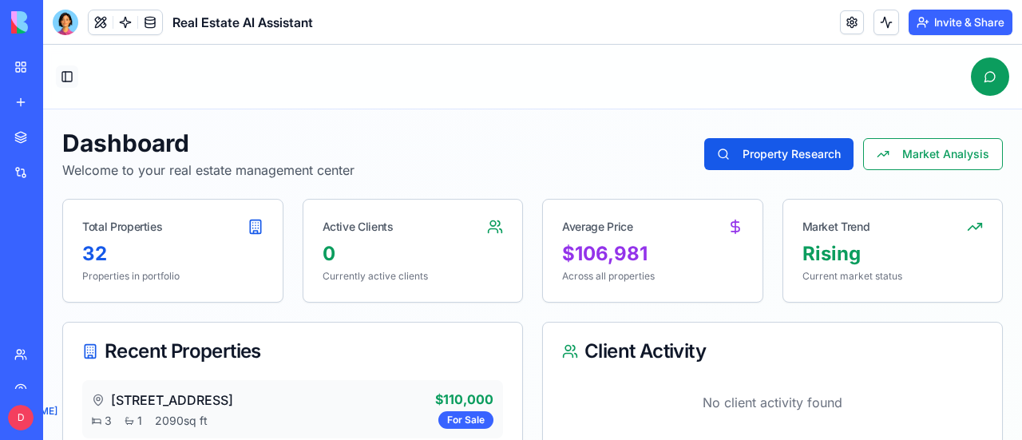
click at [69, 76] on button "Toggle Sidebar" at bounding box center [67, 76] width 22 height 22
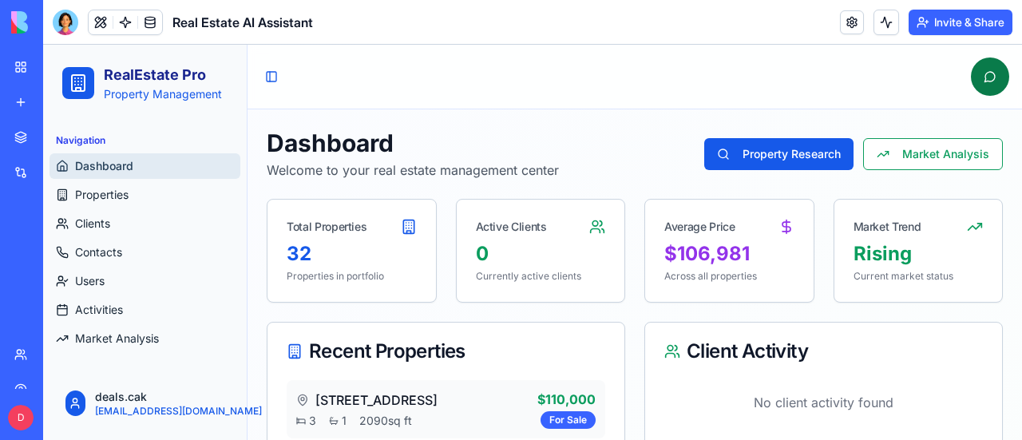
click at [976, 78] on button at bounding box center [990, 77] width 38 height 38
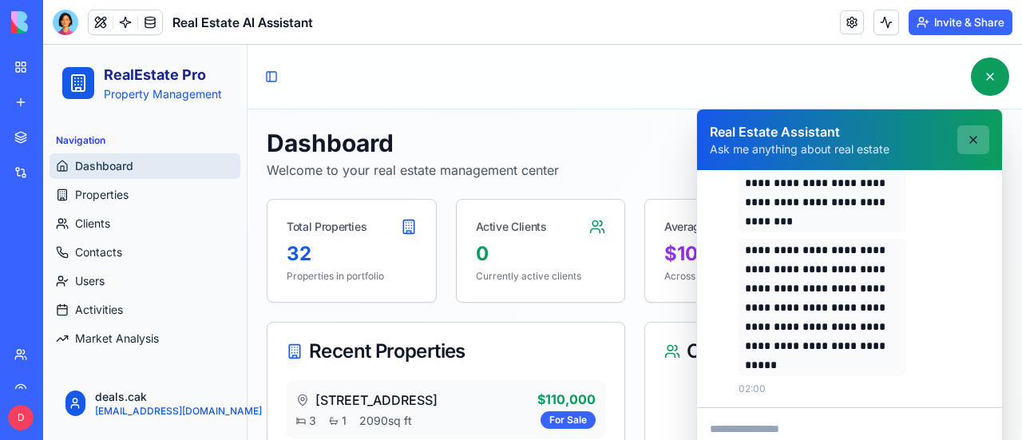
click at [966, 139] on button at bounding box center [974, 139] width 32 height 29
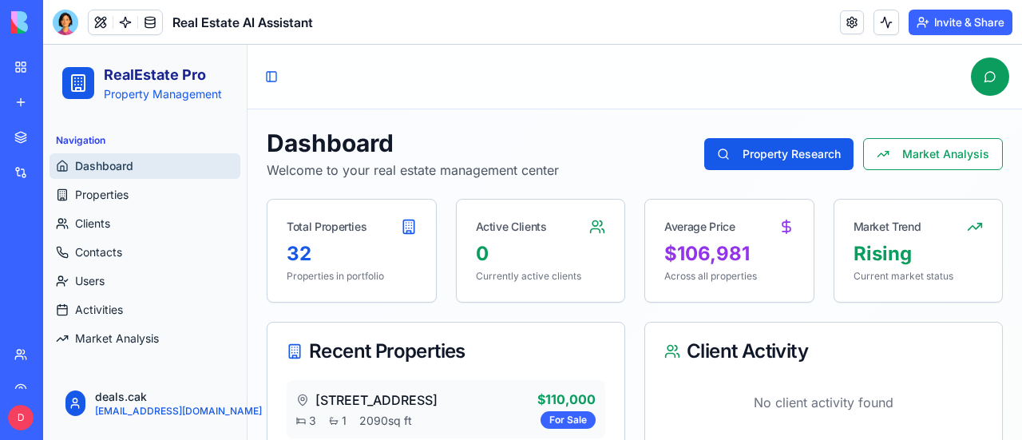
click at [59, 62] on div "My Workspace" at bounding box center [48, 67] width 21 height 16
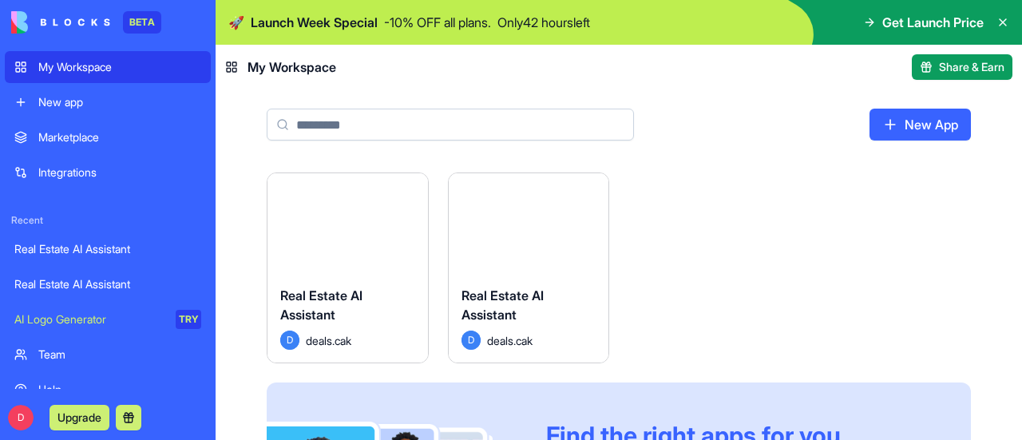
click at [73, 130] on div "Marketplace" at bounding box center [119, 137] width 163 height 16
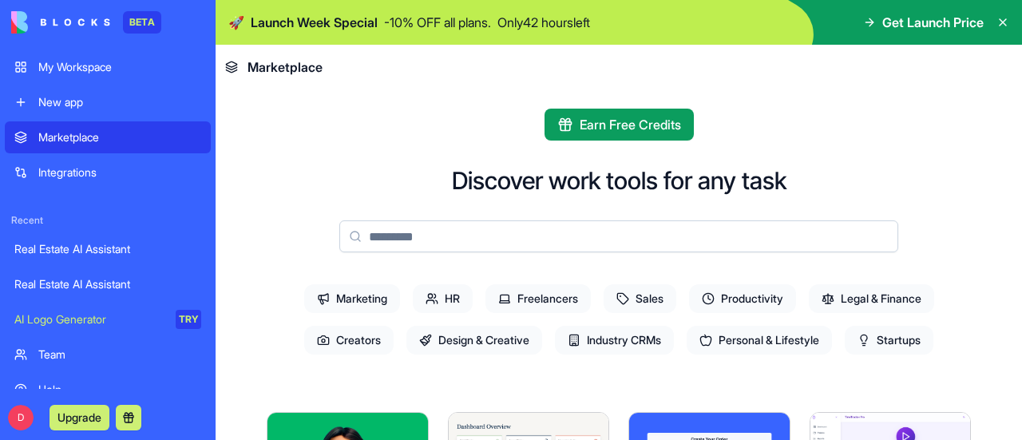
click at [588, 343] on span "Industry CRMs" at bounding box center [614, 340] width 119 height 29
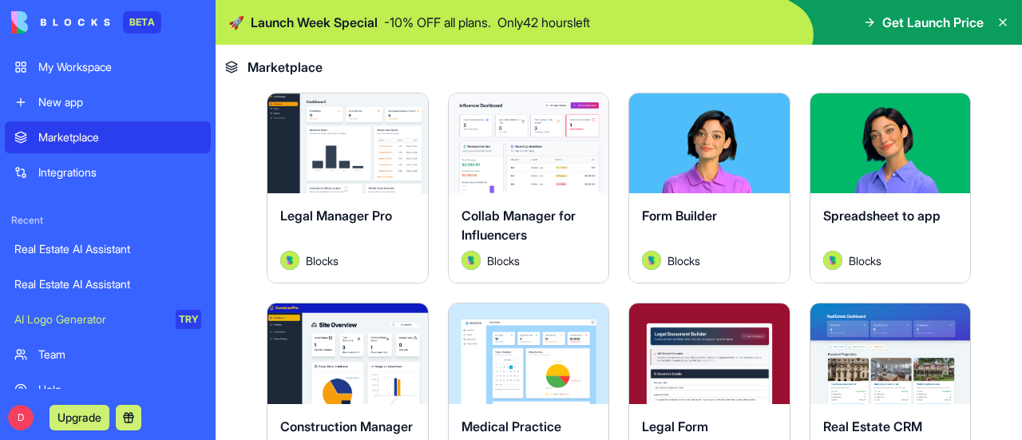
scroll to position [559, 0]
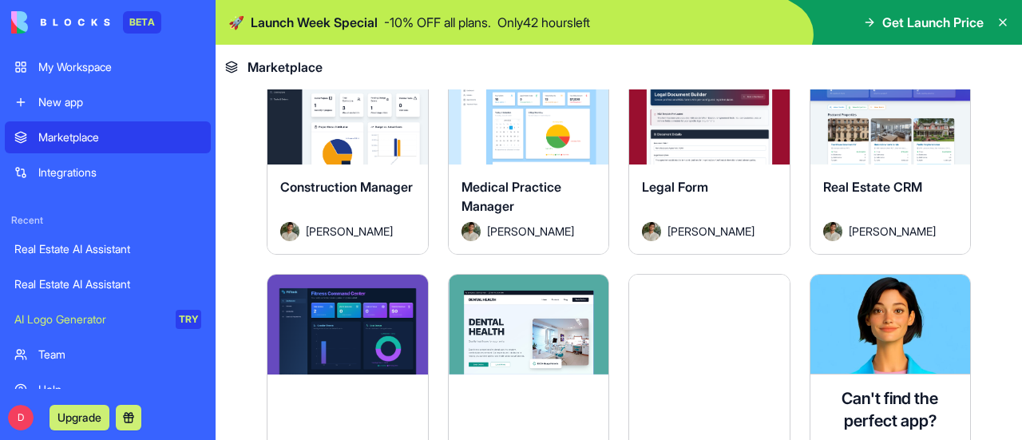
click at [872, 109] on button "Explore" at bounding box center [891, 114] width 120 height 32
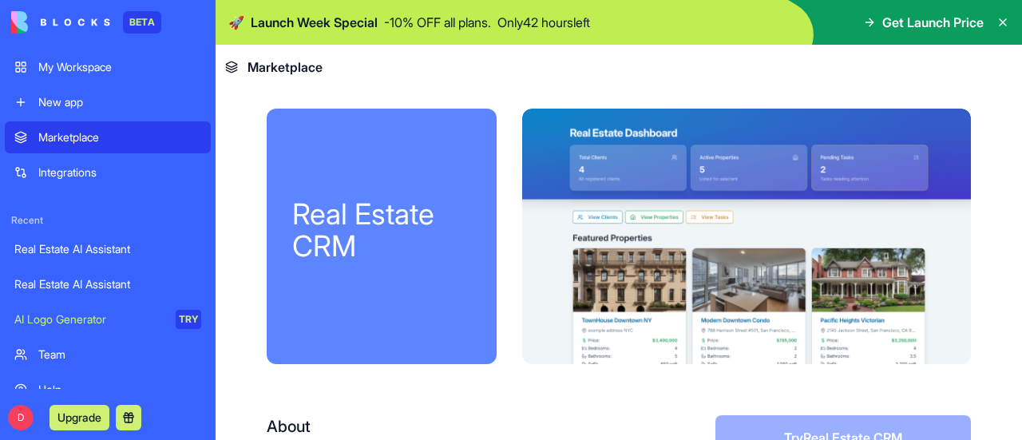
click at [928, 22] on span "Get Launch Price" at bounding box center [932, 22] width 101 height 19
click at [869, 20] on icon at bounding box center [869, 22] width 13 height 13
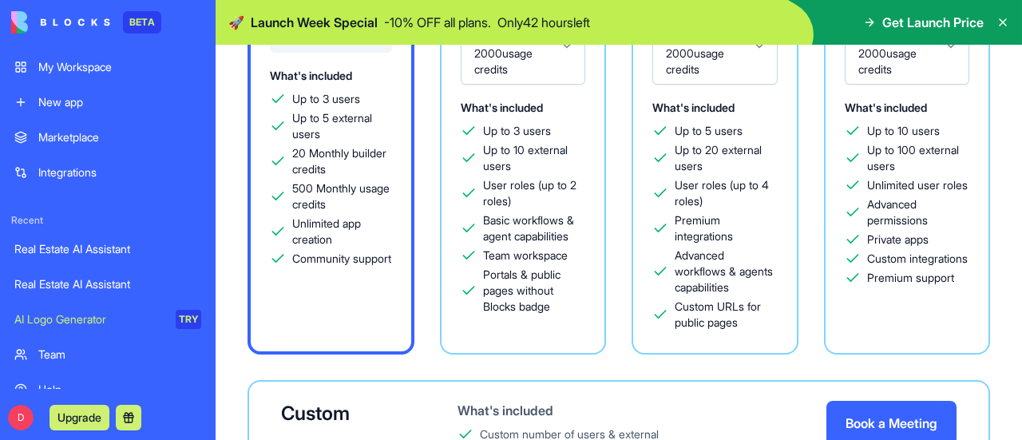
scroll to position [137, 0]
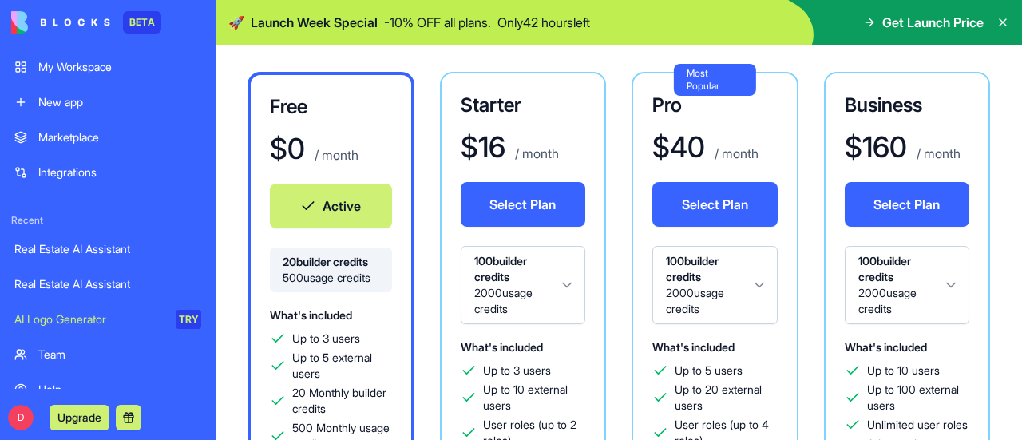
click at [565, 284] on html "BETA My Workspace New app Marketplace Integrations Recent Real Estate AI Assist…" at bounding box center [511, 220] width 1022 height 440
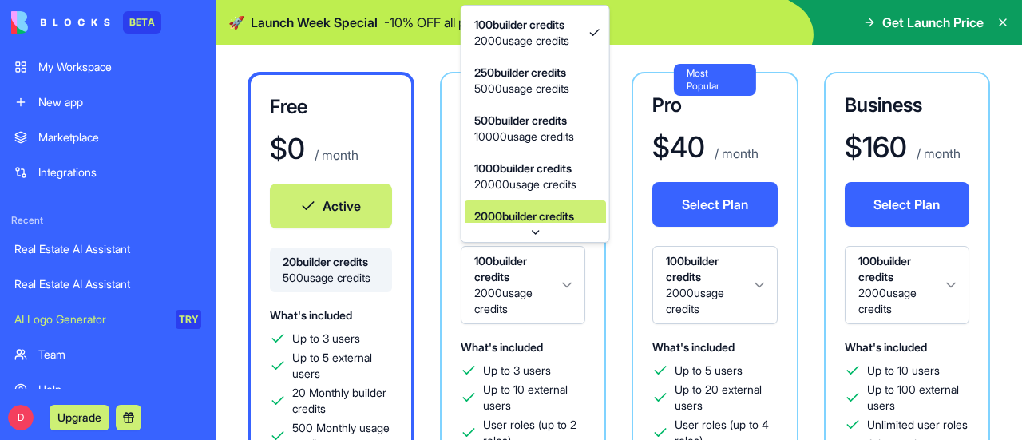
scroll to position [28, 0]
click at [565, 284] on html "BETA My Workspace New app Marketplace Integrations Recent Real Estate AI Assist…" at bounding box center [511, 220] width 1022 height 440
click at [565, 283] on html "BETA My Workspace New app Marketplace Integrations Recent Real Estate AI Assist…" at bounding box center [511, 220] width 1022 height 440
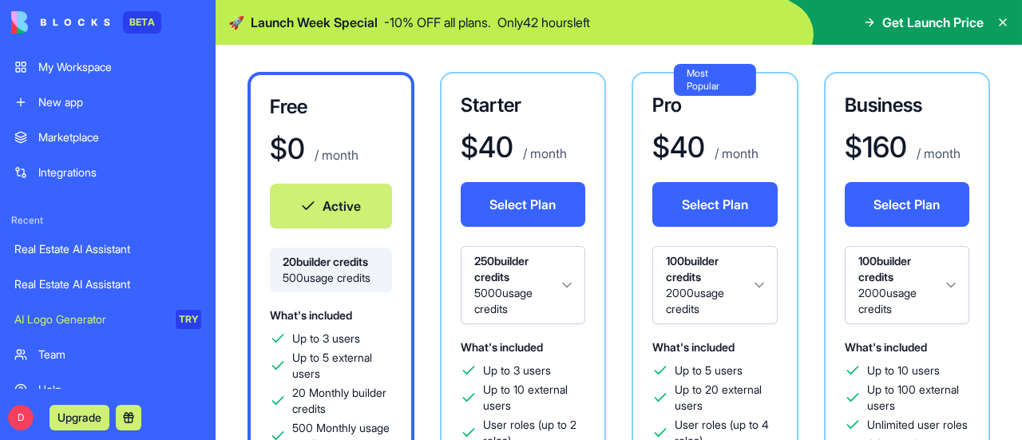
click at [569, 286] on html "BETA My Workspace New app Marketplace Integrations Recent Real Estate AI Assist…" at bounding box center [511, 220] width 1022 height 440
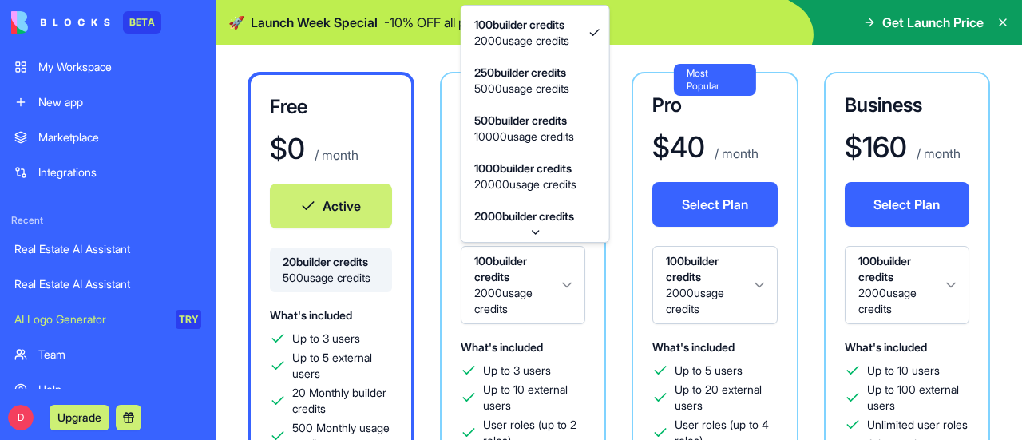
click at [569, 288] on html "BETA My Workspace New app Marketplace Integrations Recent Real Estate AI Assist…" at bounding box center [511, 220] width 1022 height 440
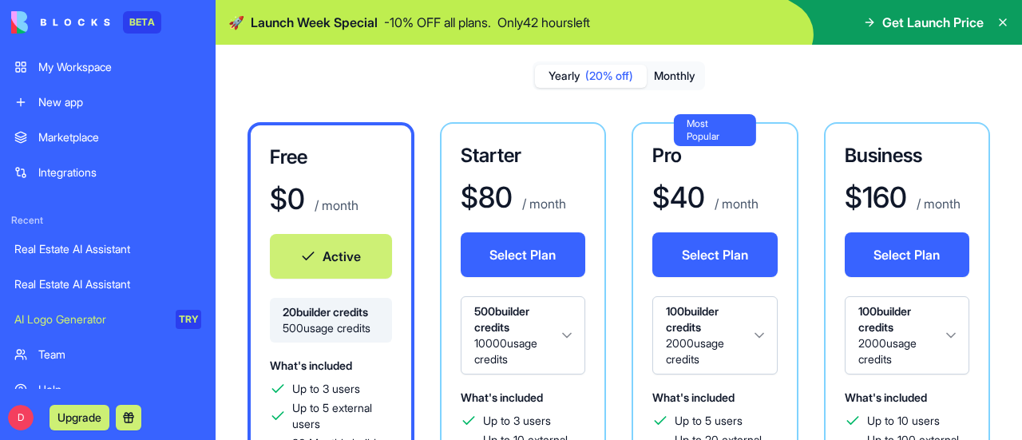
scroll to position [0, 0]
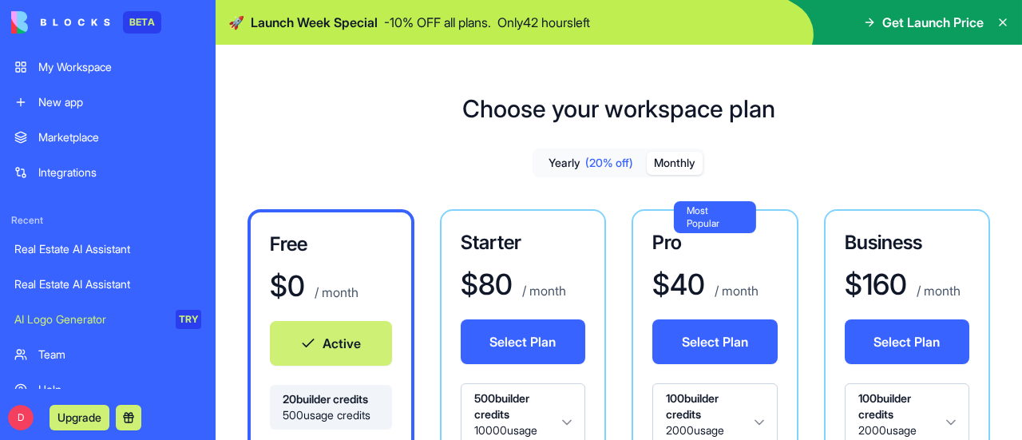
click at [671, 158] on button "Monthly" at bounding box center [675, 163] width 56 height 23
click at [661, 161] on button "Monthly" at bounding box center [675, 163] width 56 height 23
click at [550, 156] on button "Yearly (20% off)" at bounding box center [591, 163] width 112 height 23
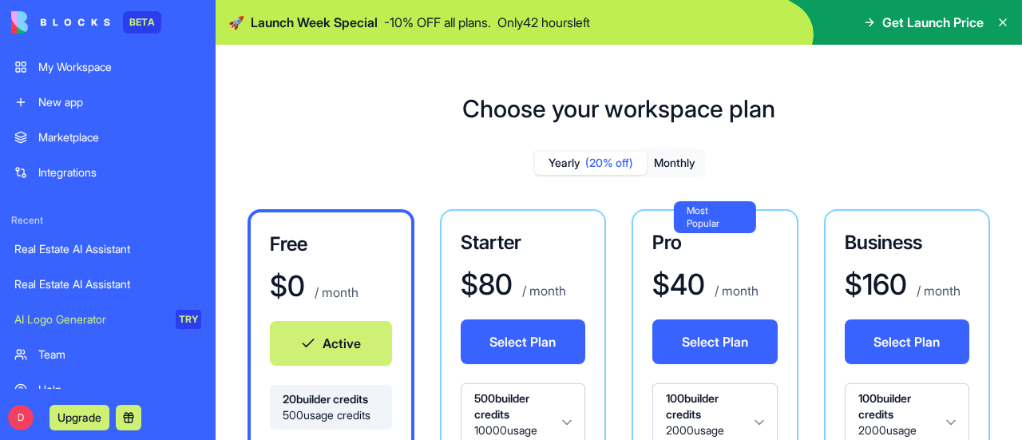
click at [665, 150] on div "Yearly (20% off) Monthly" at bounding box center [619, 163] width 173 height 29
click at [672, 159] on button "Monthly" at bounding box center [675, 163] width 56 height 23
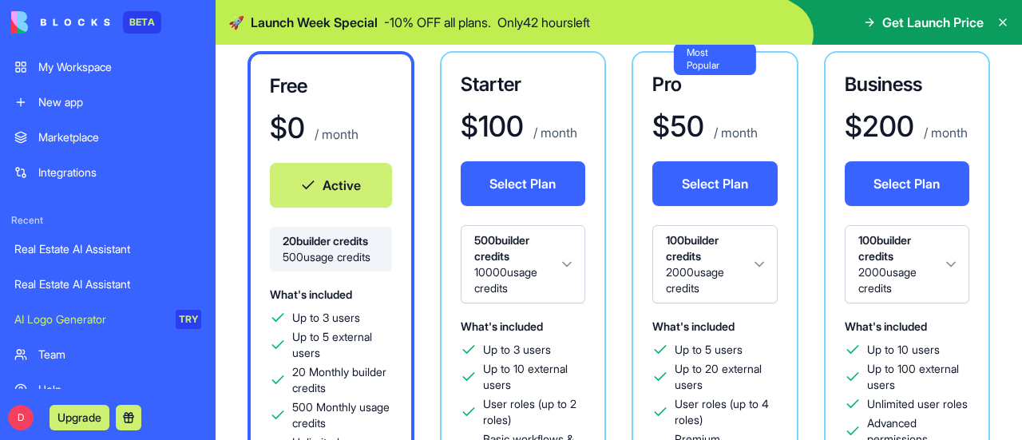
scroll to position [160, 0]
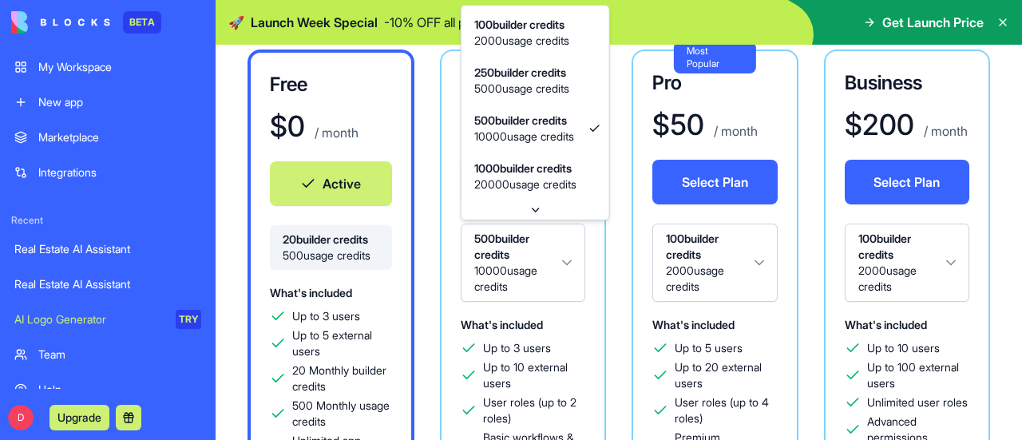
click at [565, 261] on html "BETA My Workspace New app Marketplace Integrations Recent Real Estate AI Assist…" at bounding box center [511, 220] width 1022 height 440
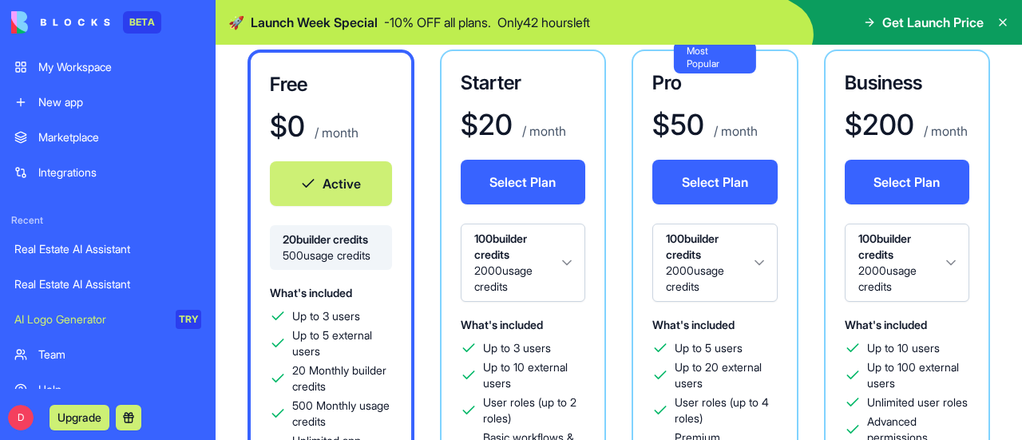
click at [388, 69] on div "Free $ 0 / month Active 20 builder credits 500 usage credits What's included Up…" at bounding box center [331, 311] width 167 height 522
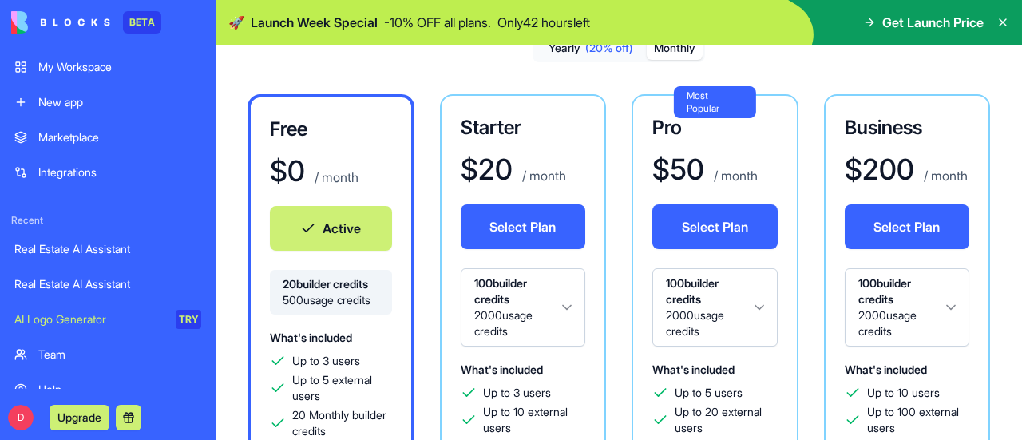
scroll to position [80, 0]
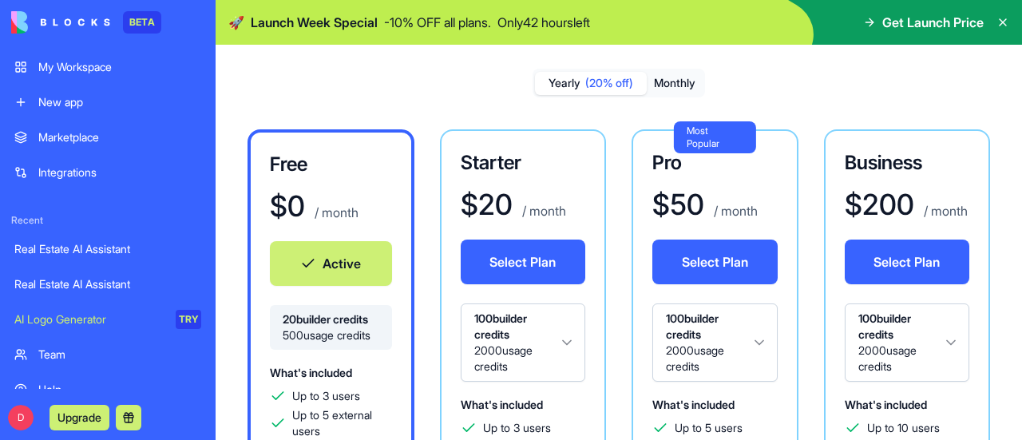
click at [557, 78] on button "Yearly (20% off)" at bounding box center [591, 83] width 112 height 23
click at [680, 83] on button "Monthly" at bounding box center [675, 83] width 56 height 23
